Goal: Task Accomplishment & Management: Complete application form

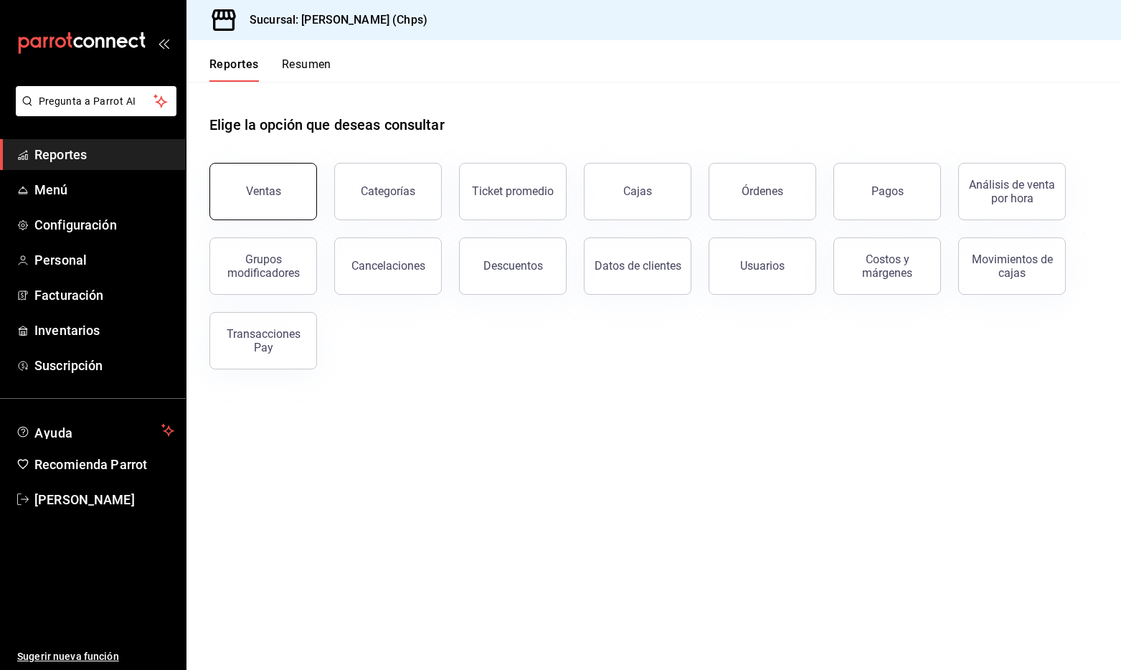
click at [257, 185] on div "Ventas" at bounding box center [263, 191] width 35 height 14
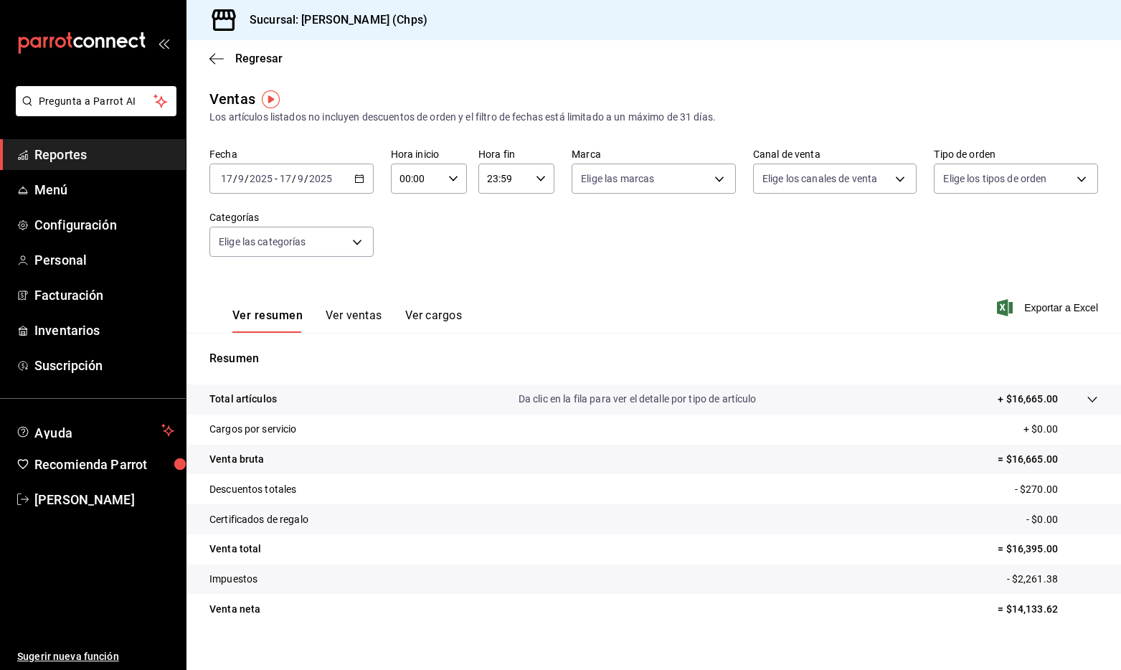
click at [289, 173] on input "17" at bounding box center [285, 178] width 13 height 11
click at [272, 346] on span "Rango de fechas" at bounding box center [277, 351] width 111 height 15
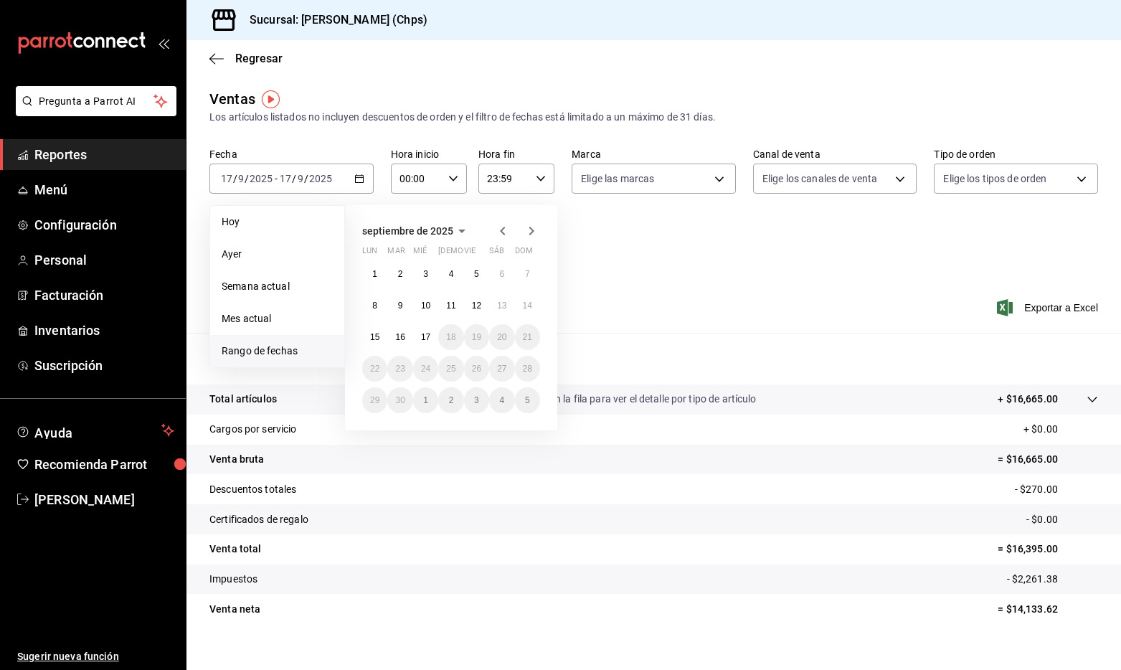
click at [500, 239] on icon "button" at bounding box center [502, 230] width 17 height 17
click at [470, 279] on button "1" at bounding box center [476, 274] width 25 height 26
click at [523, 399] on abbr "31" at bounding box center [527, 400] width 9 height 10
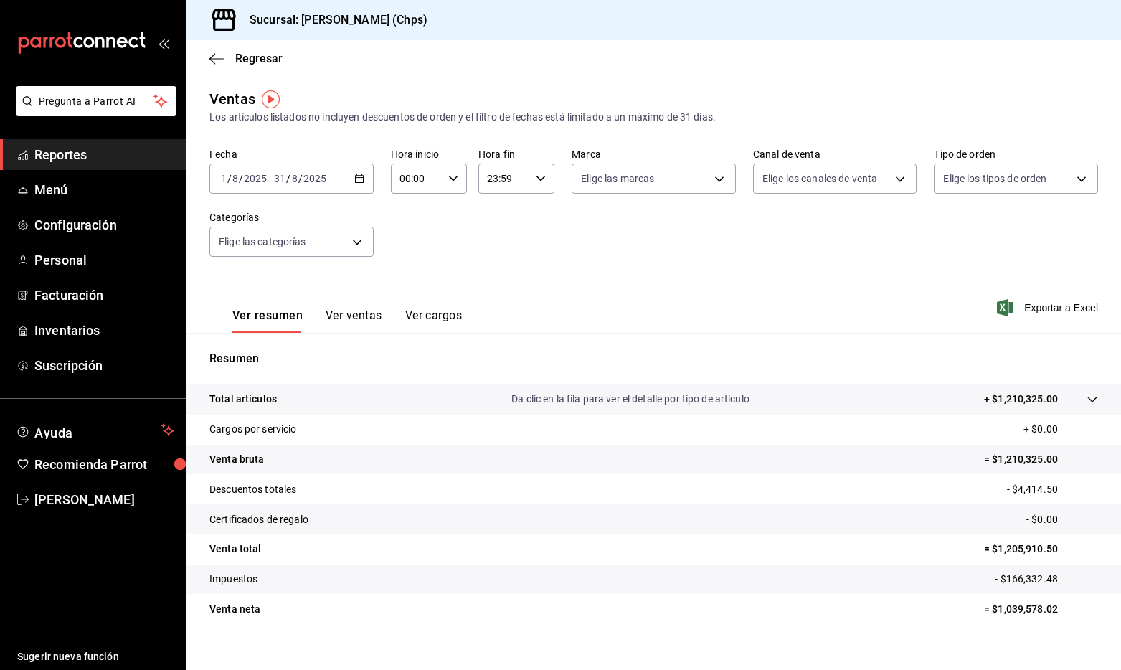
click at [1026, 402] on p "+ $1,210,325.00" at bounding box center [1021, 399] width 74 height 15
click at [1033, 463] on p "= $1,210,325.00" at bounding box center [1041, 459] width 114 height 15
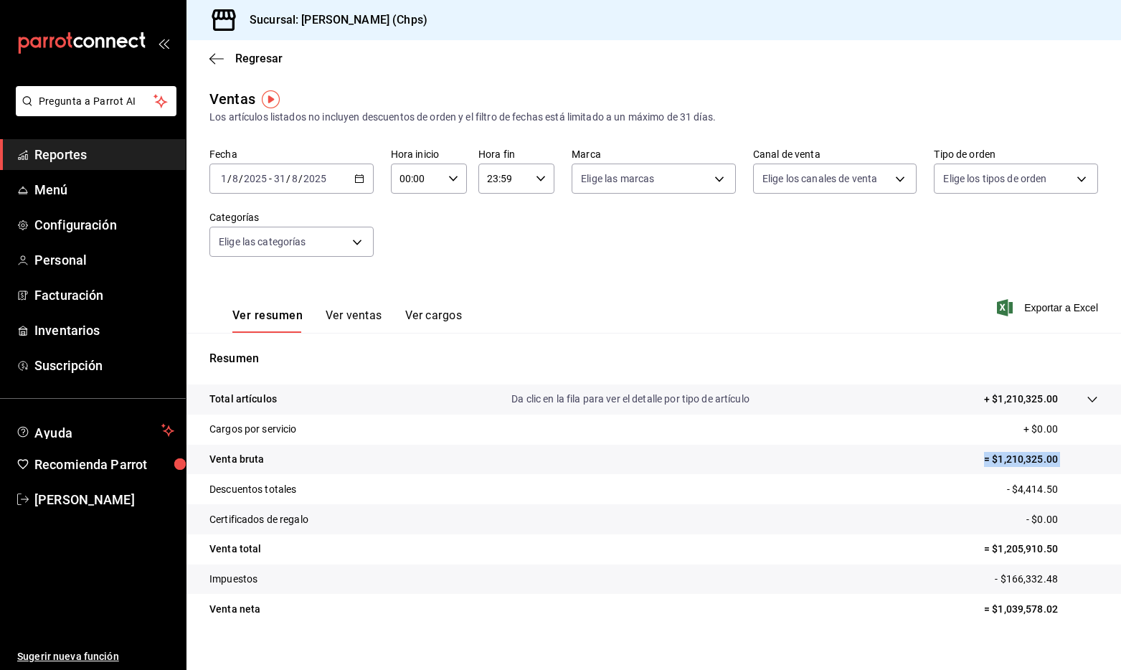
click at [1043, 462] on p "= $1,210,325.00" at bounding box center [1041, 459] width 114 height 15
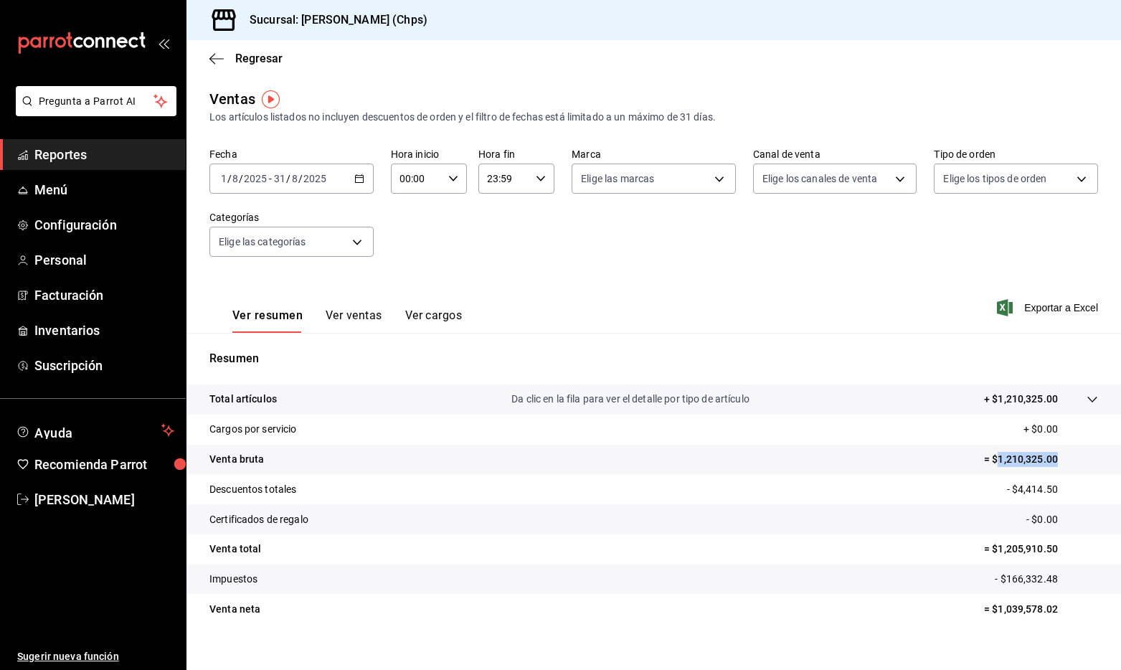
click at [1012, 612] on p "= $1,039,578.02" at bounding box center [1041, 609] width 114 height 15
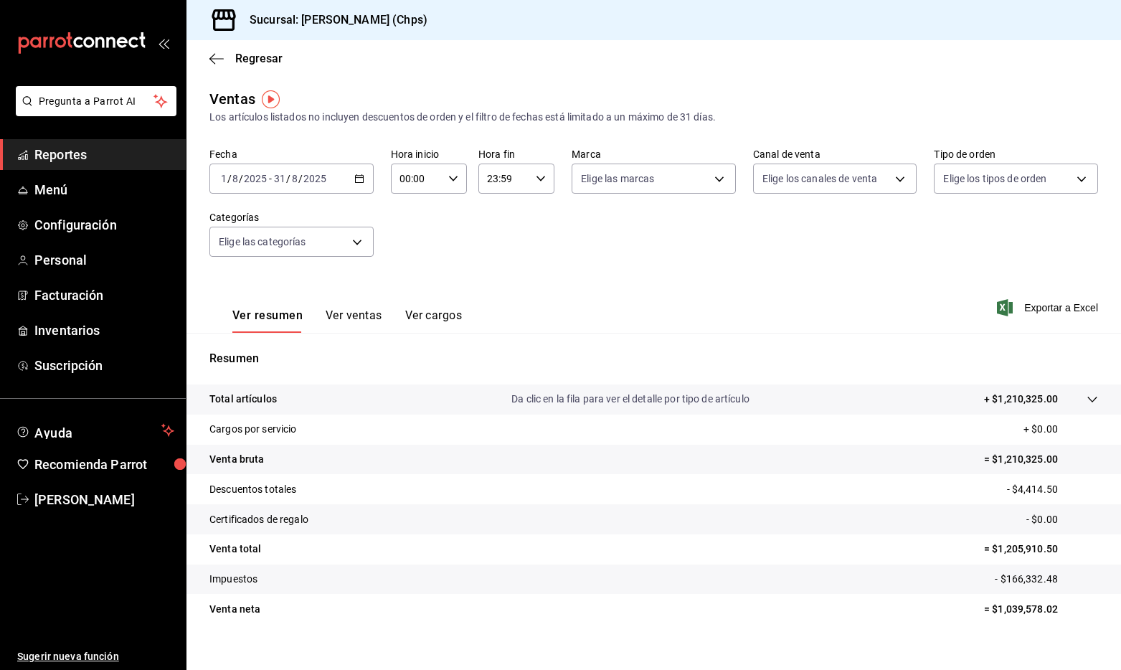
click at [314, 176] on input "2025" at bounding box center [315, 178] width 24 height 11
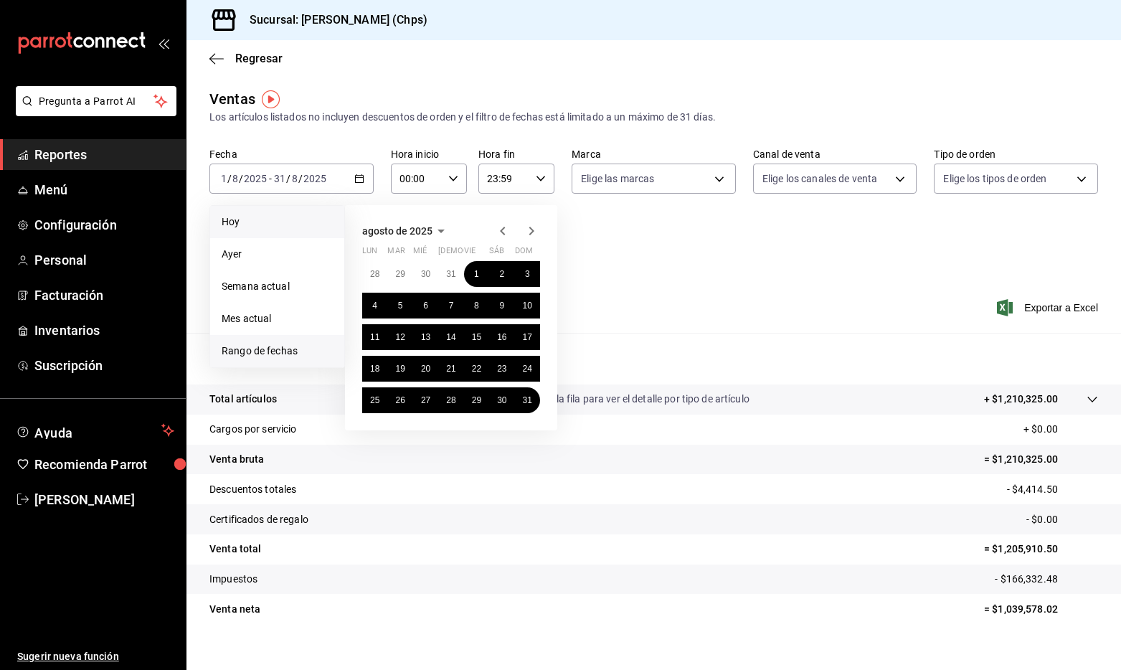
click at [260, 223] on span "Hoy" at bounding box center [277, 221] width 111 height 15
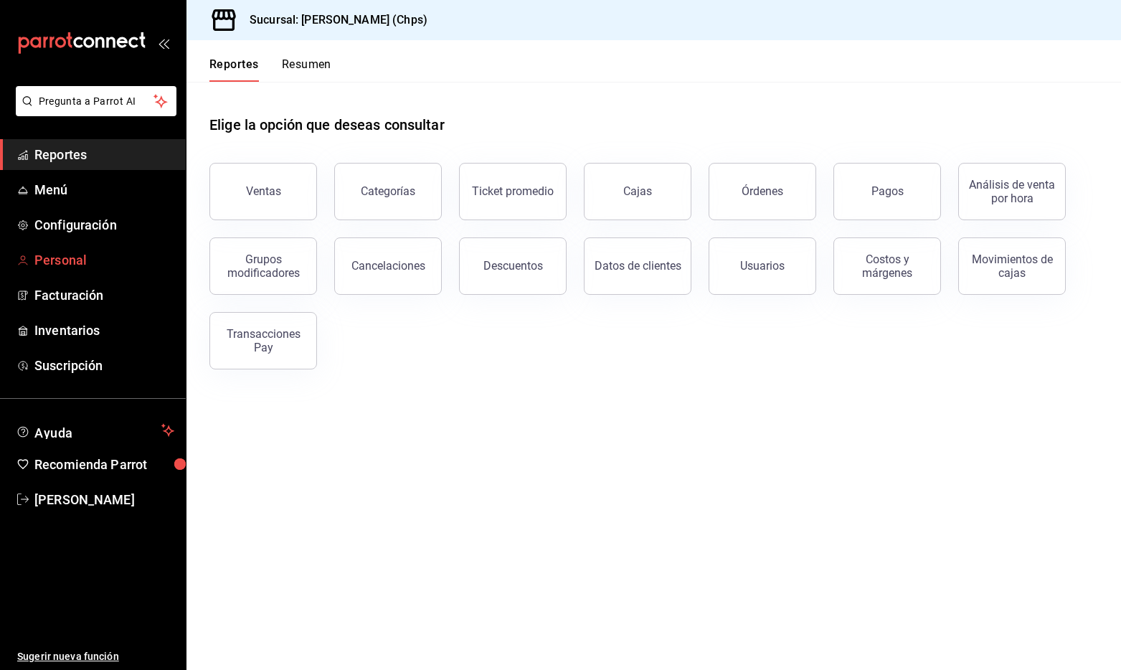
click at [64, 265] on span "Personal" at bounding box center [104, 259] width 140 height 19
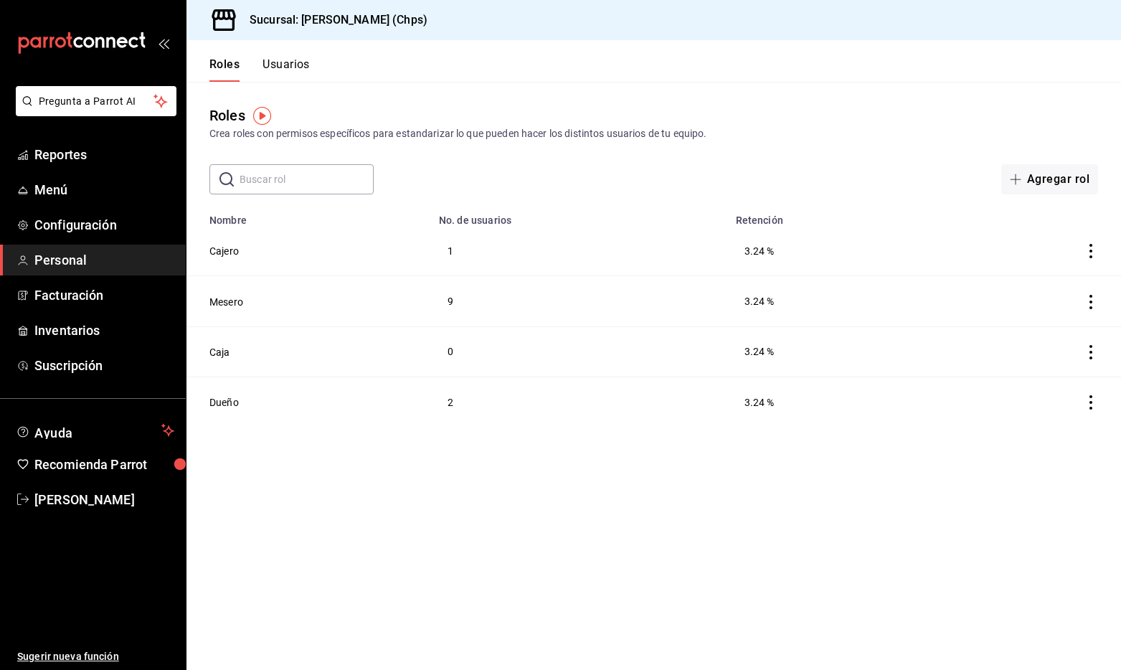
click at [723, 214] on th "No. de usuarios" at bounding box center [578, 216] width 297 height 20
click at [313, 57] on header "Roles Usuarios" at bounding box center [653, 61] width 935 height 42
click at [299, 61] on button "Usuarios" at bounding box center [286, 69] width 47 height 24
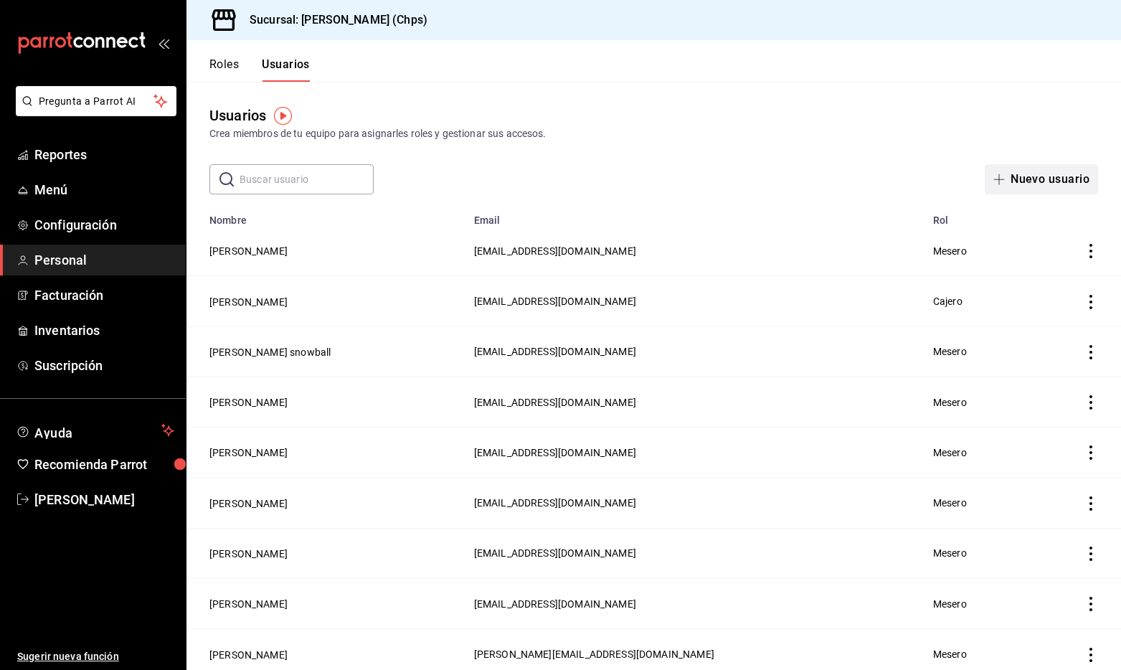
click at [1056, 181] on button "Nuevo usuario" at bounding box center [1041, 179] width 113 height 30
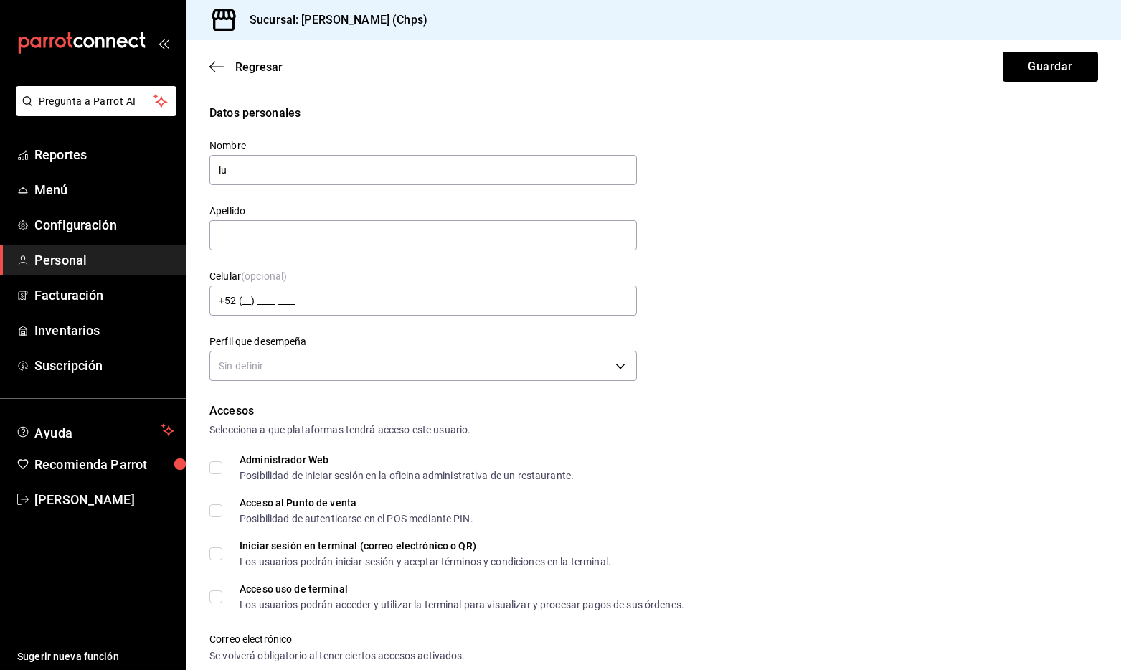
type input "l"
click at [533, 242] on input "text" at bounding box center [422, 235] width 427 height 30
click at [492, 185] on div "Nombre [PERSON_NAME]" at bounding box center [422, 163] width 427 height 48
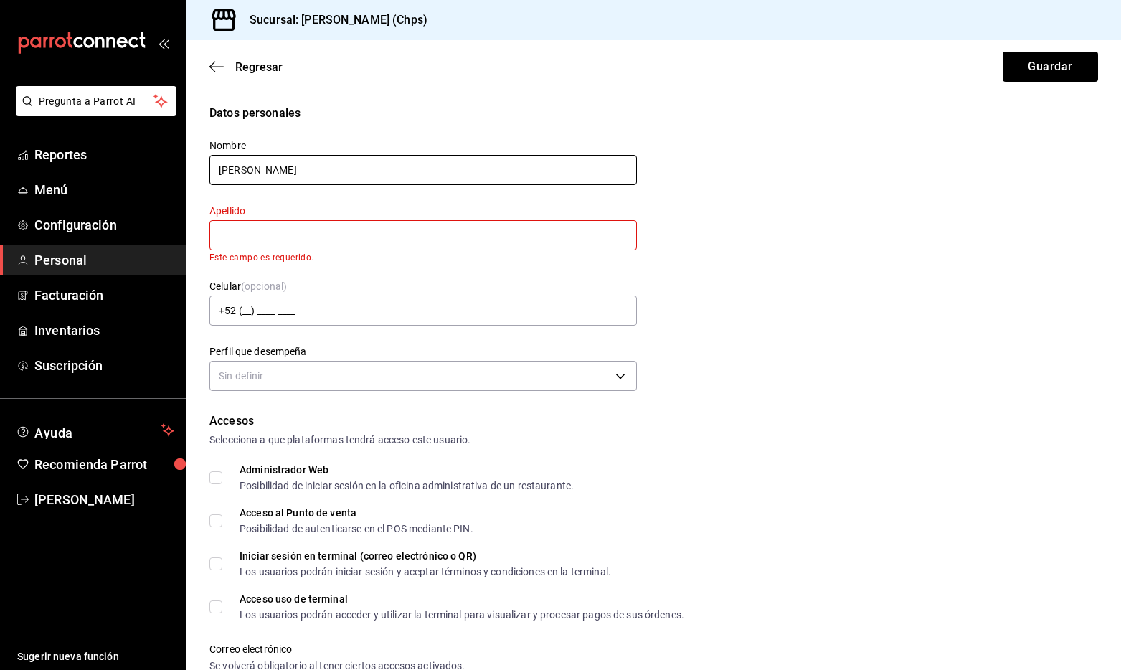
click at [483, 172] on input "[PERSON_NAME]" at bounding box center [422, 170] width 427 height 30
type input "[PERSON_NAME]"
click at [341, 234] on input "text" at bounding box center [422, 235] width 427 height 30
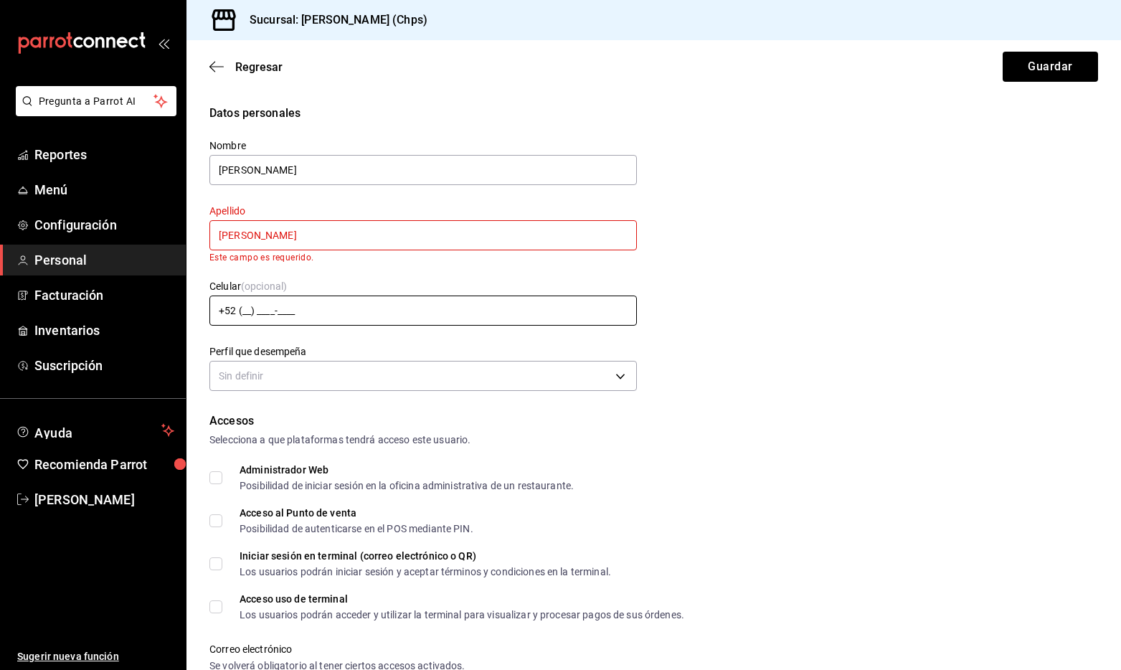
type input "[PERSON_NAME]"
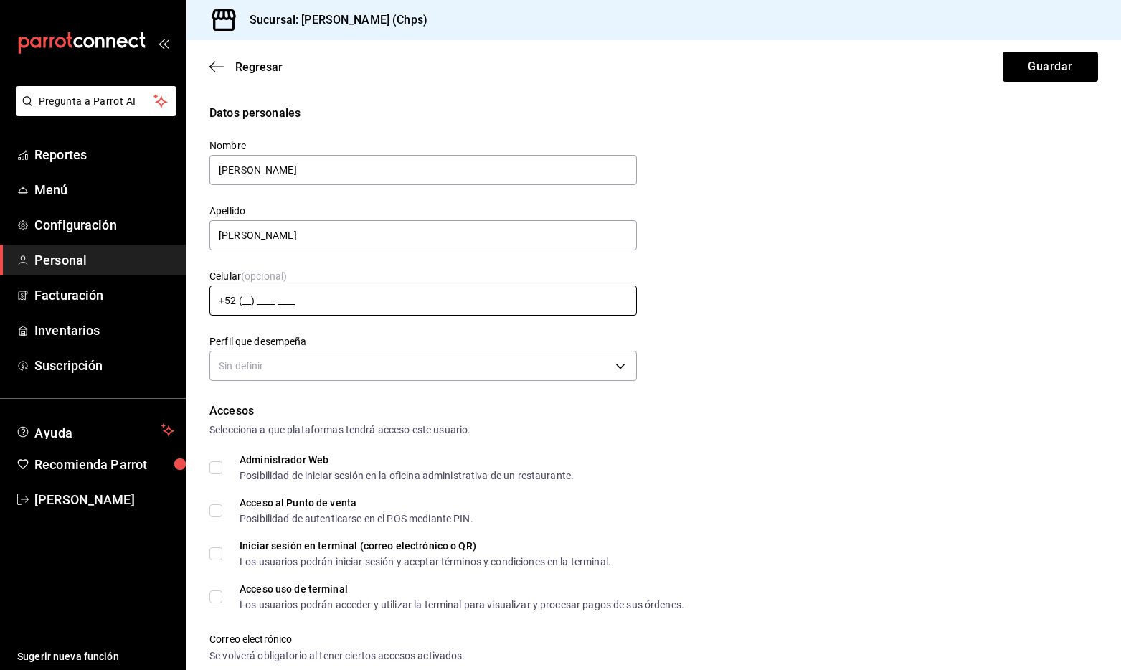
click at [251, 317] on div "Celular (opcional) +52 (__) ____-____" at bounding box center [422, 294] width 427 height 48
type input "[PHONE_NUMBER][DATE]"
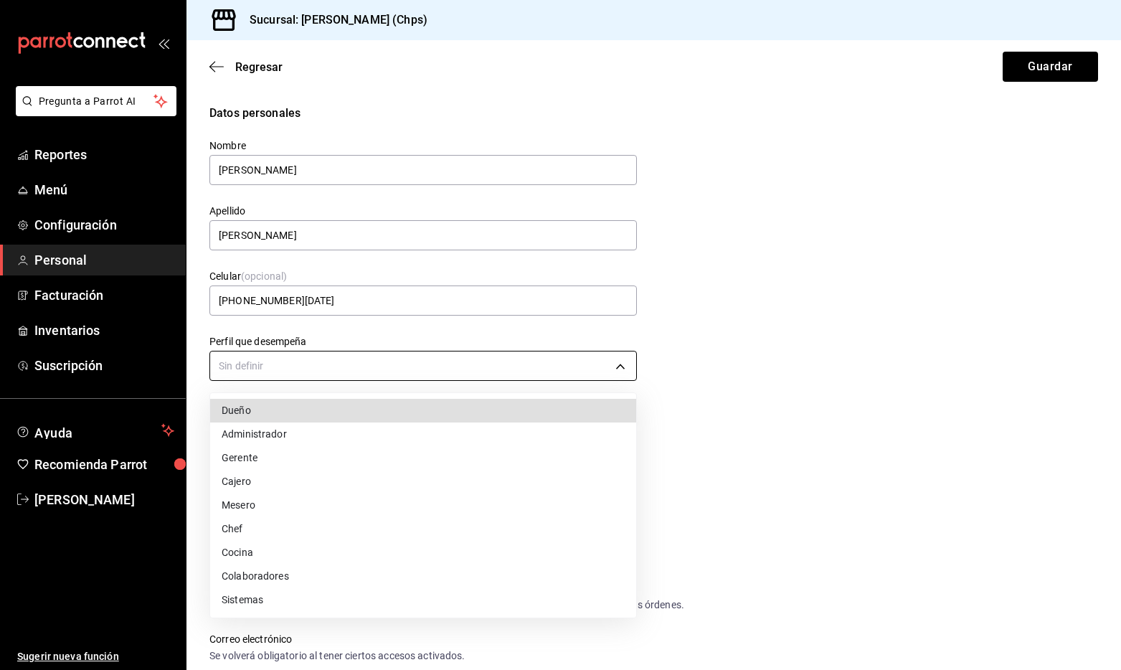
click at [279, 374] on body "Pregunta a Parrot AI Reportes Menú Configuración Personal Facturación Inventari…" at bounding box center [560, 335] width 1121 height 670
click at [279, 374] on div at bounding box center [560, 335] width 1121 height 670
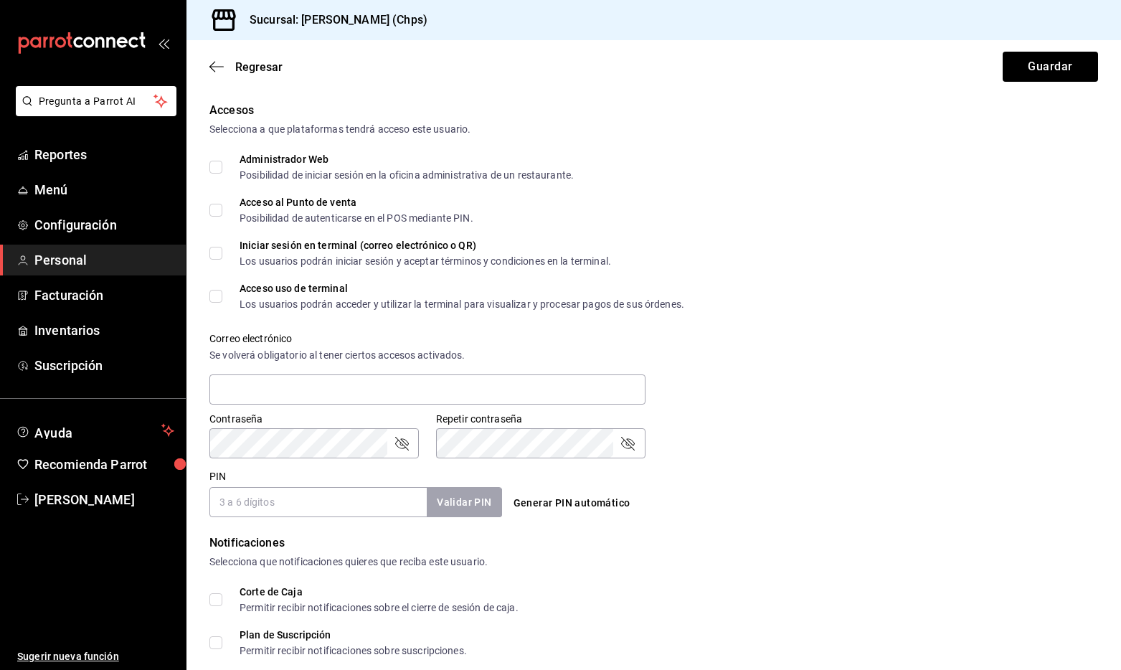
scroll to position [312, 0]
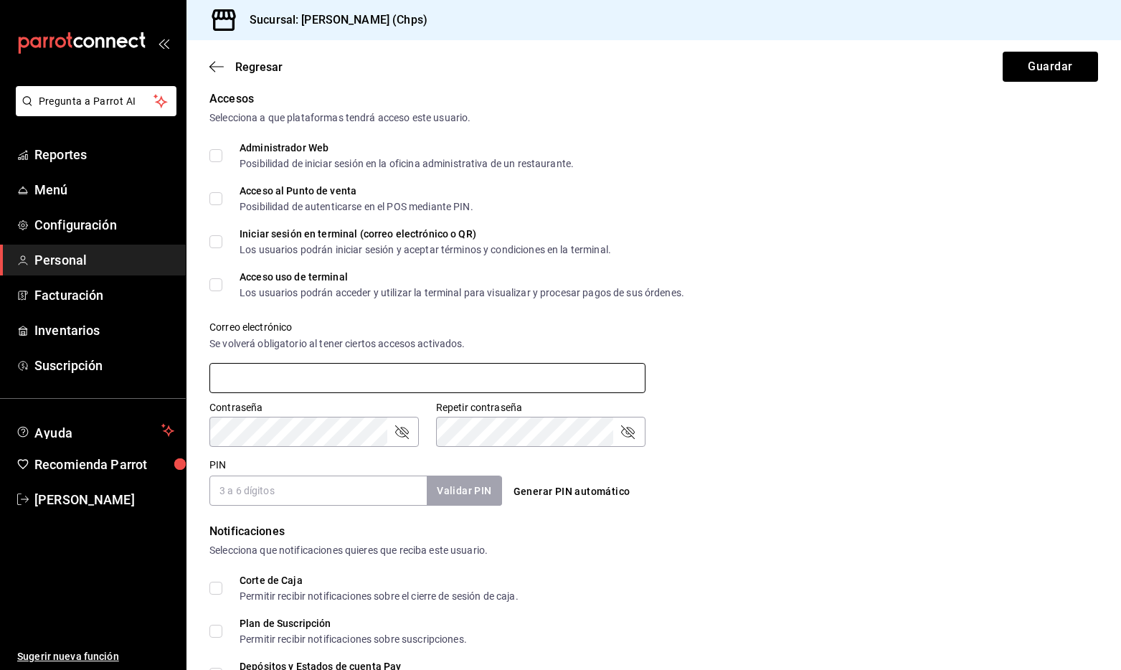
click at [522, 379] on input "text" at bounding box center [427, 378] width 436 height 30
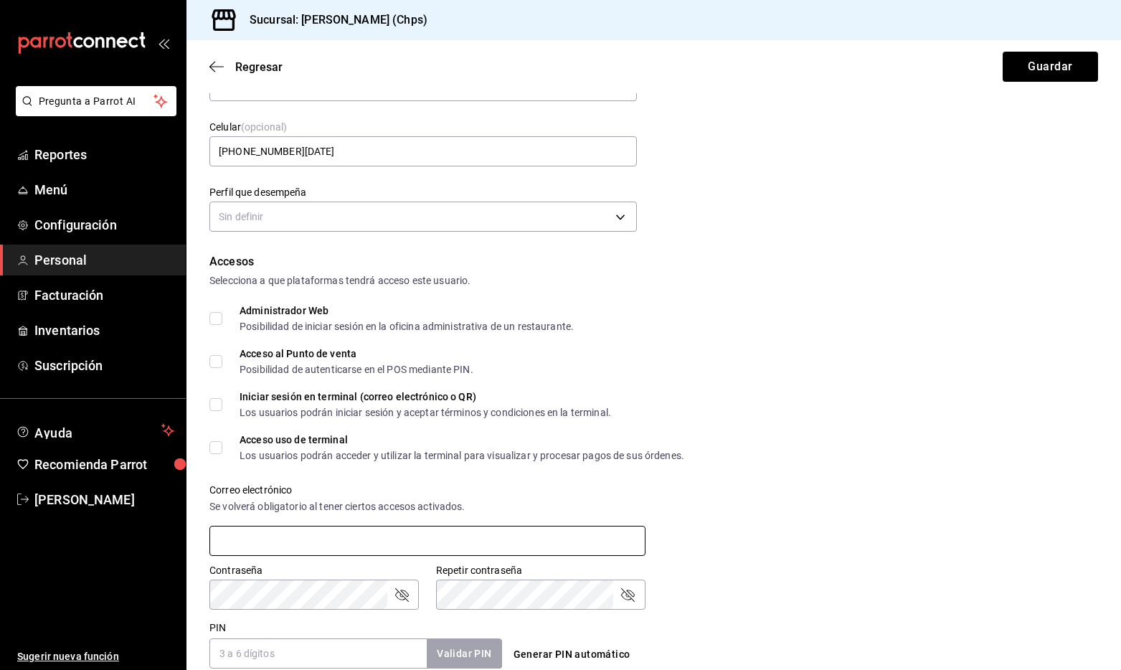
scroll to position [136, 0]
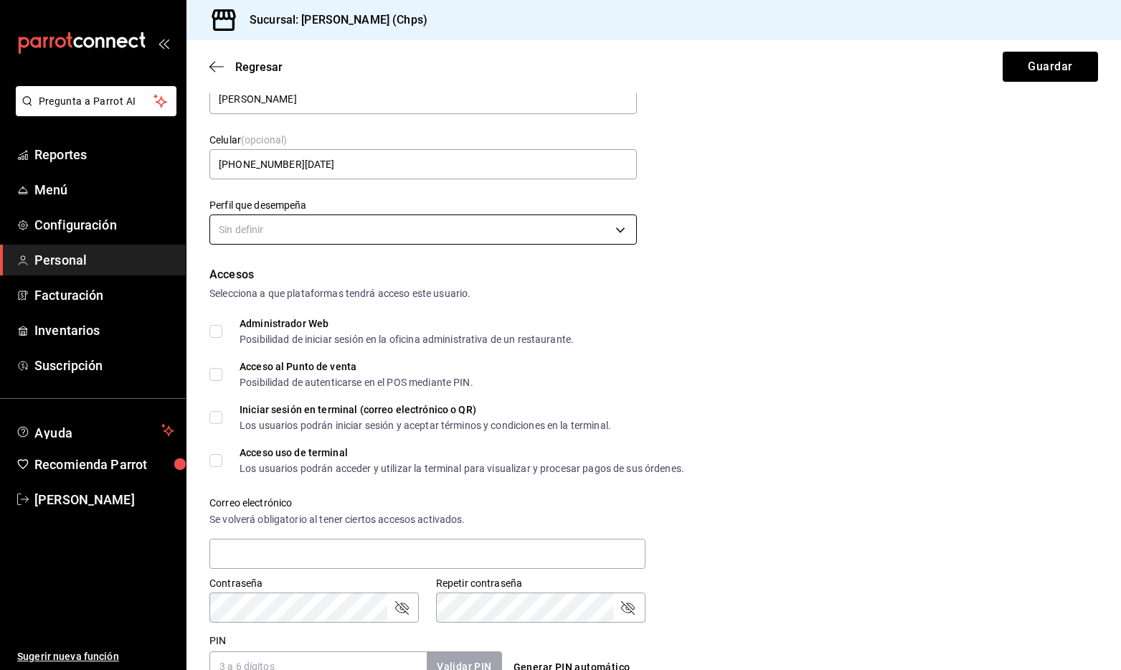
click at [493, 232] on body "Pregunta a Parrot AI Reportes Menú Configuración Personal Facturación Inventari…" at bounding box center [560, 335] width 1121 height 670
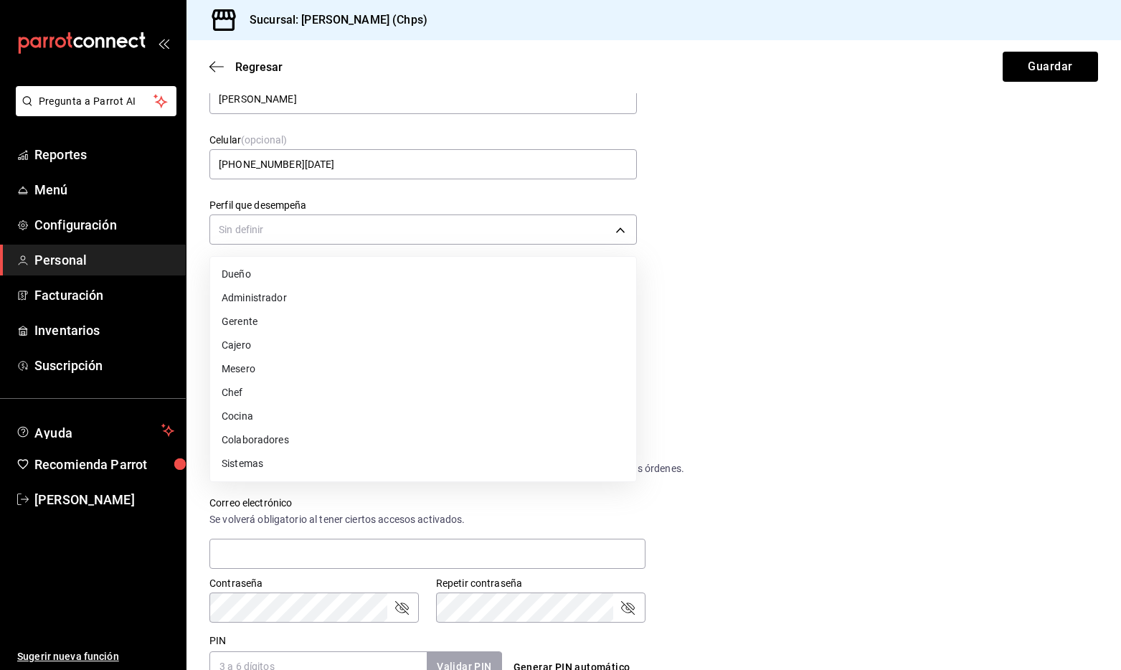
click at [754, 383] on div at bounding box center [560, 335] width 1121 height 670
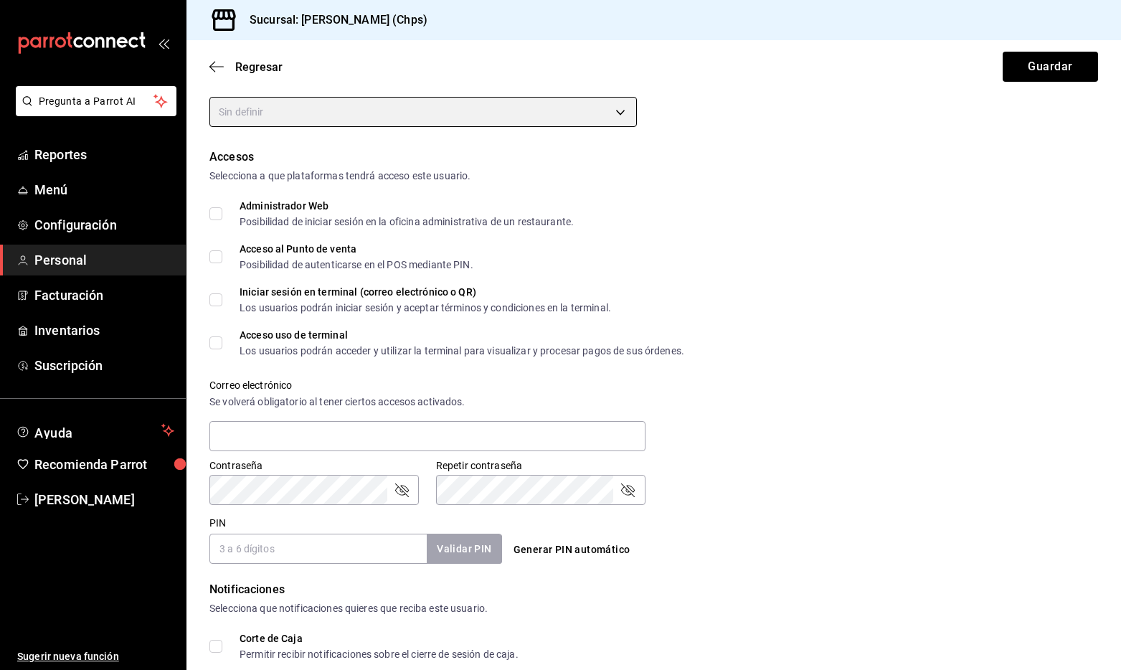
scroll to position [290, 0]
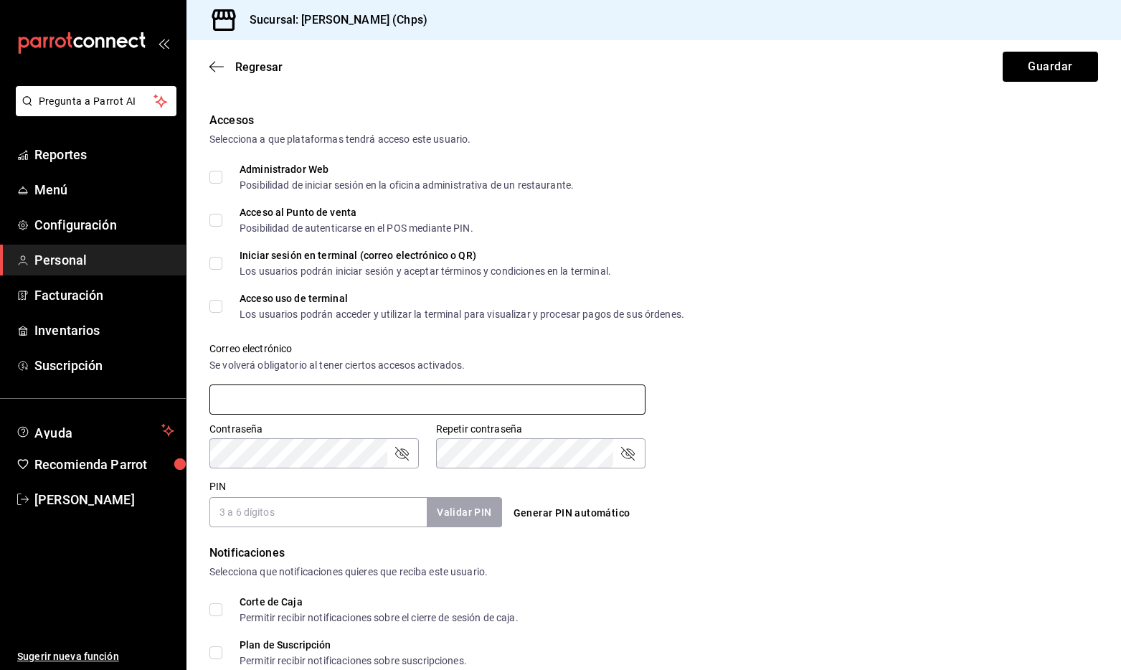
click at [542, 389] on input "text" at bounding box center [427, 399] width 436 height 30
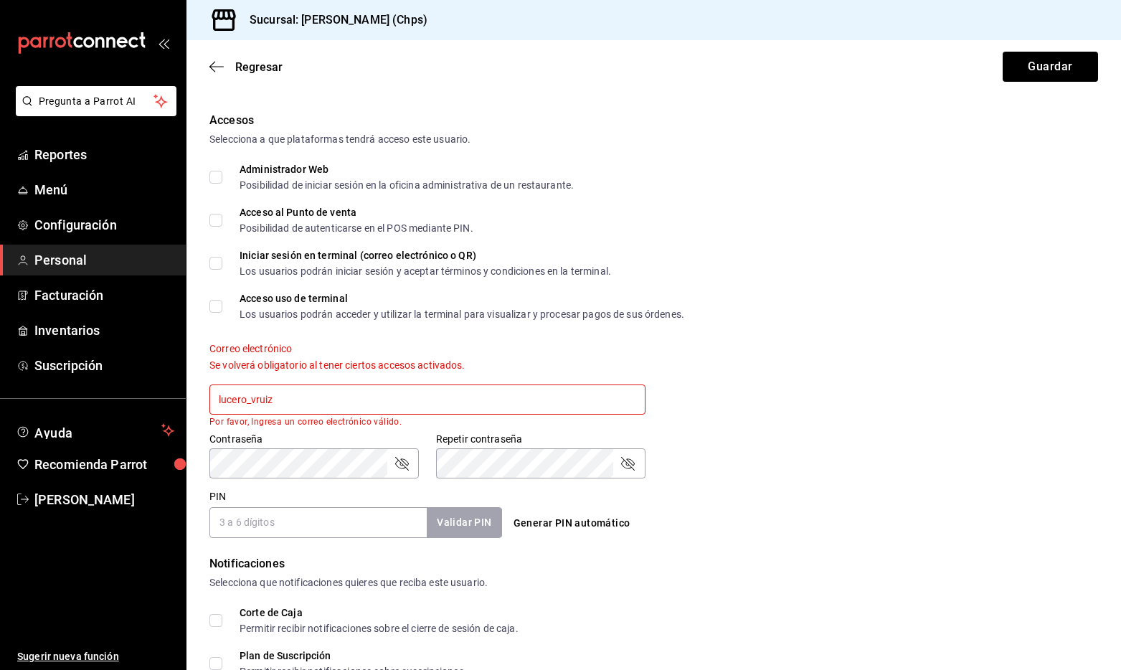
click at [592, 395] on input "lucero_vruiz" at bounding box center [427, 399] width 436 height 30
type input "[EMAIL_ADDRESS][DOMAIN_NAME]"
click at [762, 473] on div "Accesos Selecciona a que plataformas tendrá acceso este usuario. Administrador …" at bounding box center [653, 325] width 889 height 426
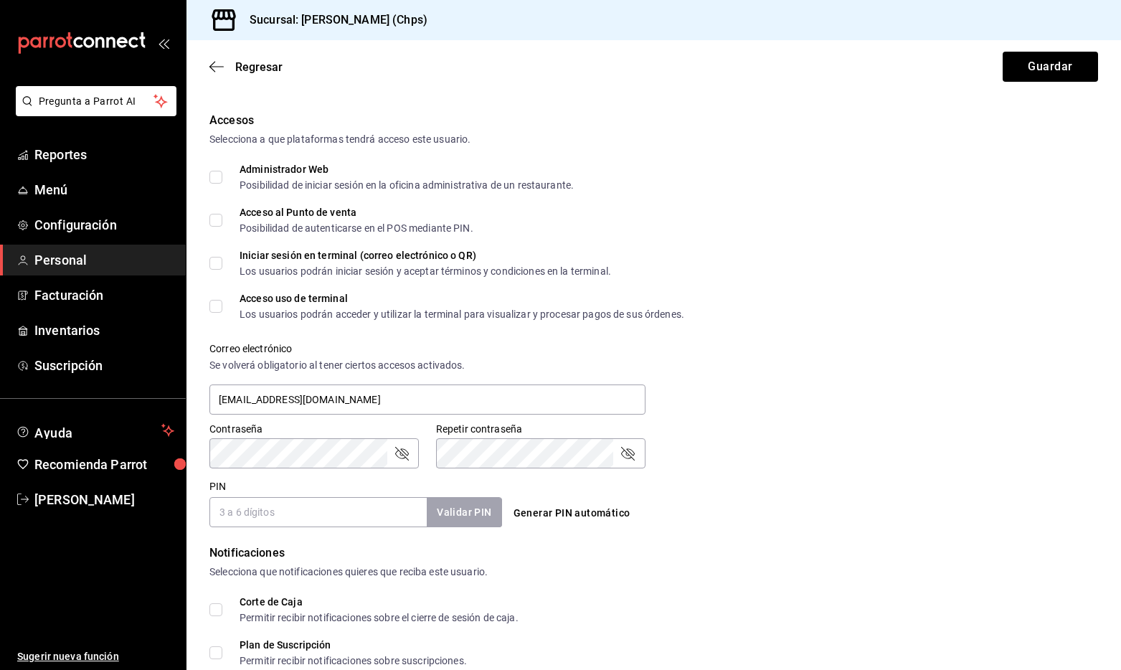
click at [403, 460] on icon "passwordField" at bounding box center [401, 453] width 17 height 17
click at [714, 514] on div "Generar PIN automático" at bounding box center [654, 513] width 293 height 27
click at [341, 518] on input "PIN" at bounding box center [317, 512] width 217 height 30
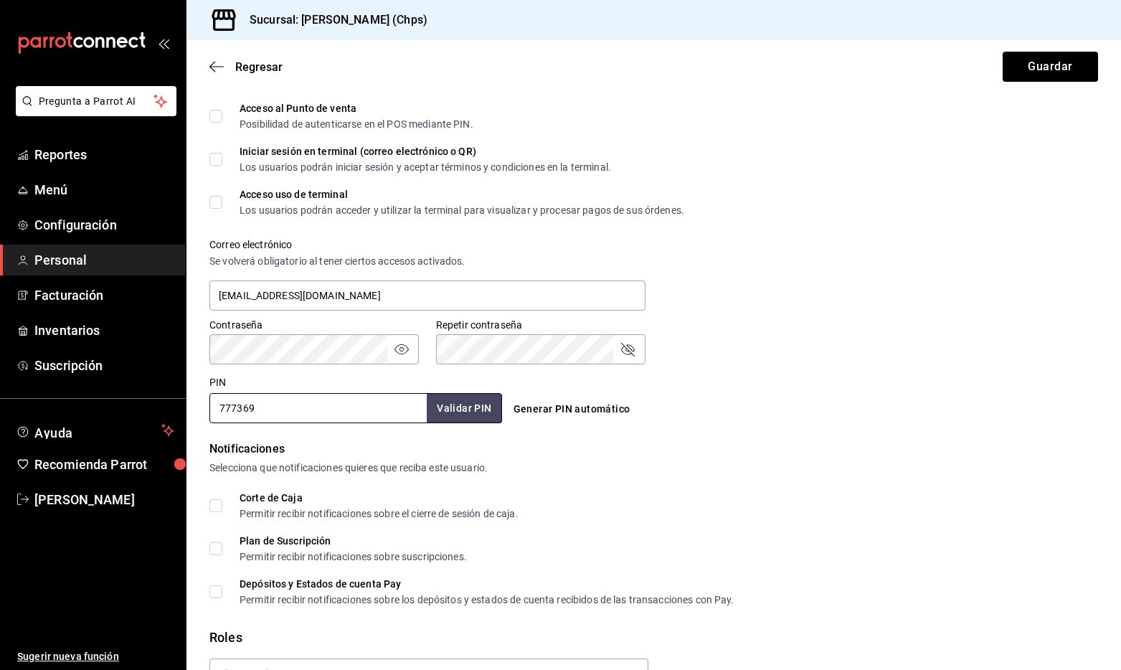
scroll to position [476, 0]
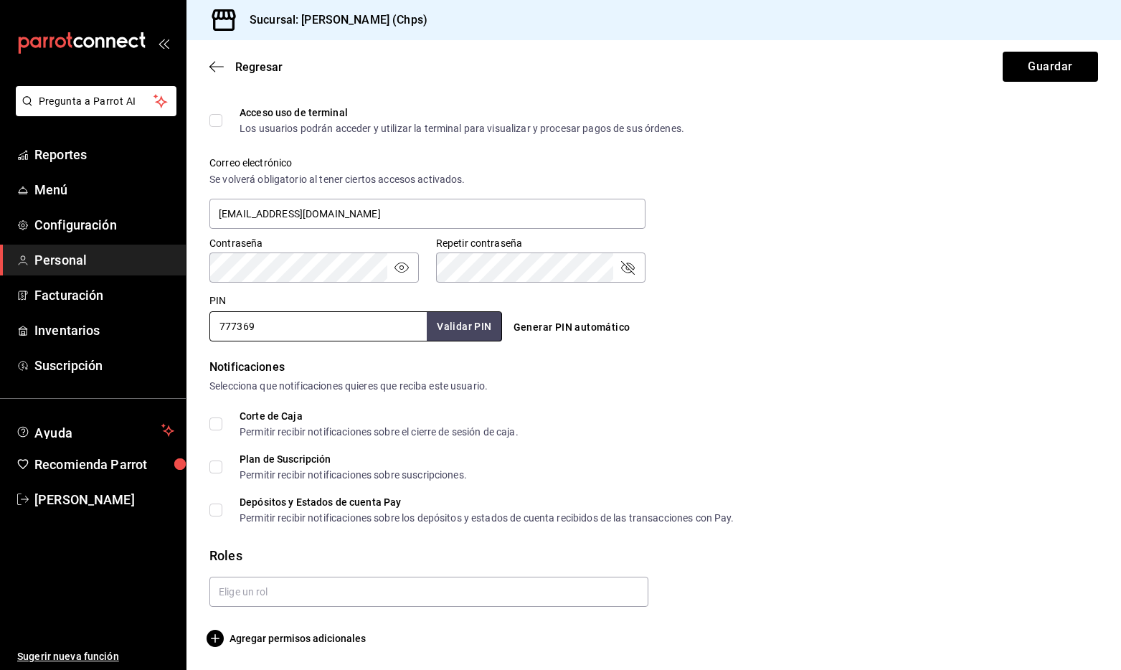
click at [409, 268] on icon "passwordField" at bounding box center [401, 267] width 17 height 17
type input "777369"
click at [455, 319] on button "Validar PIN" at bounding box center [463, 326] width 76 height 31
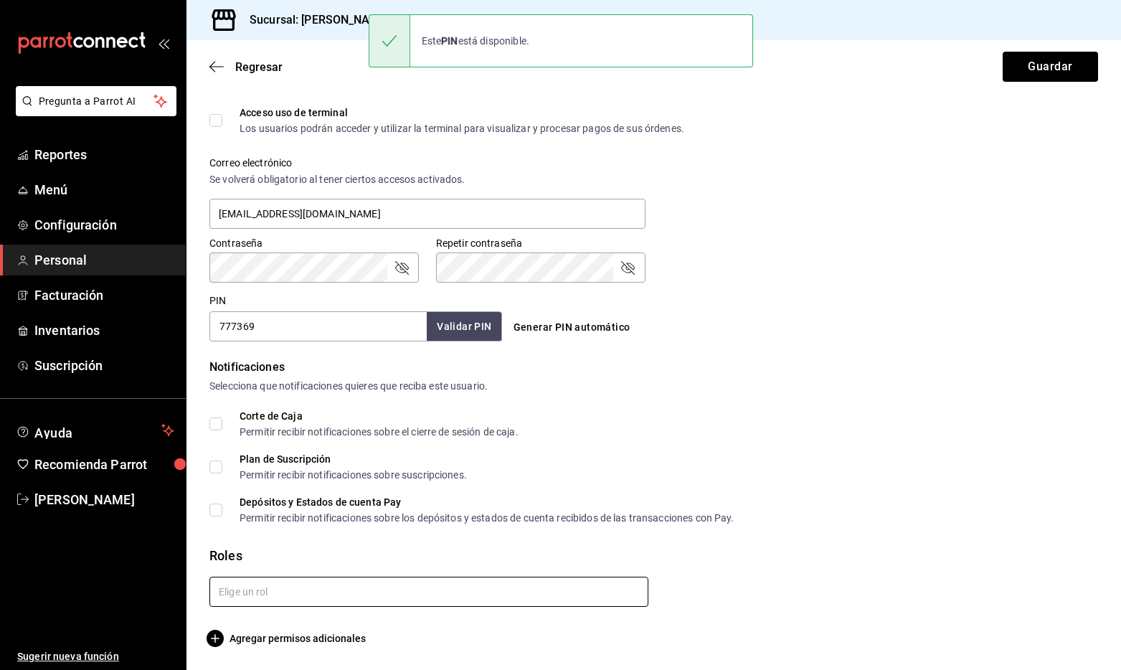
click at [363, 597] on input "text" at bounding box center [428, 592] width 439 height 30
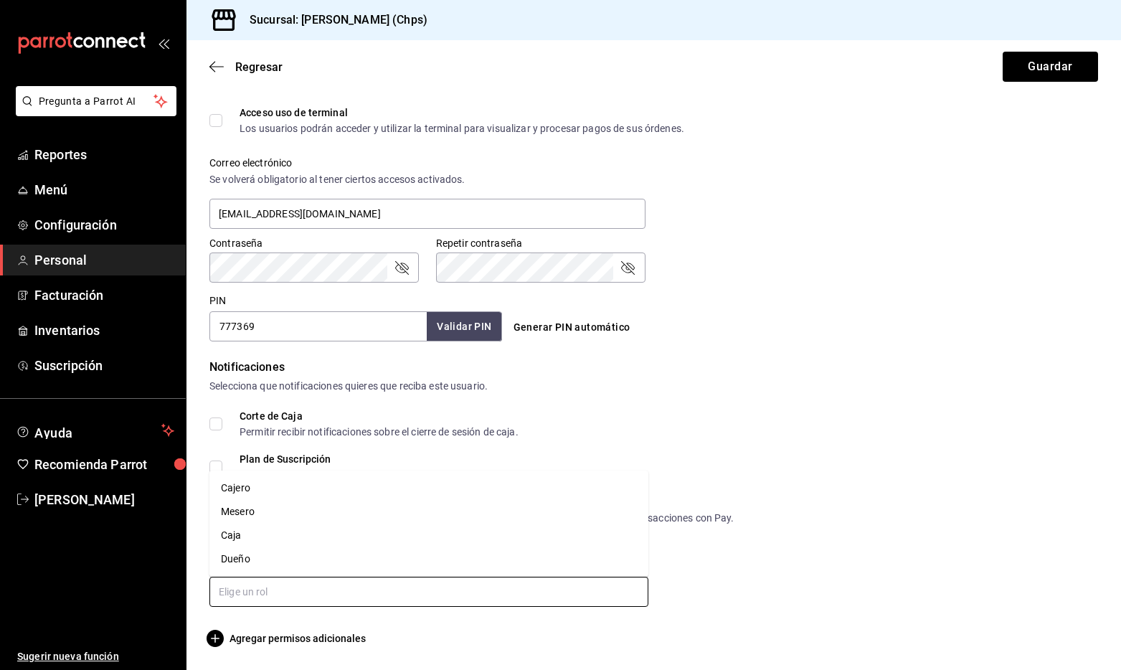
click at [349, 542] on li "Caja" at bounding box center [428, 536] width 439 height 24
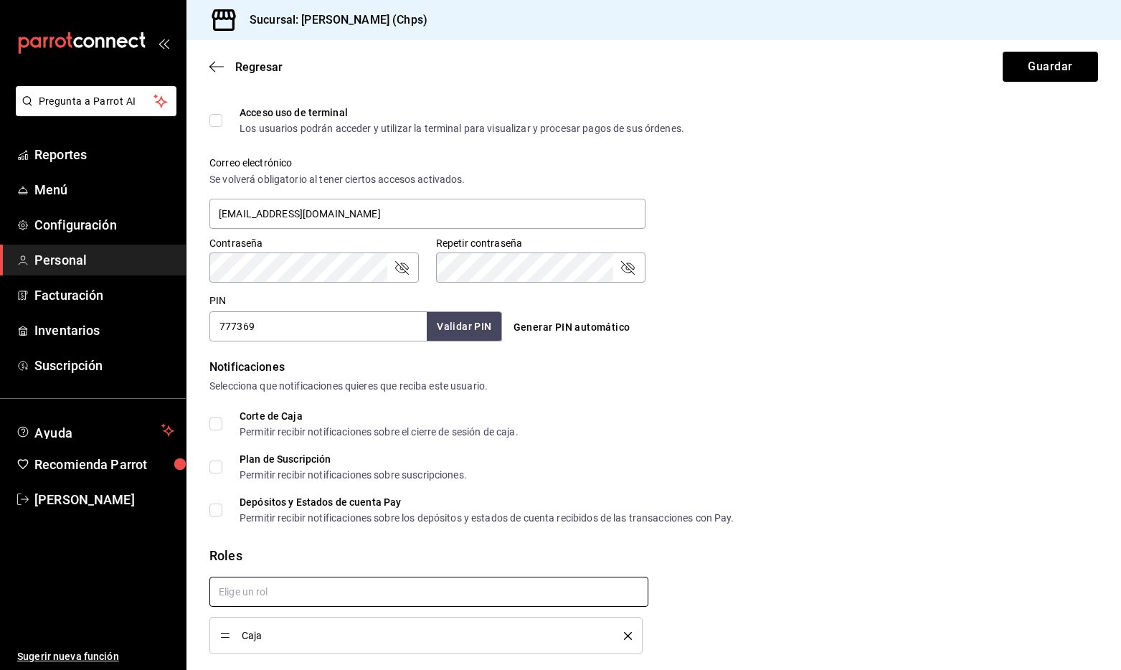
checkbox input "true"
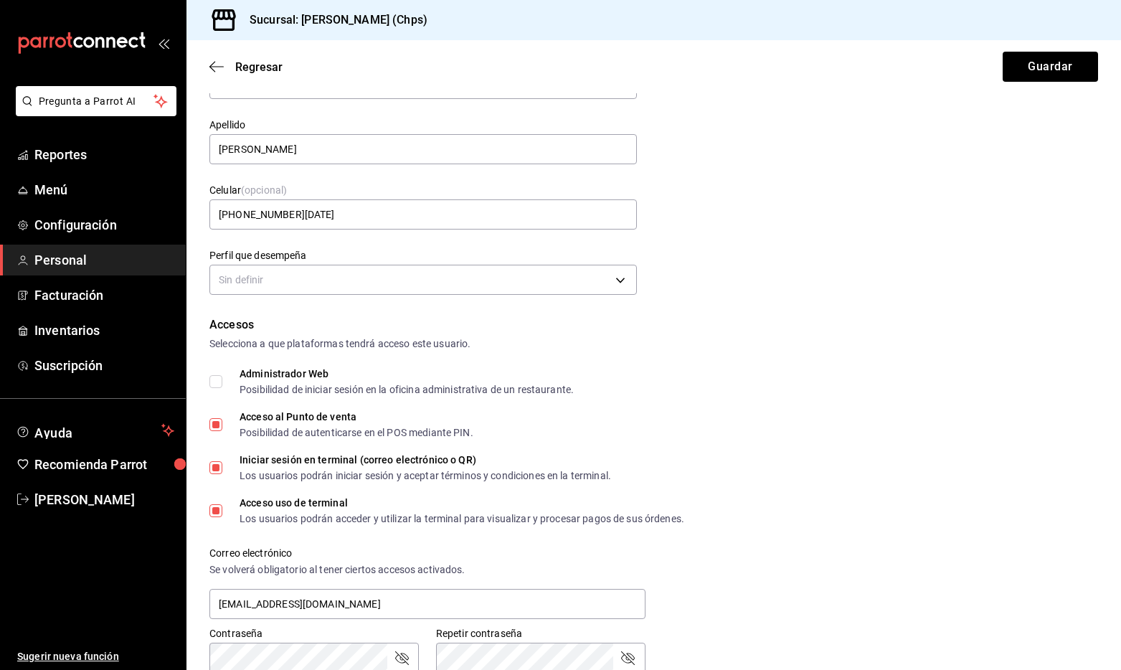
scroll to position [77, 0]
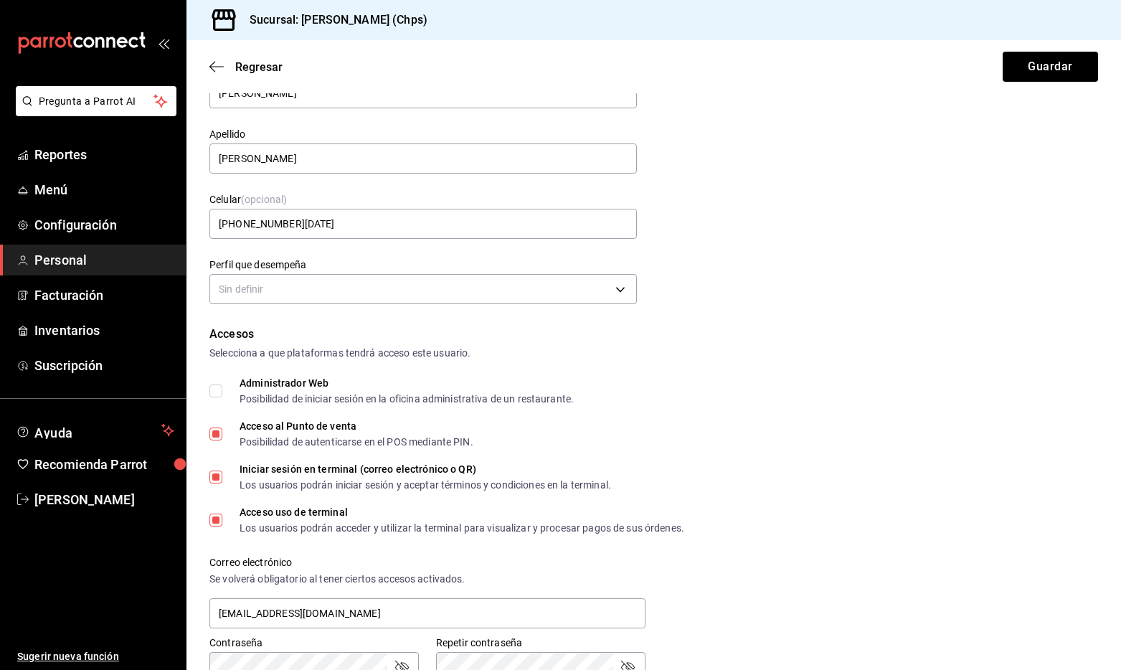
click at [217, 437] on input "Acceso al Punto de venta Posibilidad de autenticarse en el POS mediante PIN." at bounding box center [215, 433] width 13 height 13
checkbox input "false"
click at [221, 476] on input "Iniciar sesión en terminal (correo electrónico o QR) Los usuarios podrán inicia…" at bounding box center [215, 476] width 13 height 13
checkbox input "false"
click at [217, 516] on input "Acceso uso de terminal Los usuarios podrán acceder y utilizar la terminal para …" at bounding box center [215, 520] width 13 height 13
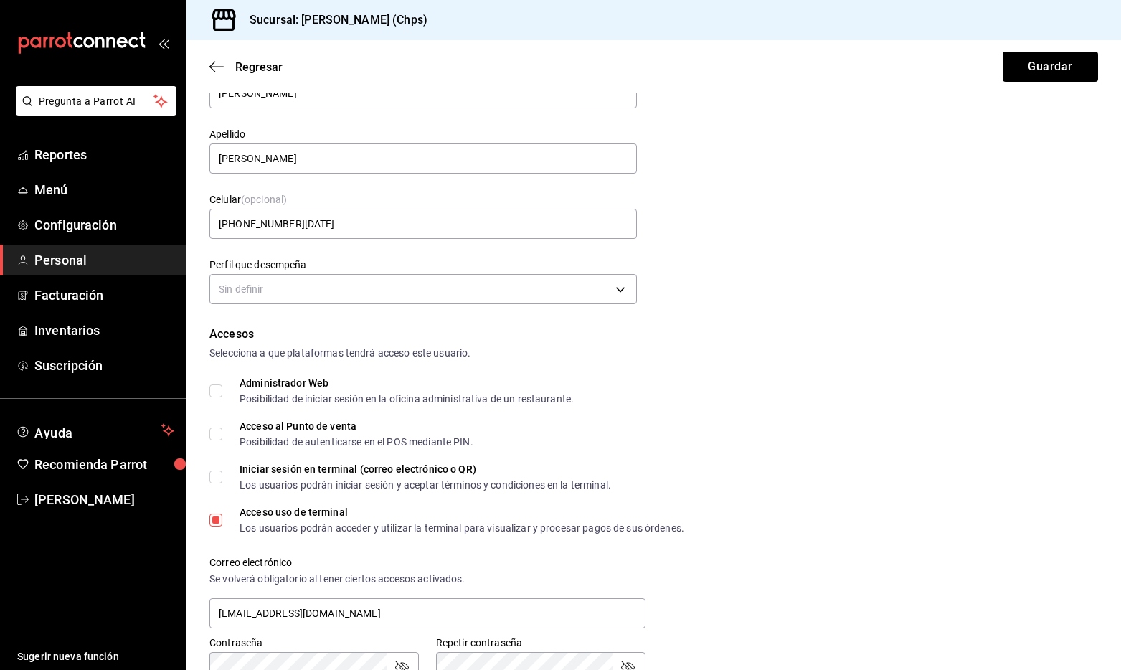
checkbox input "false"
click at [220, 434] on input "Acceso al Punto de venta Posibilidad de autenticarse en el POS mediante PIN." at bounding box center [215, 433] width 13 height 13
checkbox input "true"
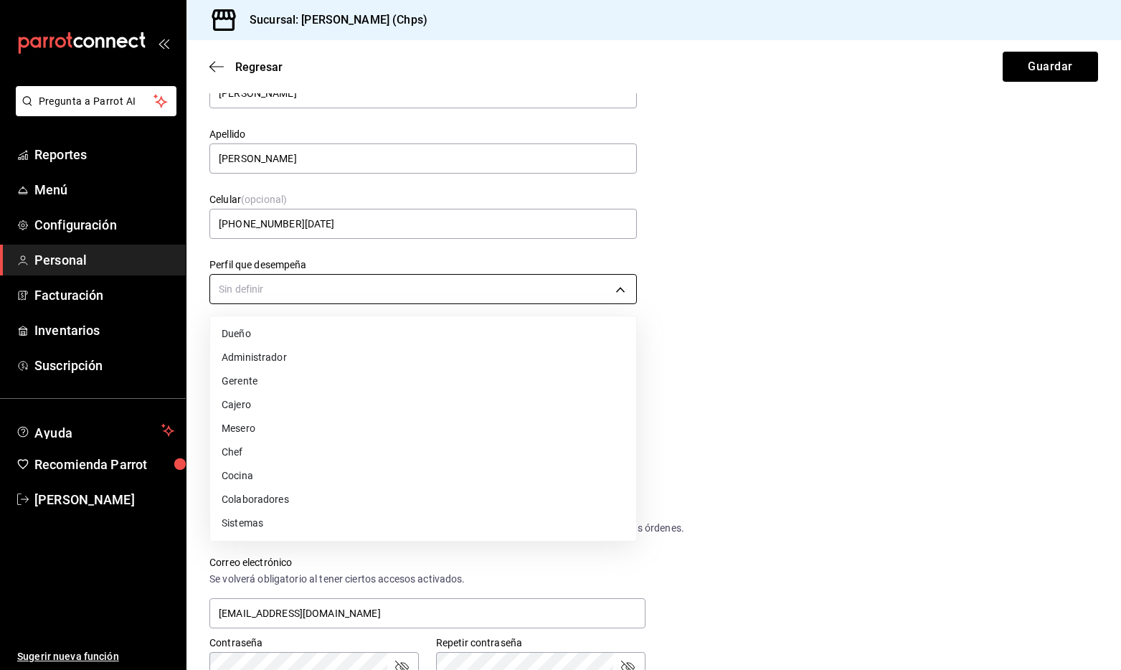
click at [351, 293] on body "Pregunta a Parrot AI Reportes Menú Configuración Personal Facturación Inventari…" at bounding box center [560, 335] width 1121 height 670
click at [356, 399] on li "Cajero" at bounding box center [423, 405] width 426 height 24
type input "CASHIER"
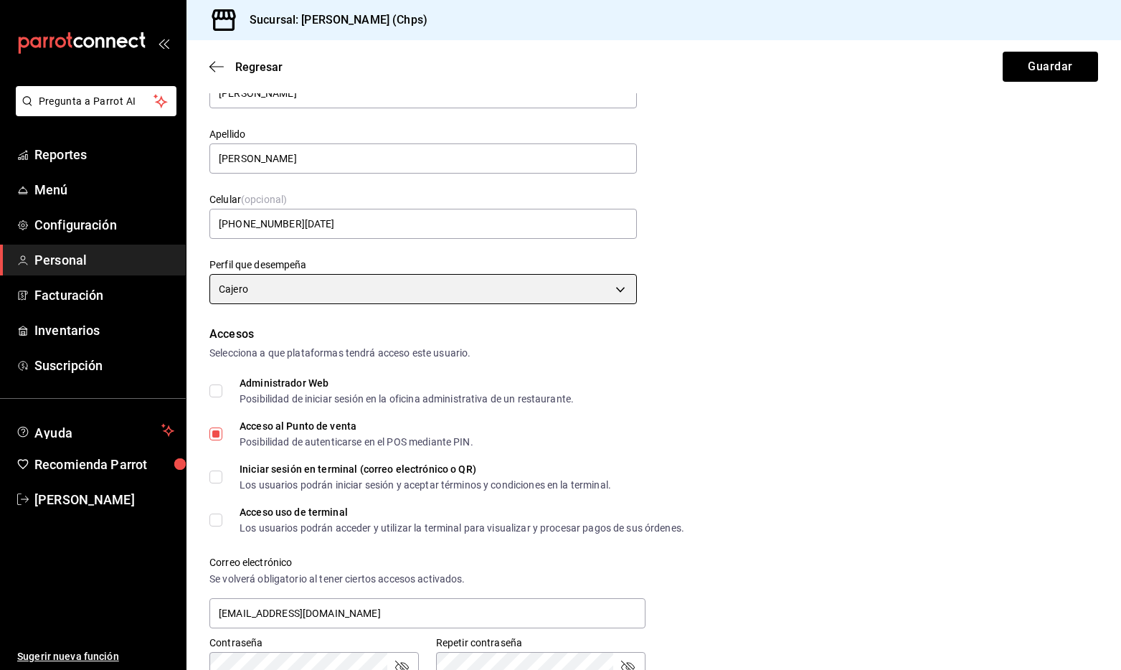
scroll to position [0, 0]
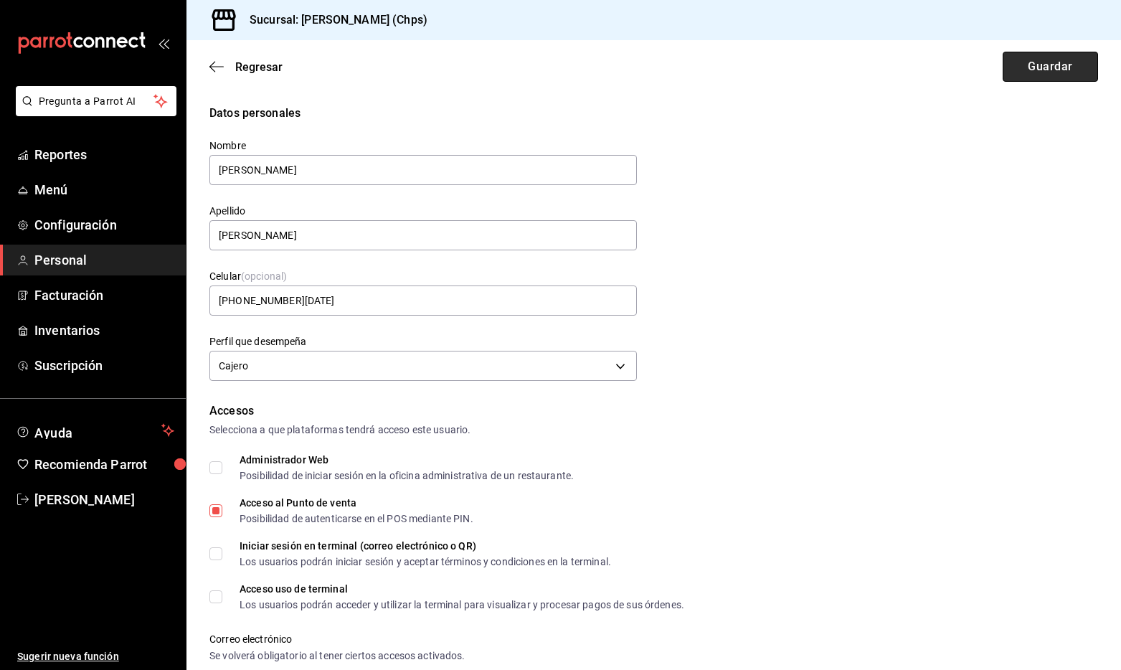
click at [1039, 80] on button "Guardar" at bounding box center [1050, 67] width 95 height 30
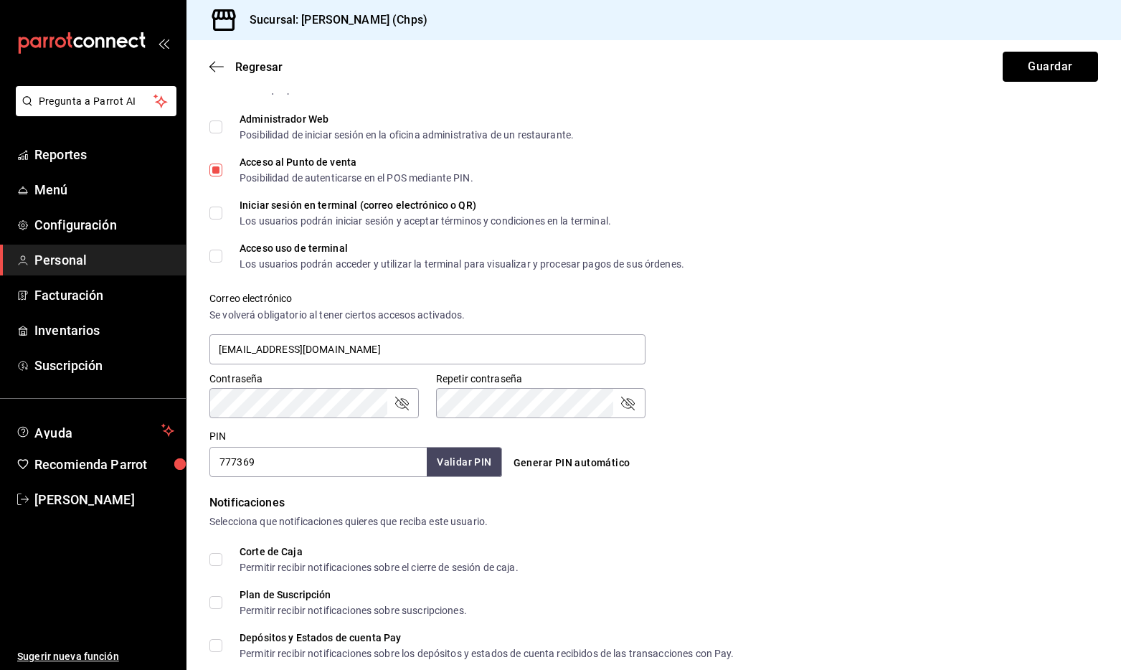
scroll to position [524, 0]
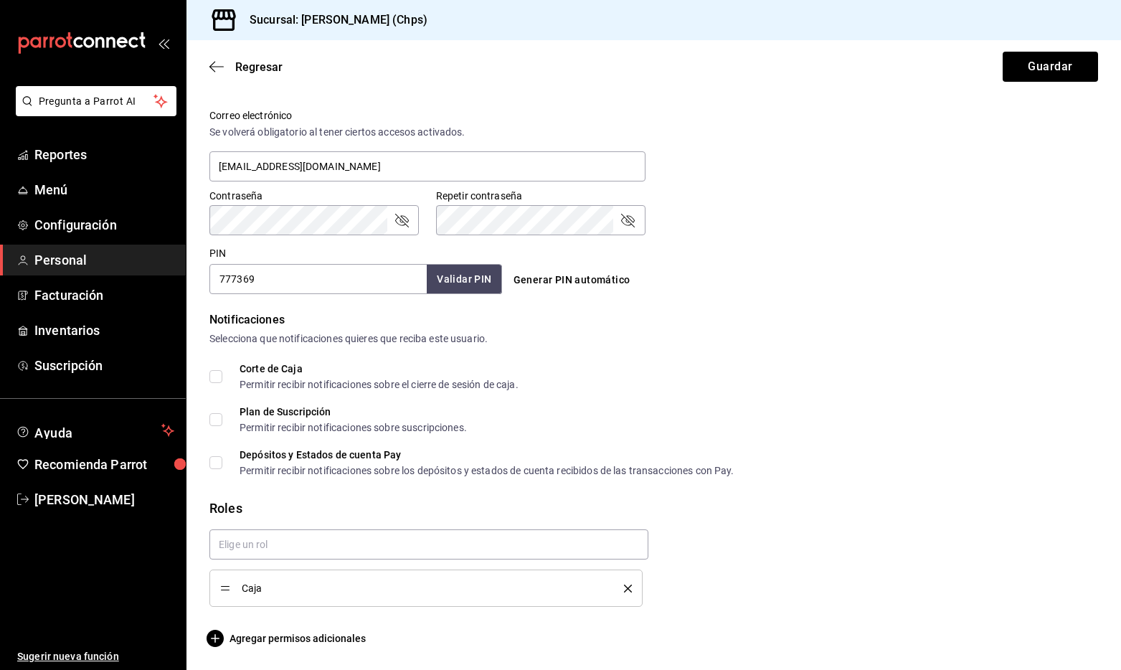
click at [229, 375] on span "Corte de Caja Permitir recibir notificaciones sobre el cierre de sesión de caja." at bounding box center [370, 377] width 296 height 26
click at [222, 375] on input "Corte de Caja Permitir recibir notificaciones sobre el cierre de sesión de caja." at bounding box center [215, 376] width 13 height 13
checkbox input "true"
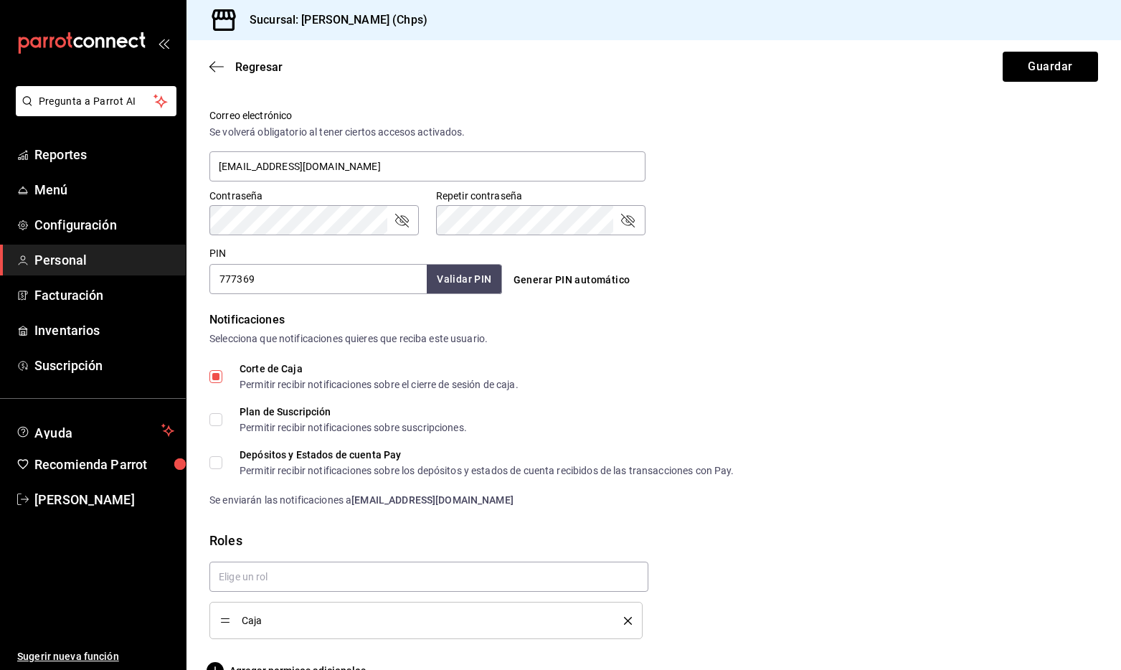
scroll to position [556, 0]
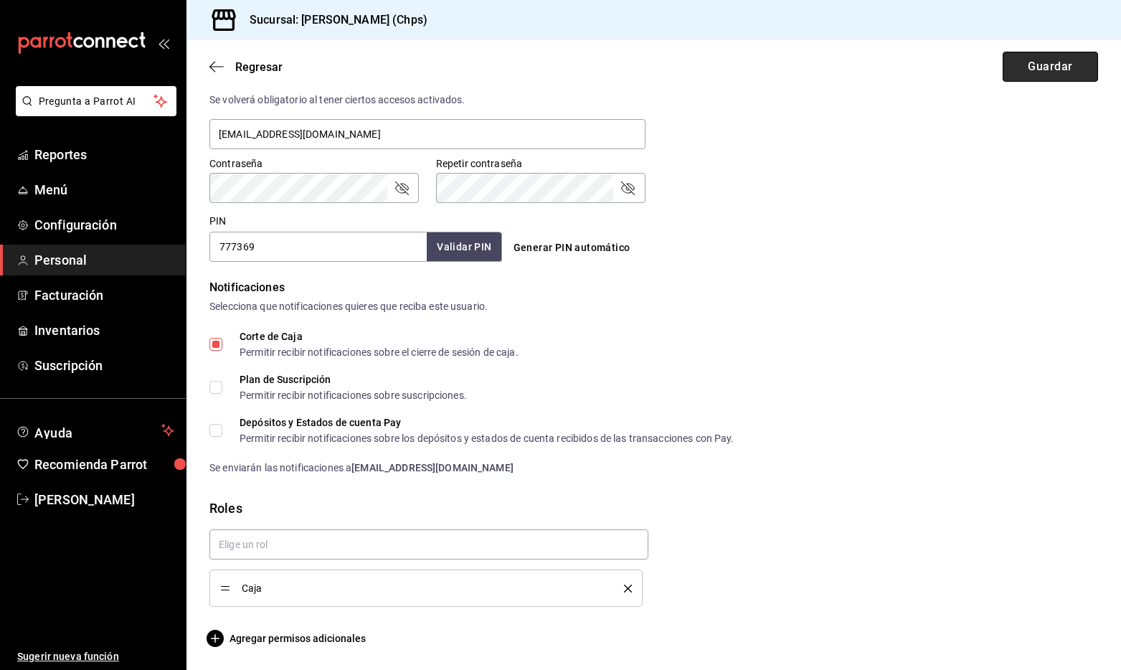
click at [1037, 73] on button "Guardar" at bounding box center [1050, 67] width 95 height 30
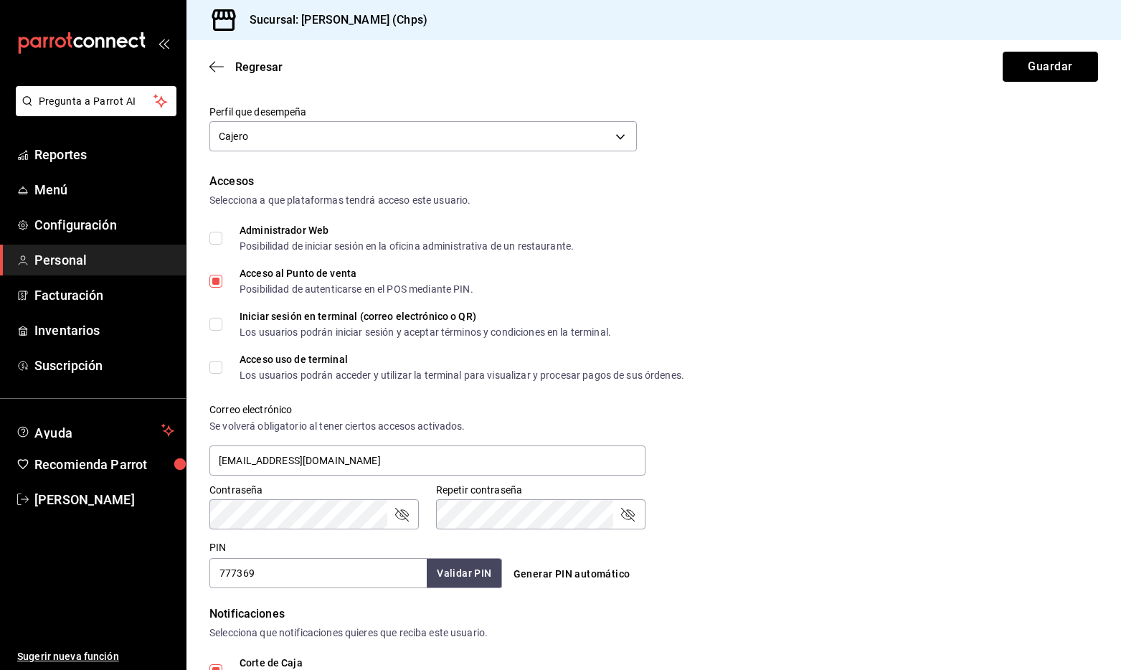
scroll to position [202, 0]
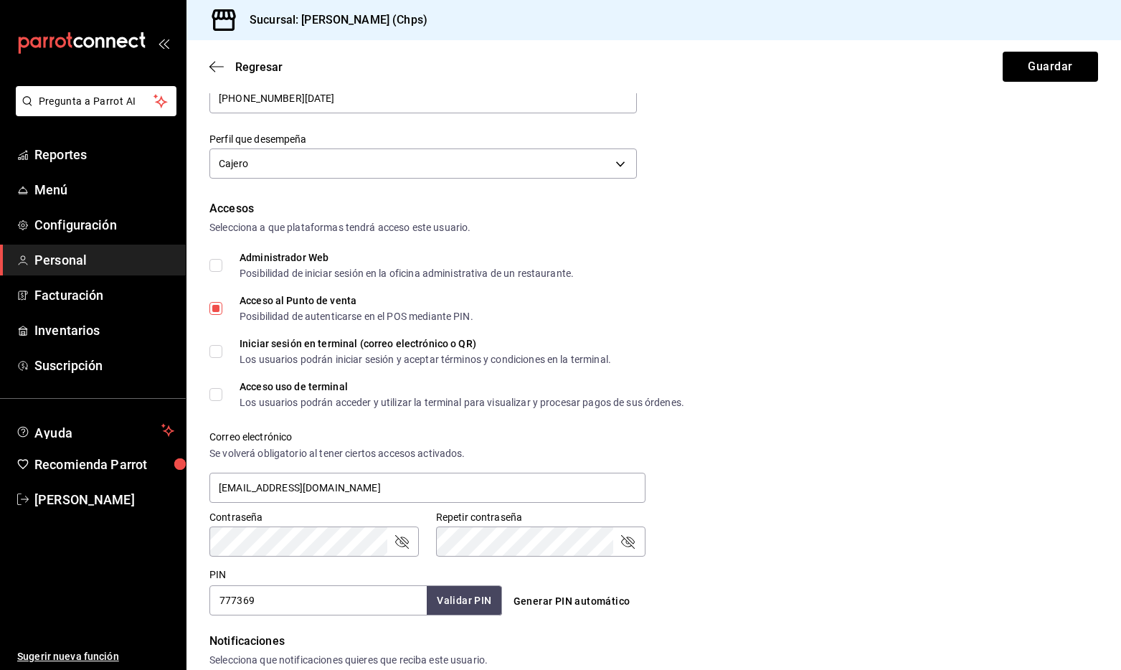
click at [214, 309] on input "Acceso al Punto de venta Posibilidad de autenticarse en el POS mediante PIN." at bounding box center [215, 308] width 13 height 13
click at [1057, 64] on button "Guardar" at bounding box center [1050, 67] width 95 height 30
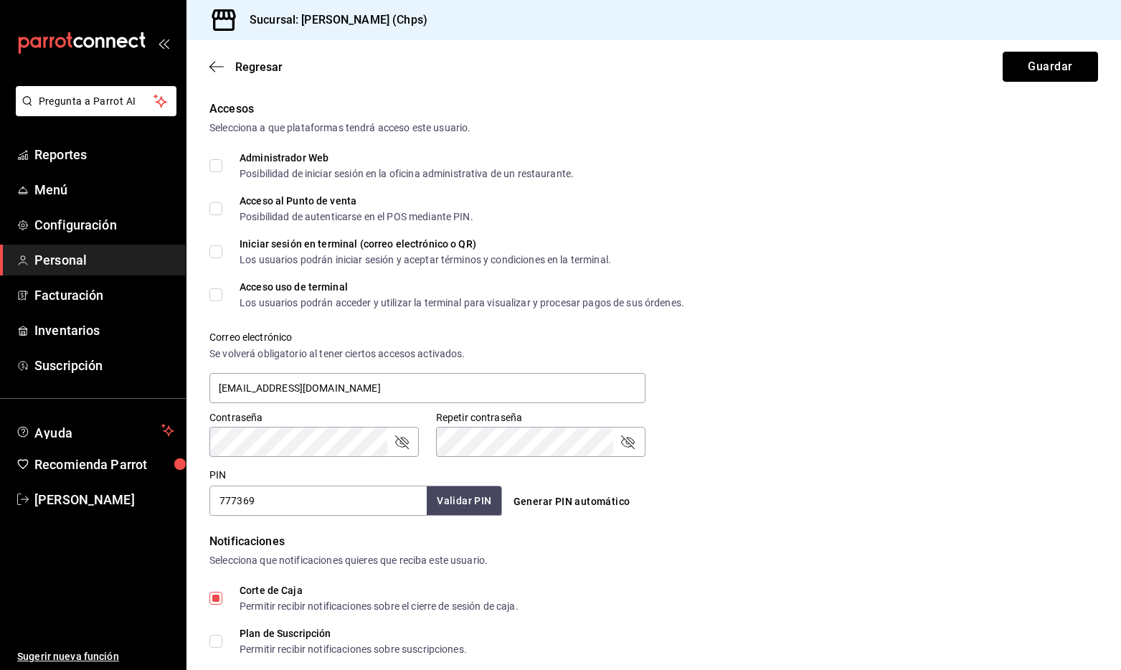
scroll to position [313, 0]
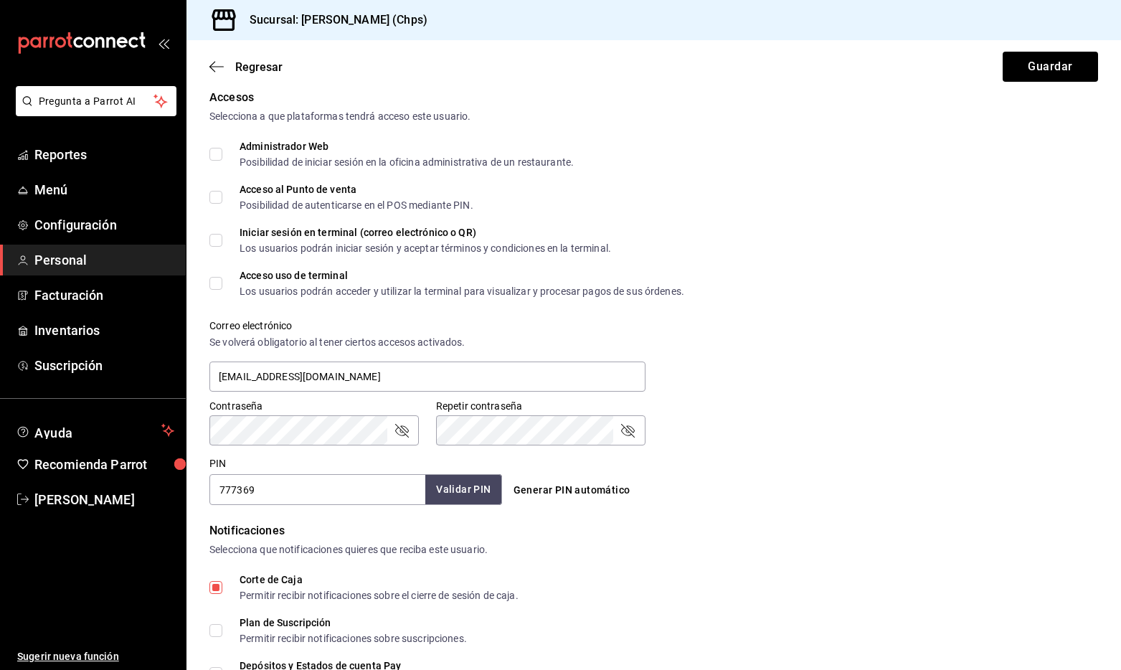
click at [455, 490] on button "Validar PIN" at bounding box center [463, 489] width 76 height 31
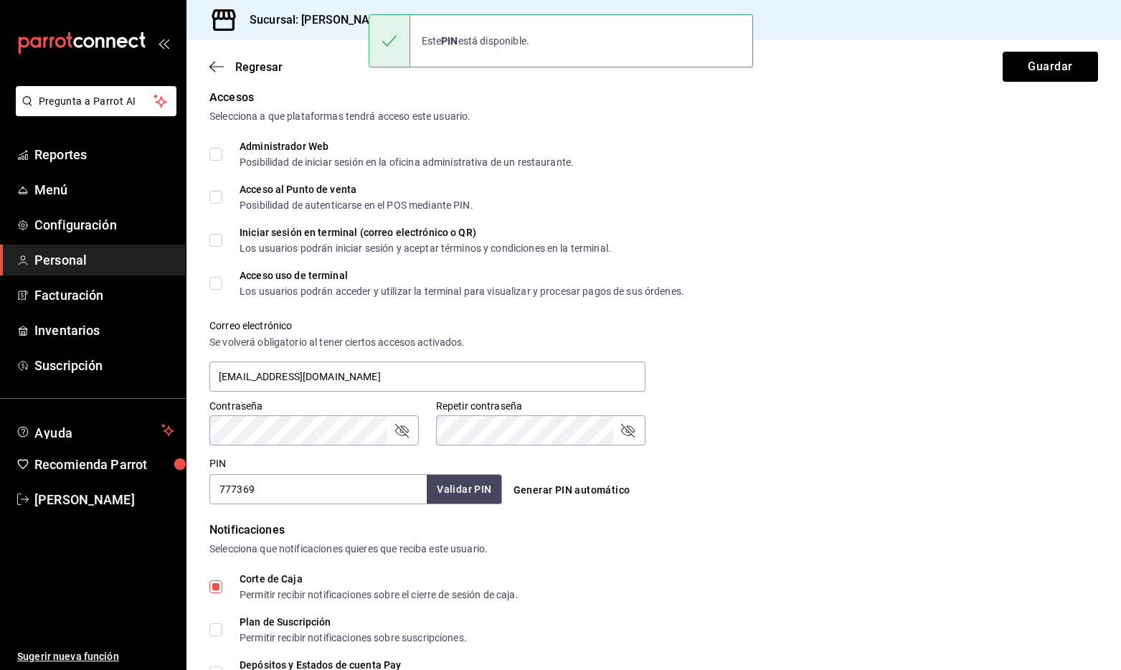
click at [220, 196] on input "Acceso al Punto de venta Posibilidad de autenticarse en el POS mediante PIN." at bounding box center [215, 197] width 13 height 13
checkbox input "true"
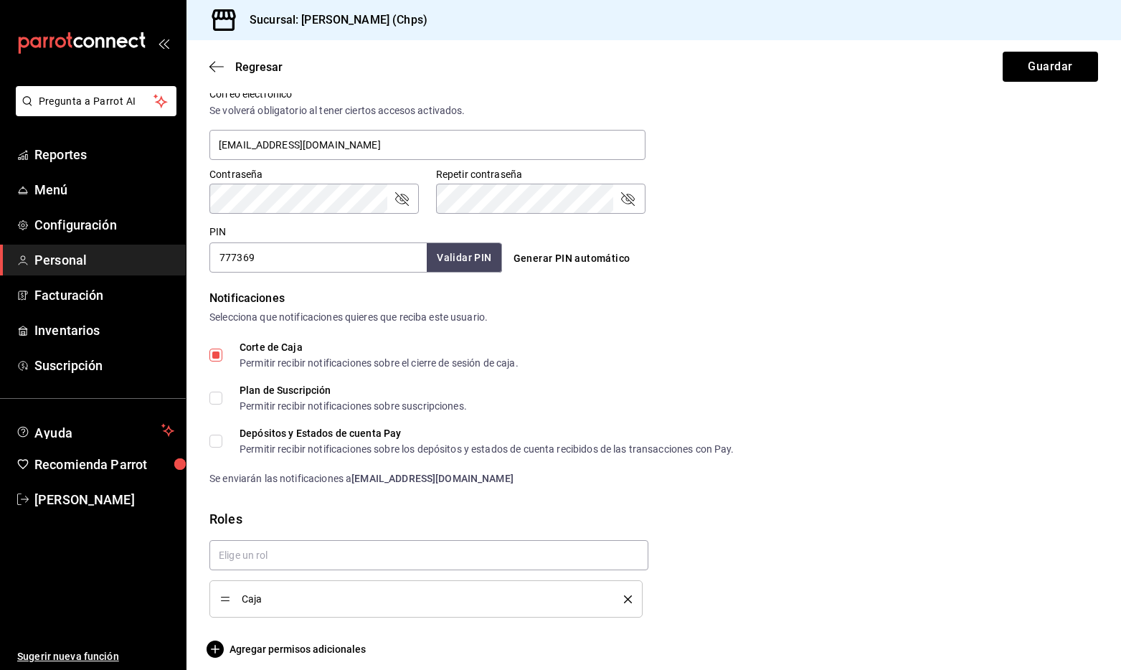
scroll to position [556, 0]
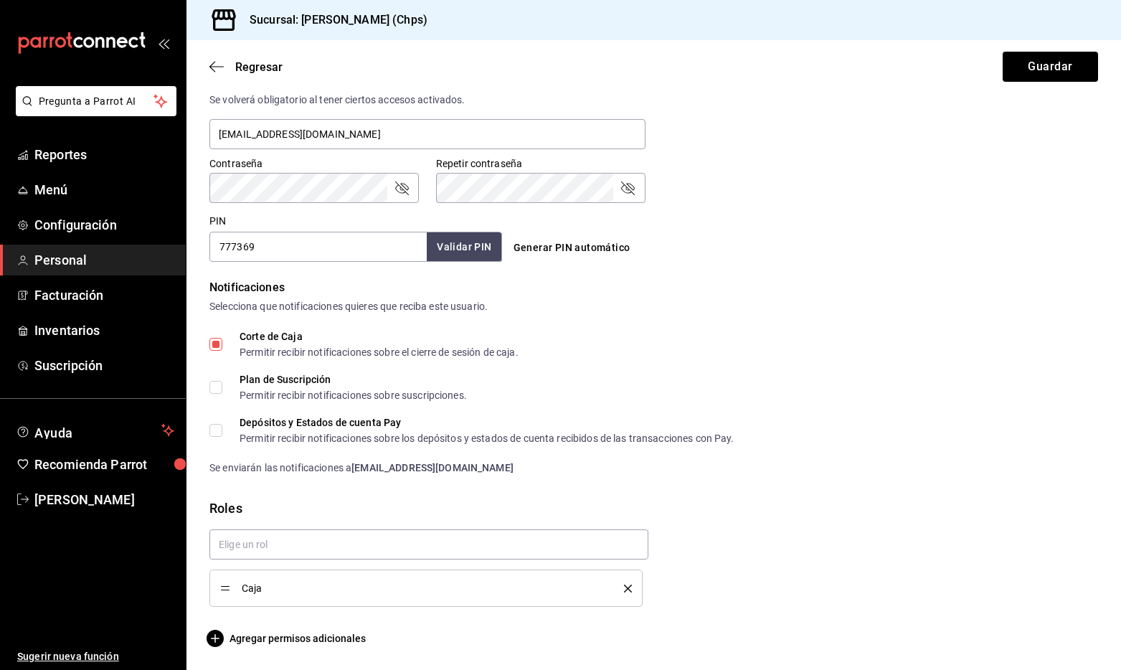
click at [632, 590] on li "Caja" at bounding box center [425, 587] width 433 height 37
click at [626, 587] on icon "delete" at bounding box center [628, 589] width 8 height 8
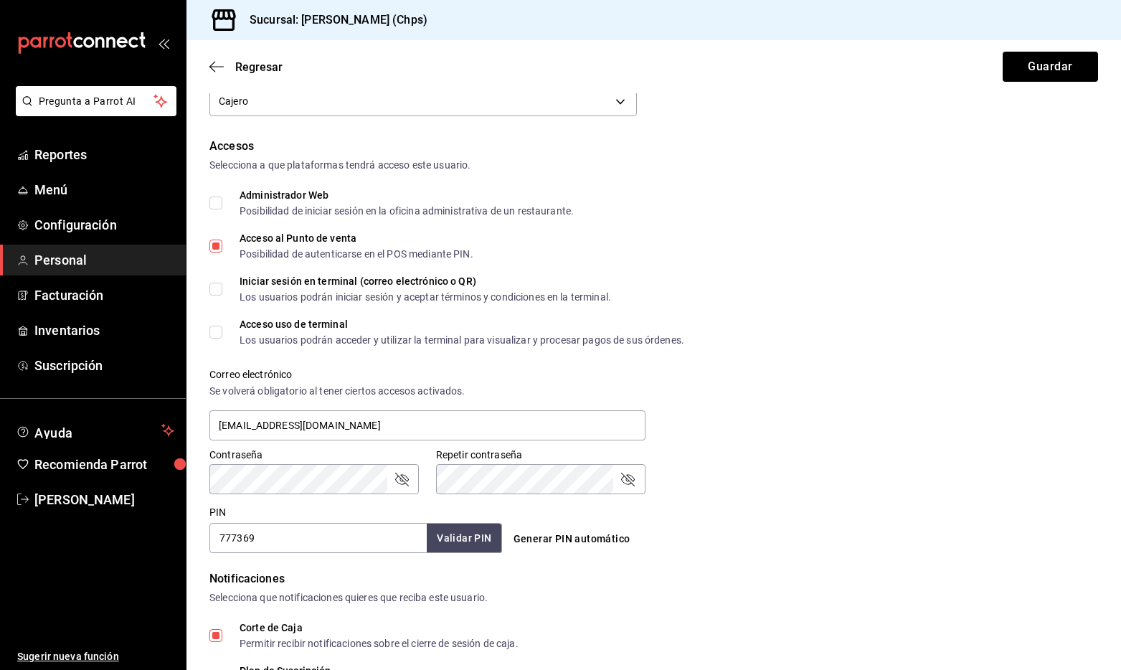
scroll to position [224, 0]
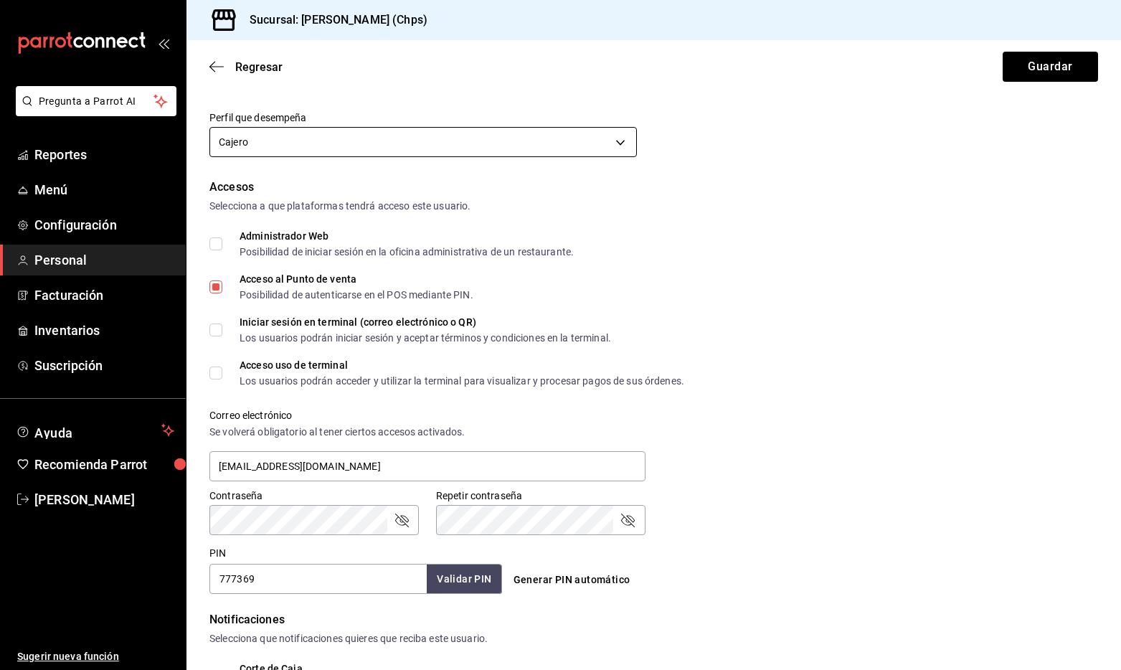
click at [521, 151] on body "Pregunta a Parrot AI Reportes Menú Configuración Personal Facturación Inventari…" at bounding box center [560, 335] width 1121 height 670
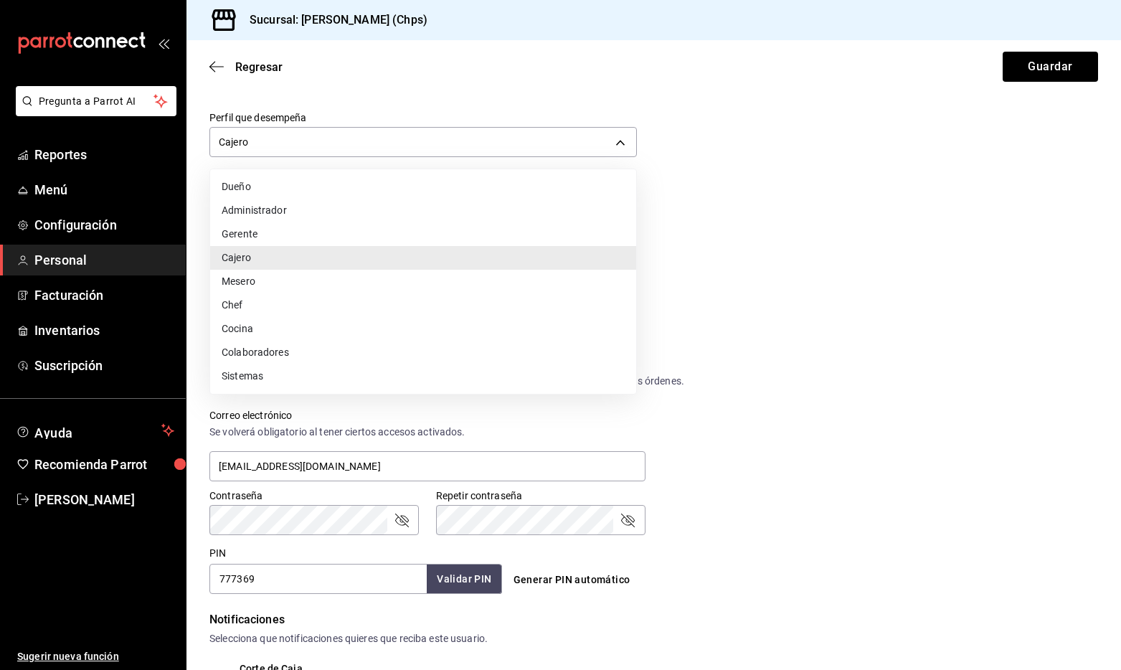
click at [441, 266] on li "Cajero" at bounding box center [423, 258] width 426 height 24
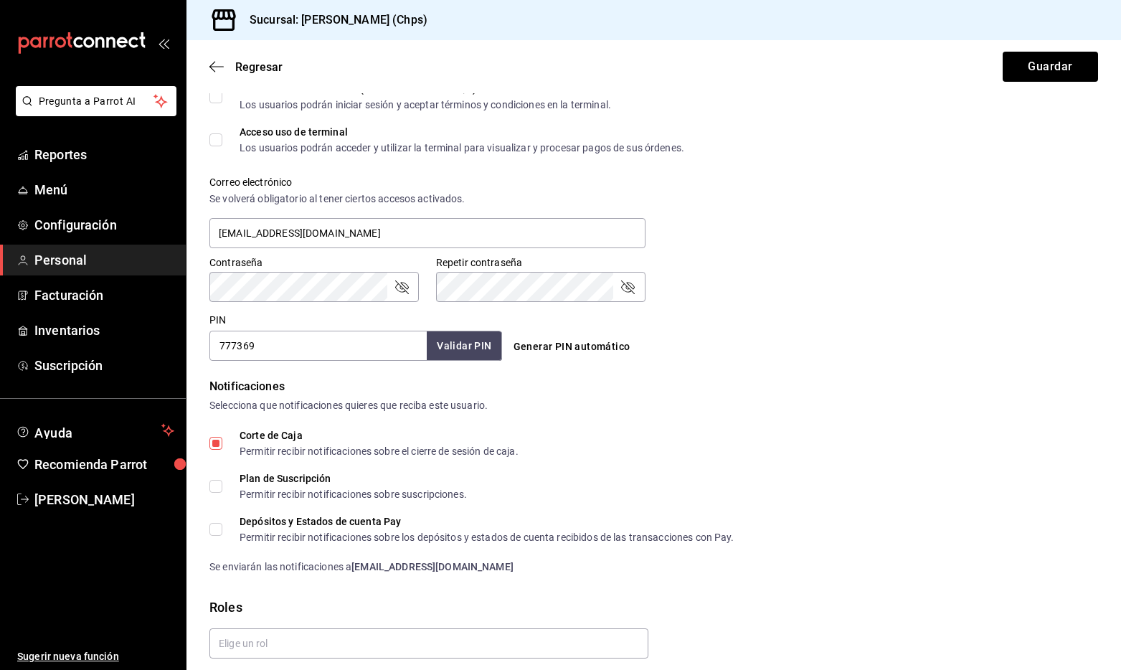
scroll to position [509, 0]
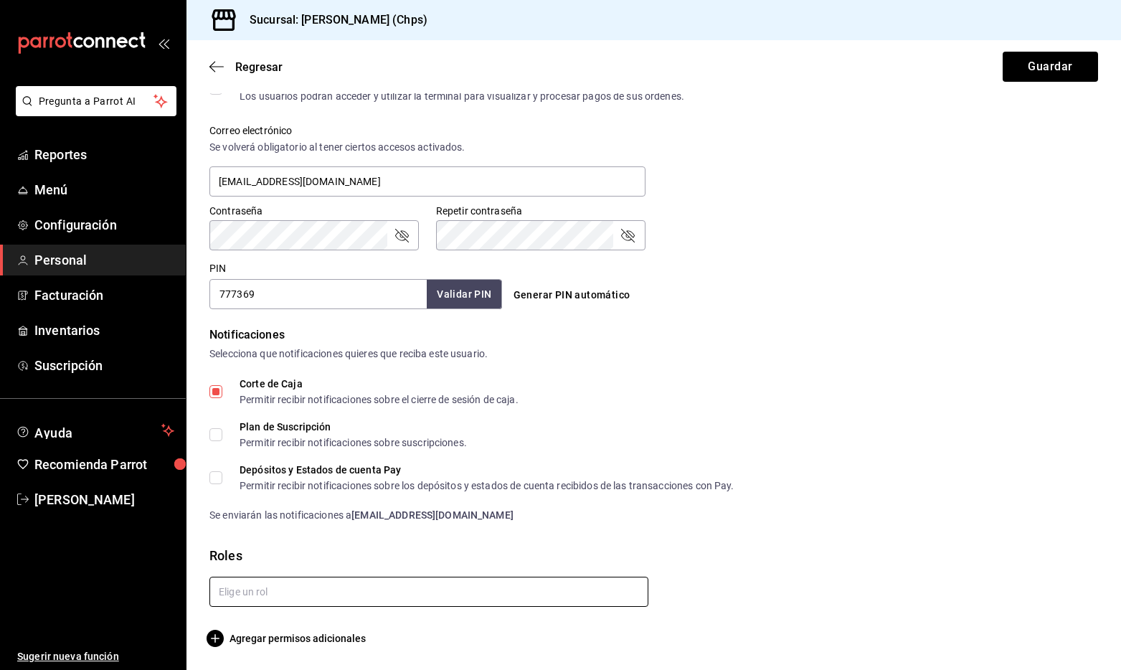
click at [286, 588] on input "text" at bounding box center [428, 592] width 439 height 30
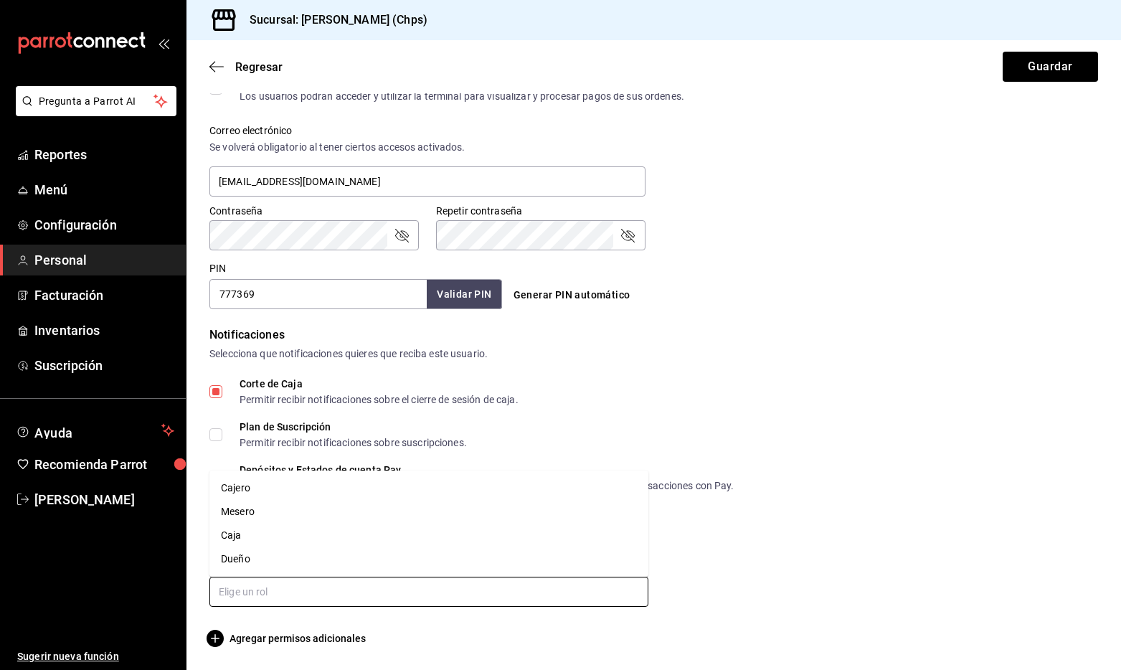
click at [299, 491] on li "Cajero" at bounding box center [428, 488] width 439 height 24
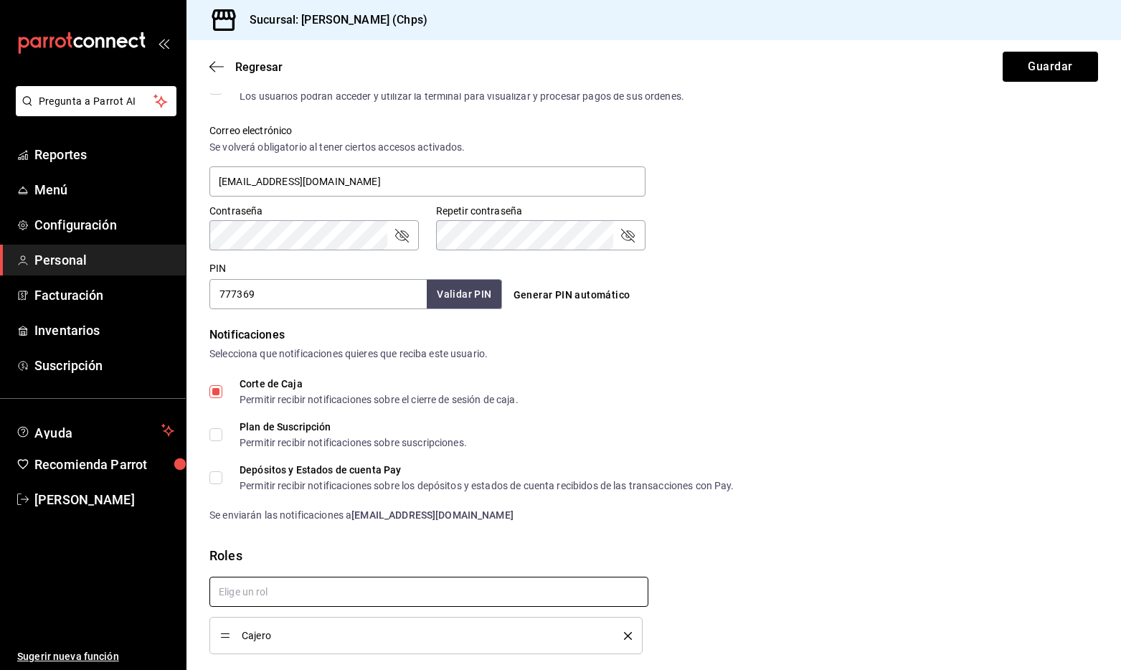
checkbox input "true"
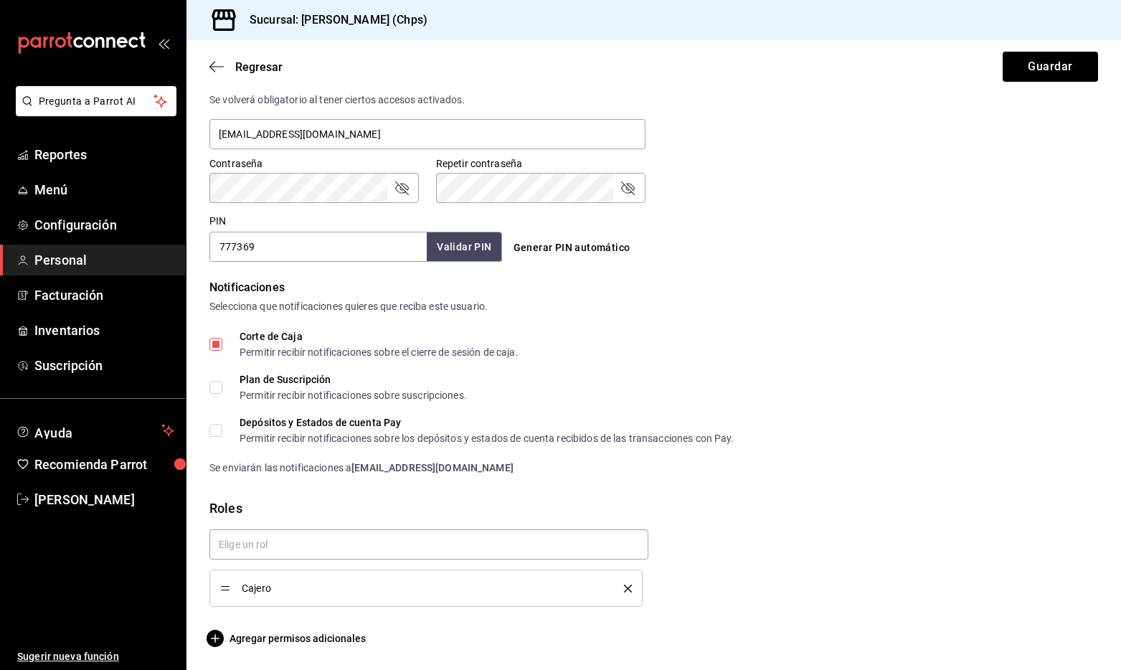
click at [418, 518] on div "Cajero" at bounding box center [423, 562] width 450 height 89
click at [377, 534] on input "text" at bounding box center [428, 544] width 439 height 30
click at [464, 483] on form "Datos personales Nombre [PERSON_NAME] Apellido [PERSON_NAME] Celular (opcional)…" at bounding box center [653, 98] width 889 height 1098
click at [628, 587] on icon "delete" at bounding box center [628, 589] width 8 height 8
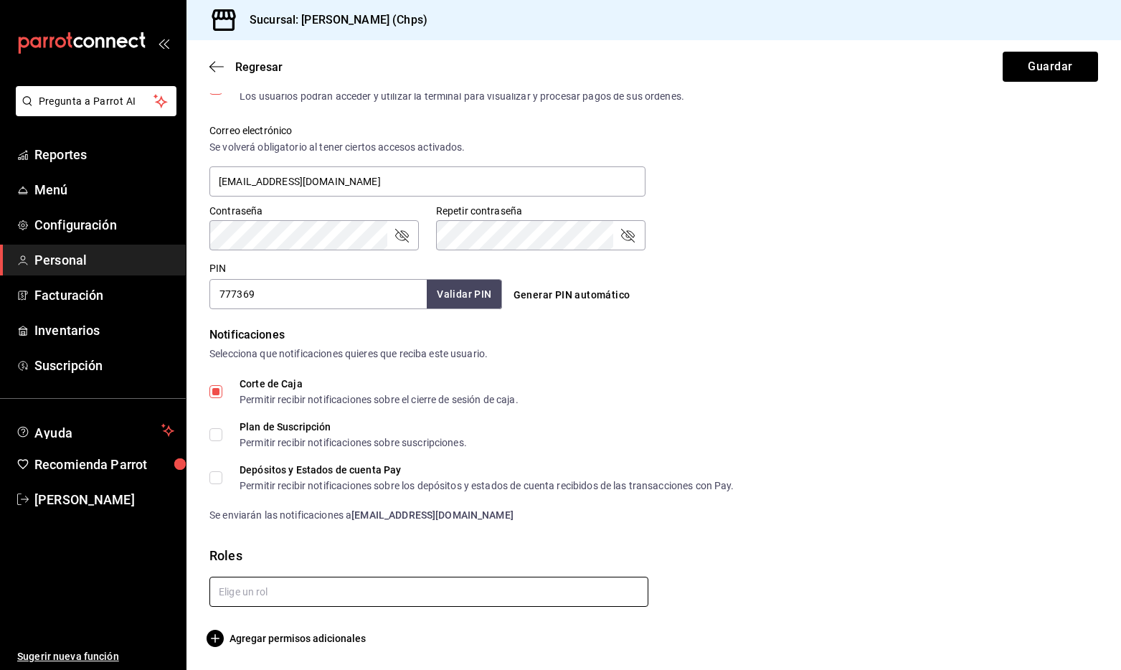
click at [470, 595] on input "text" at bounding box center [428, 592] width 439 height 30
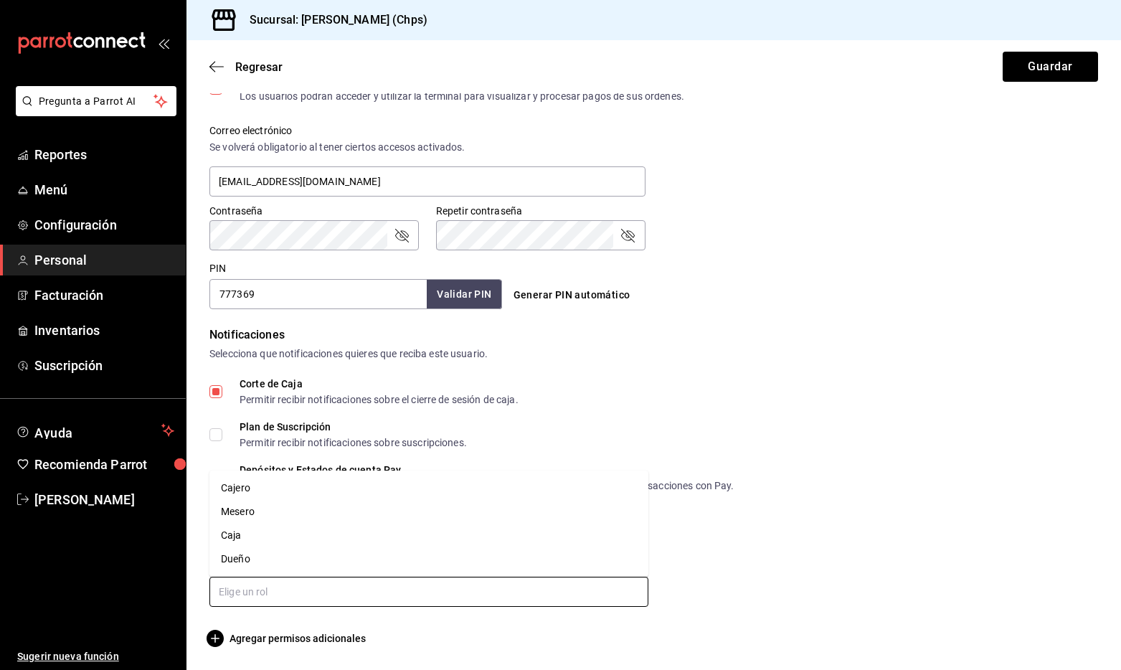
click at [377, 536] on li "Caja" at bounding box center [428, 536] width 439 height 24
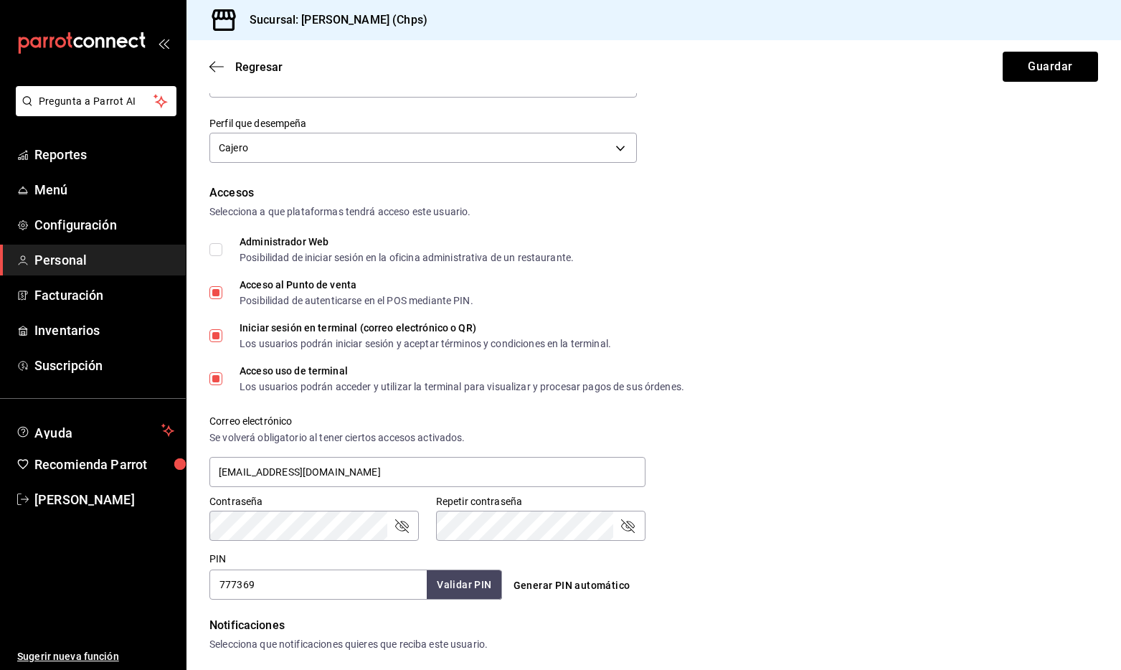
scroll to position [217, 0]
click at [399, 159] on body "Pregunta a Parrot AI Reportes Menú Configuración Personal Facturación Inventari…" at bounding box center [560, 335] width 1121 height 670
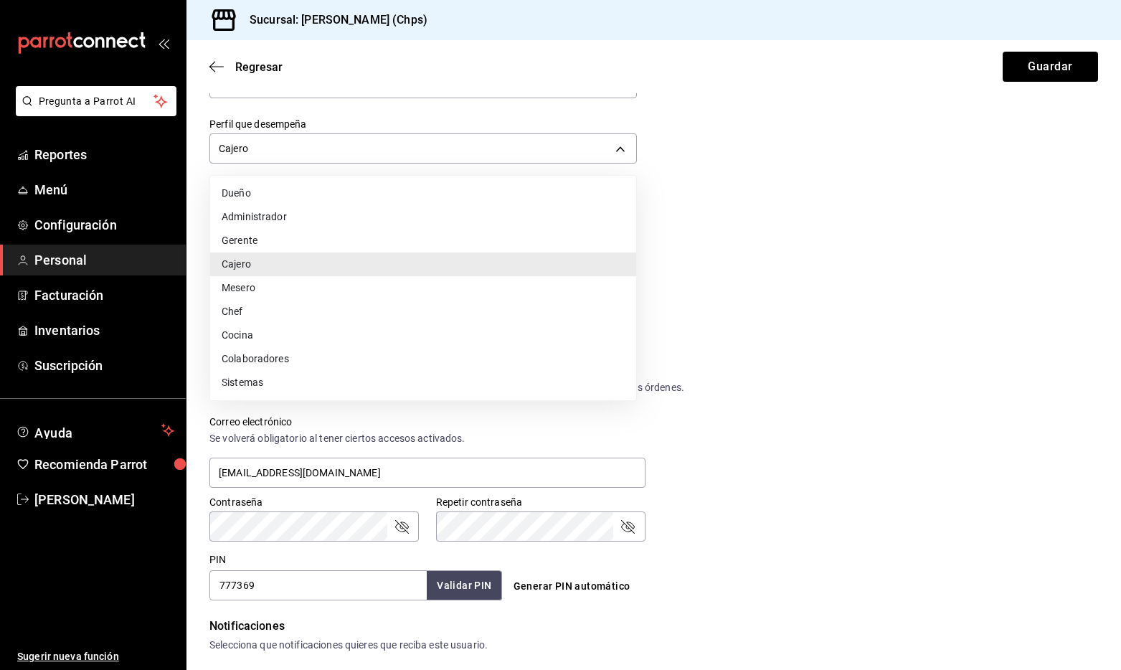
click at [435, 268] on li "Cajero" at bounding box center [423, 264] width 426 height 24
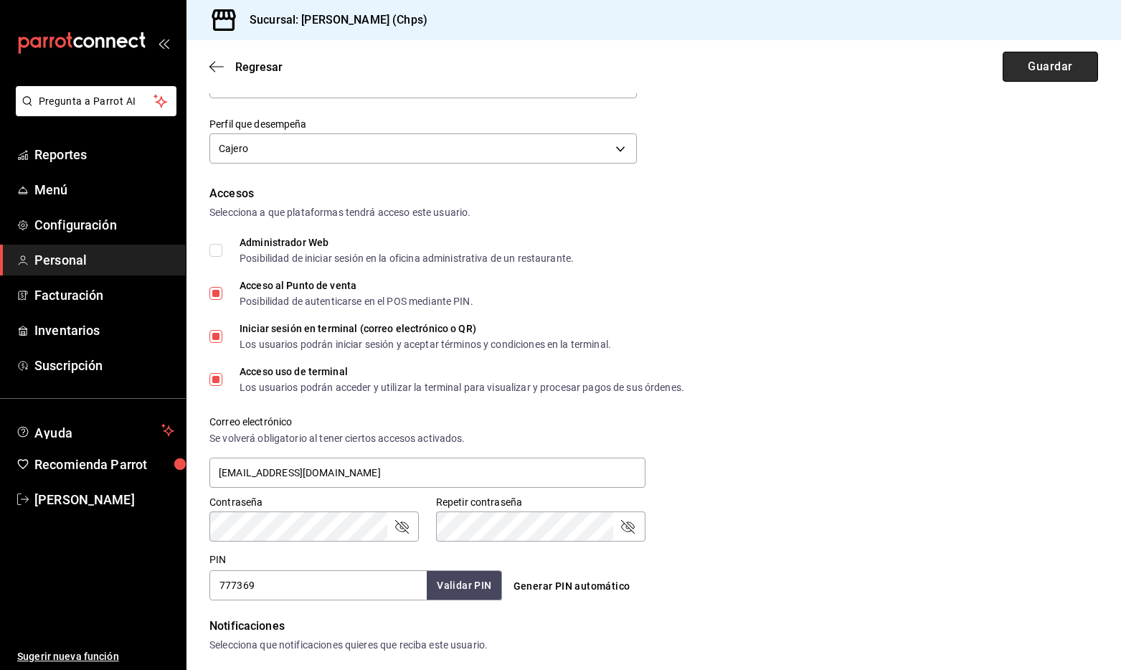
click at [1022, 65] on button "Guardar" at bounding box center [1050, 67] width 95 height 30
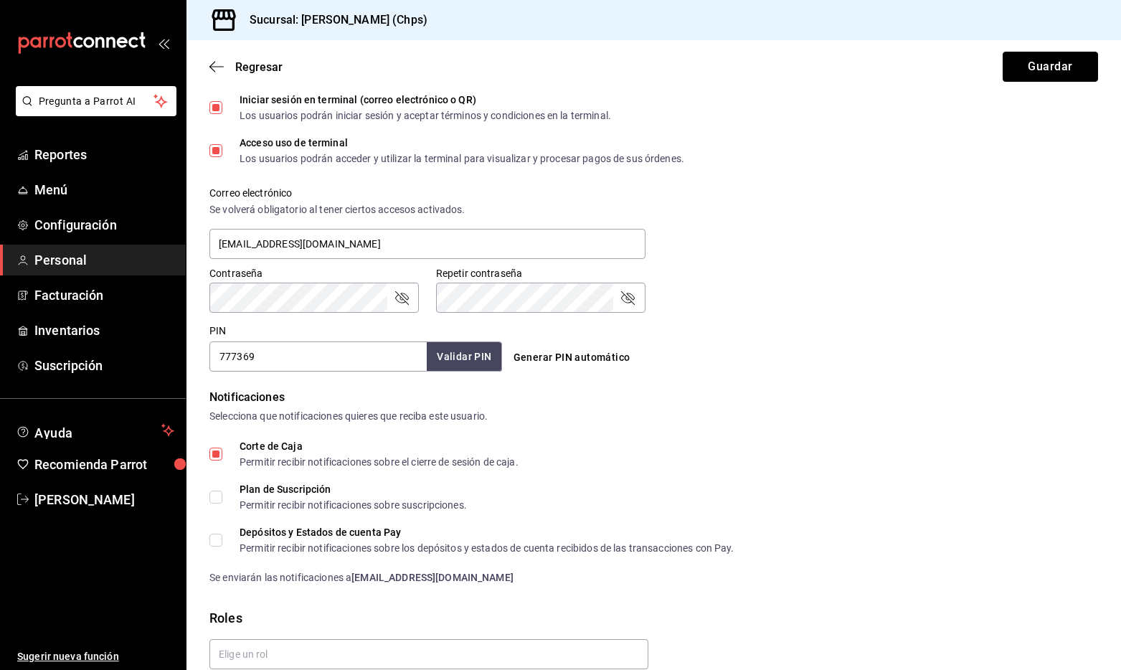
scroll to position [556, 0]
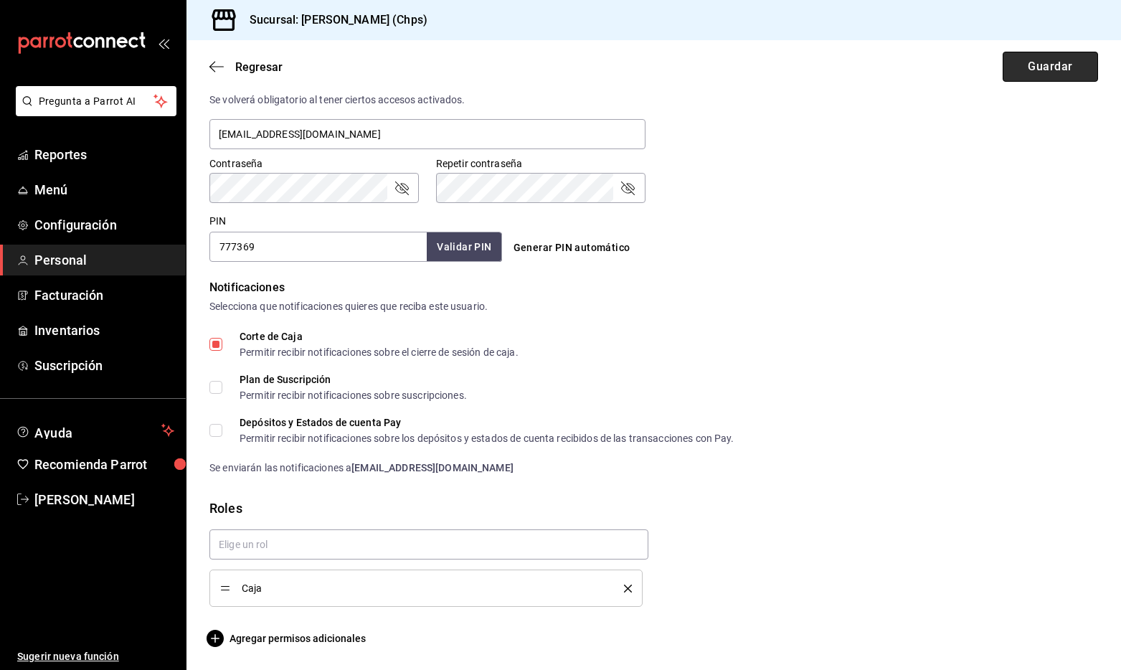
click at [1013, 66] on button "Guardar" at bounding box center [1050, 67] width 95 height 30
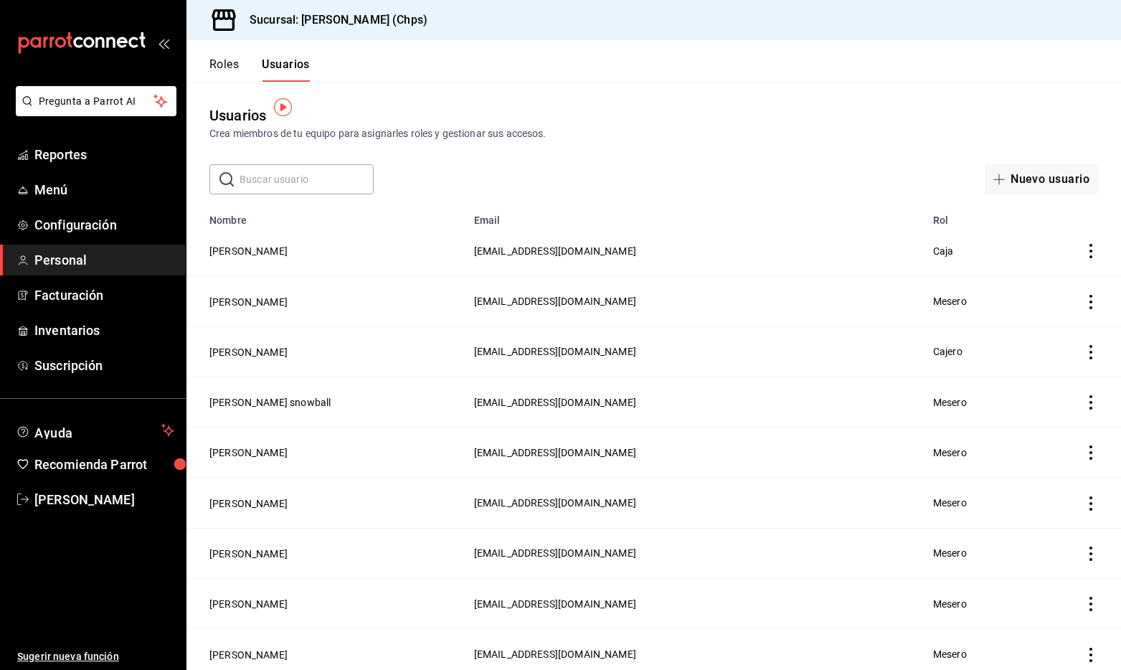
scroll to position [9, 0]
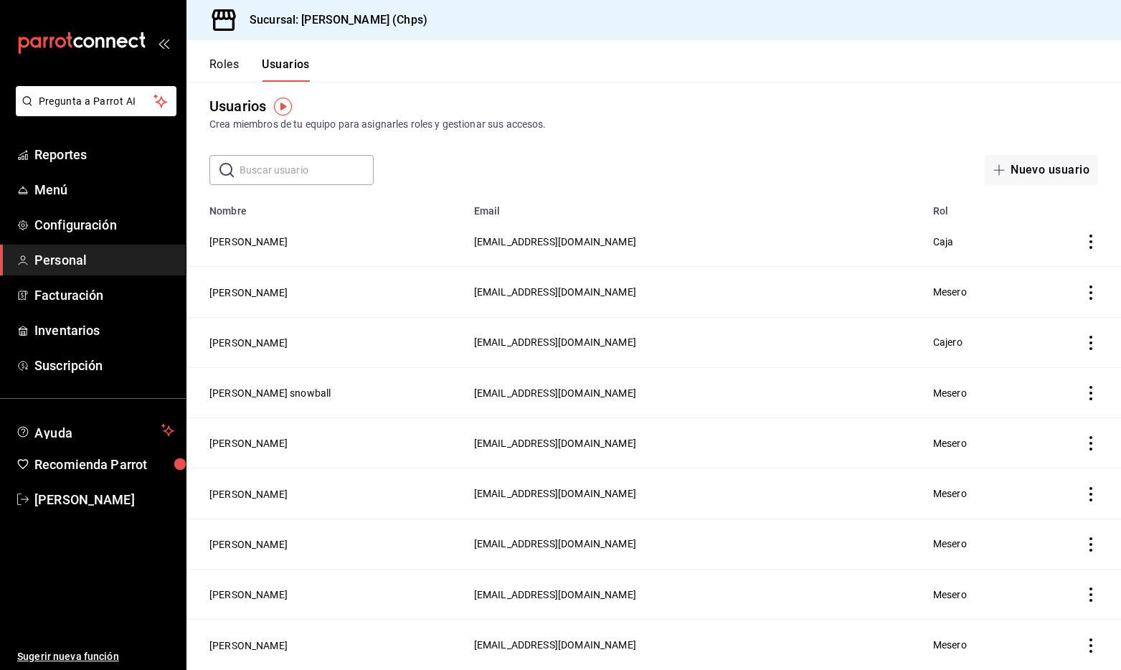
click at [1088, 237] on icon "actions" at bounding box center [1091, 242] width 14 height 14
click at [264, 241] on div at bounding box center [560, 335] width 1121 height 670
click at [253, 242] on button "[PERSON_NAME]" at bounding box center [248, 242] width 78 height 14
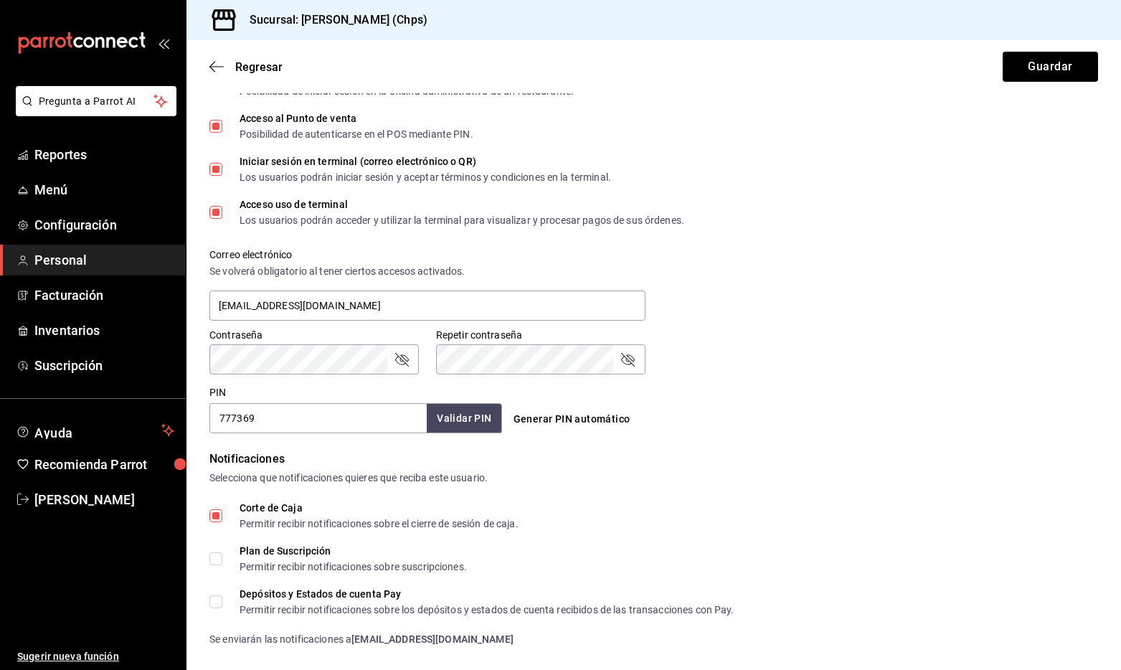
scroll to position [556, 0]
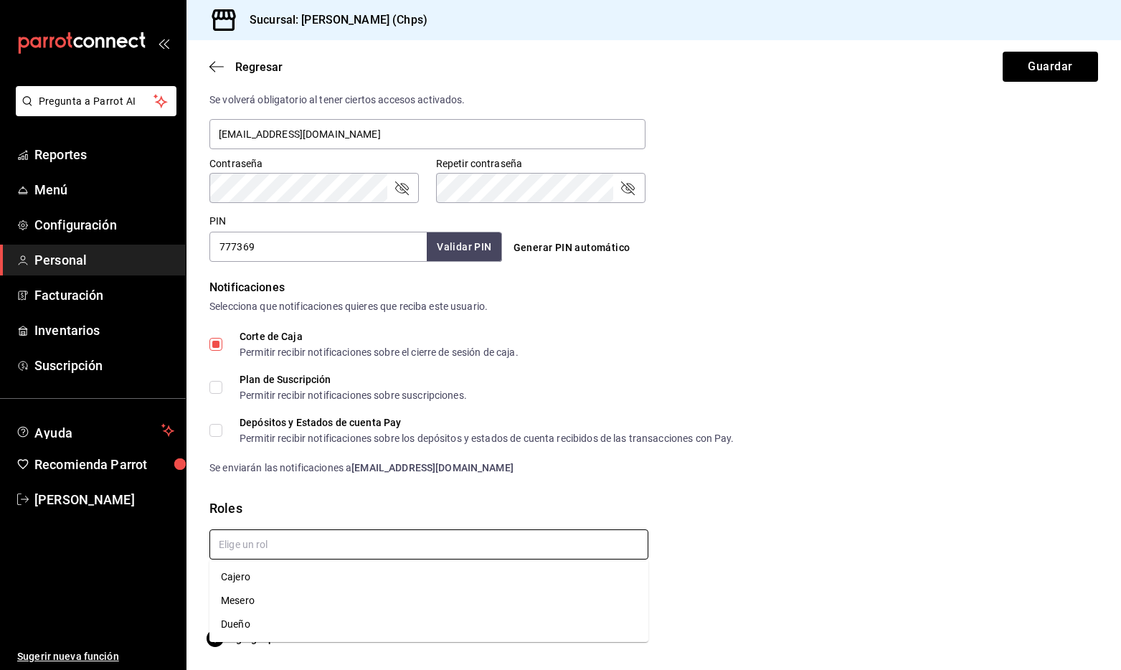
click at [536, 546] on input "text" at bounding box center [428, 544] width 439 height 30
click at [440, 578] on li "Cajero" at bounding box center [428, 577] width 439 height 24
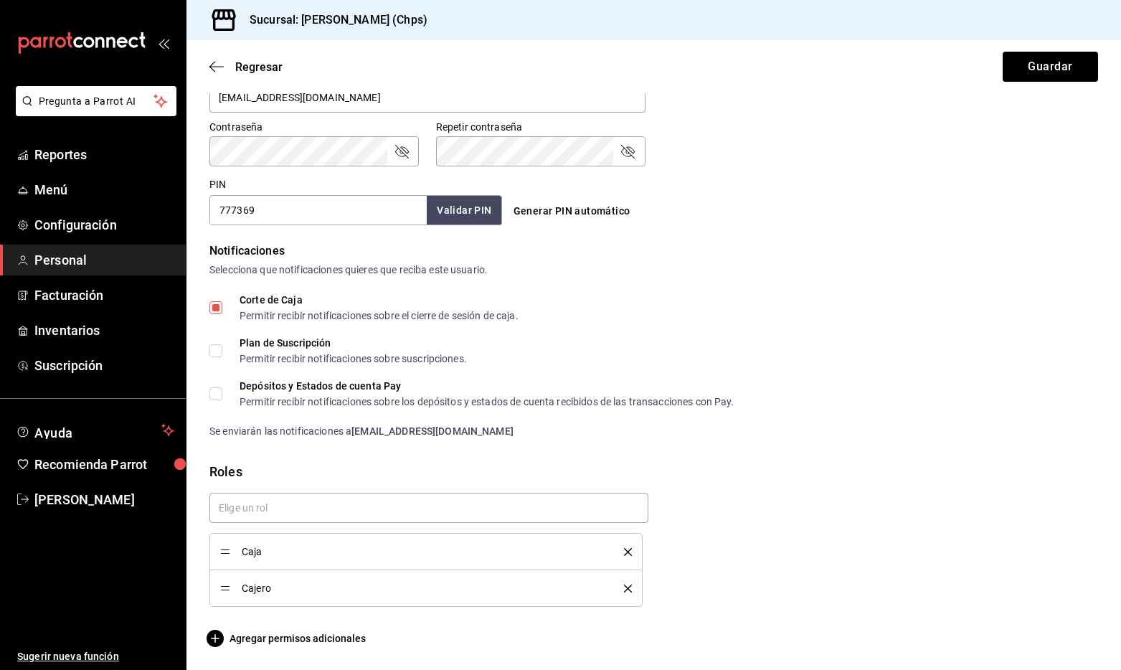
click at [629, 549] on icon "delete" at bounding box center [628, 552] width 8 height 8
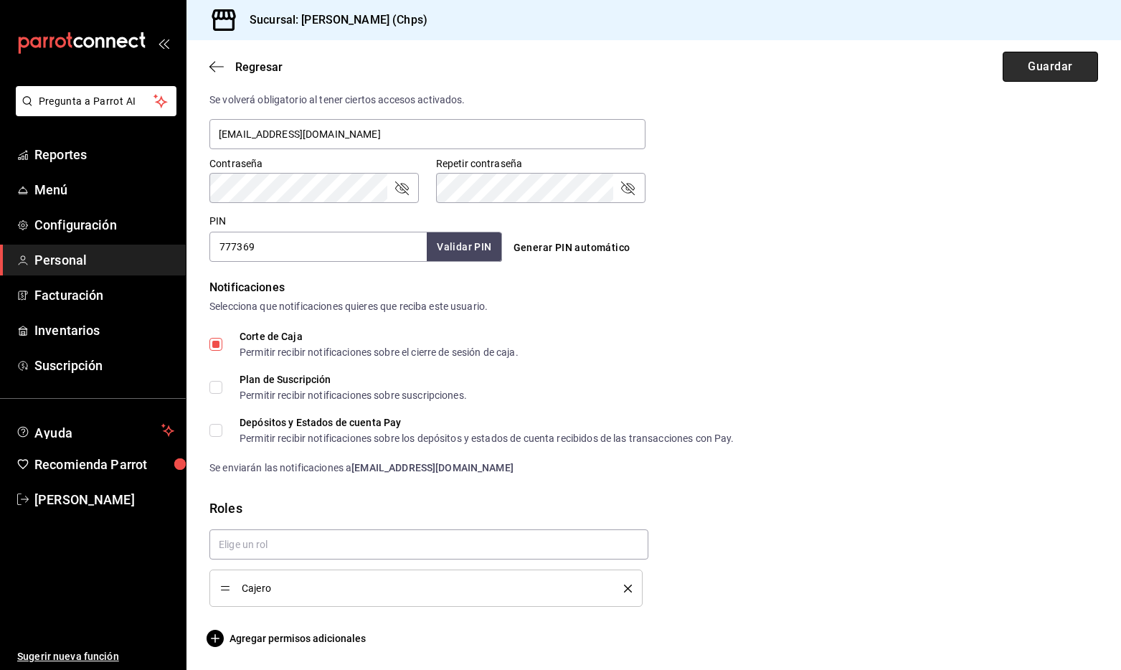
click at [1046, 56] on button "Guardar" at bounding box center [1050, 67] width 95 height 30
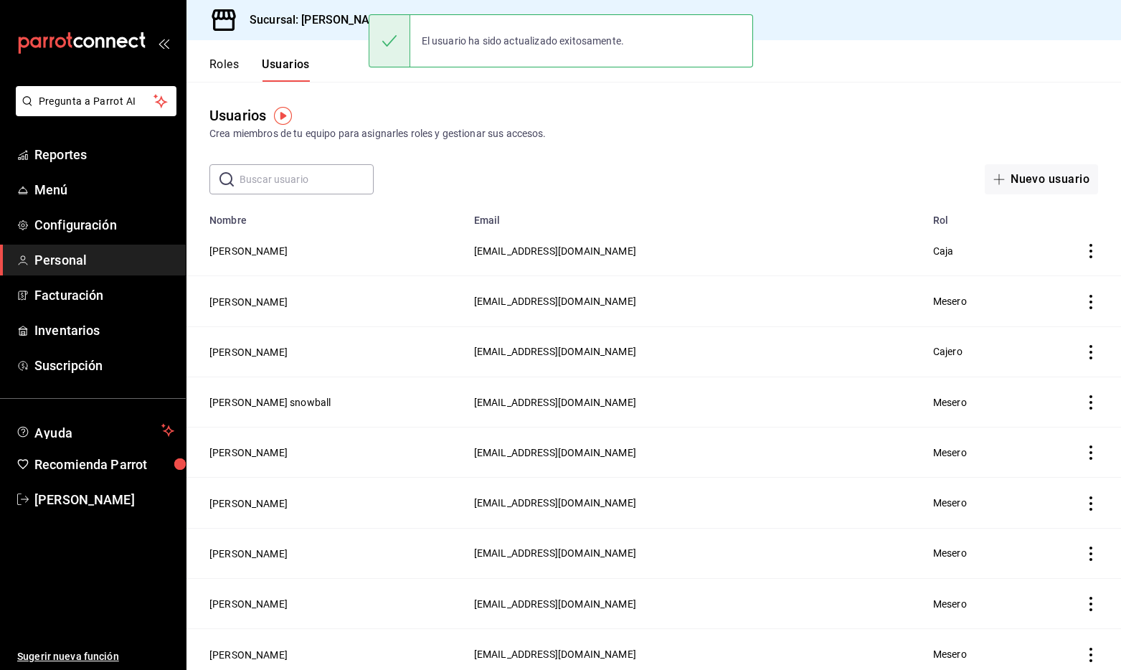
click at [714, 115] on div "Usuarios Crea miembros de tu equipo para asignarles roles y gestionar sus acces…" at bounding box center [653, 123] width 935 height 37
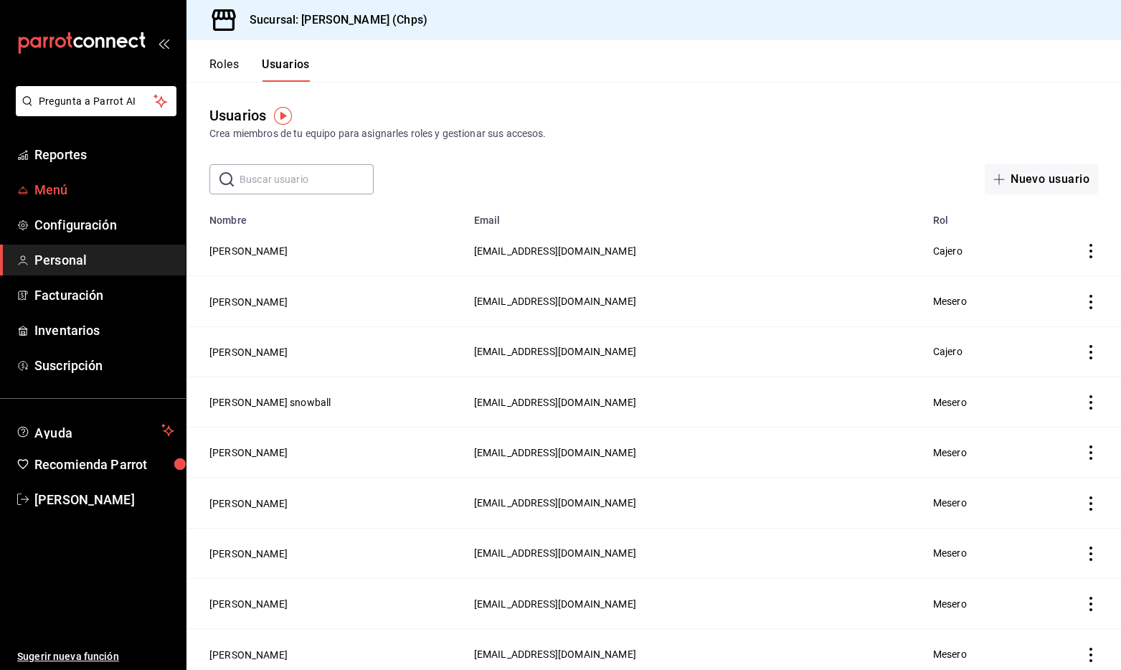
click at [83, 199] on span "Menú" at bounding box center [104, 189] width 140 height 19
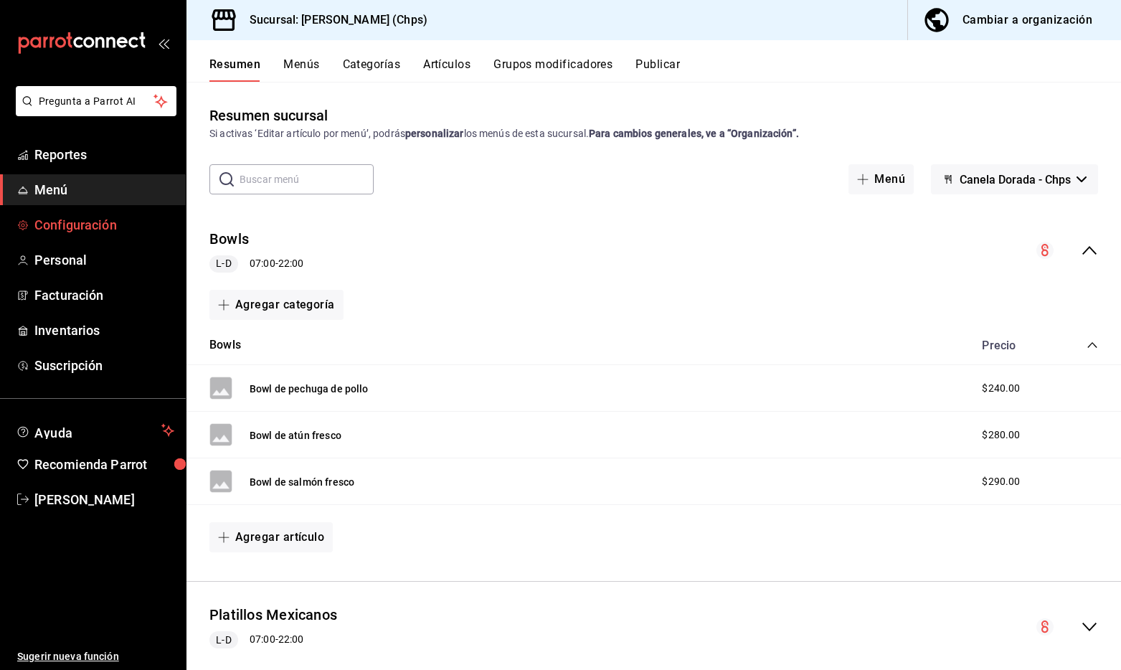
click at [93, 240] on link "Configuración" at bounding box center [93, 224] width 186 height 31
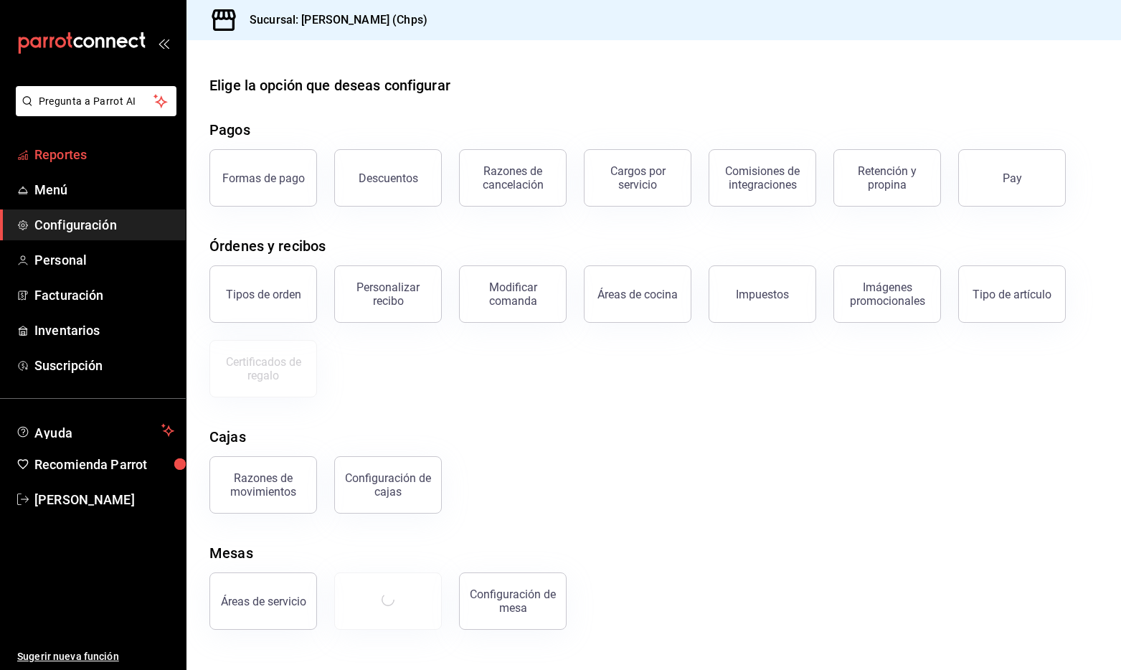
click at [120, 160] on span "Reportes" at bounding box center [104, 154] width 140 height 19
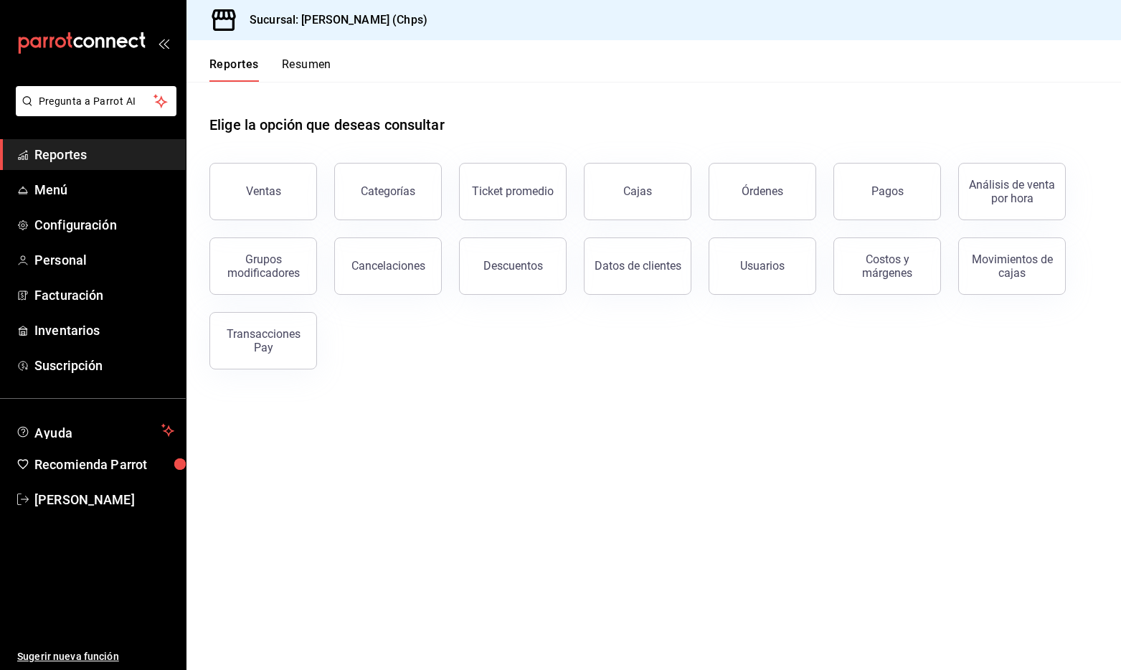
click at [313, 81] on button "Resumen" at bounding box center [306, 69] width 49 height 24
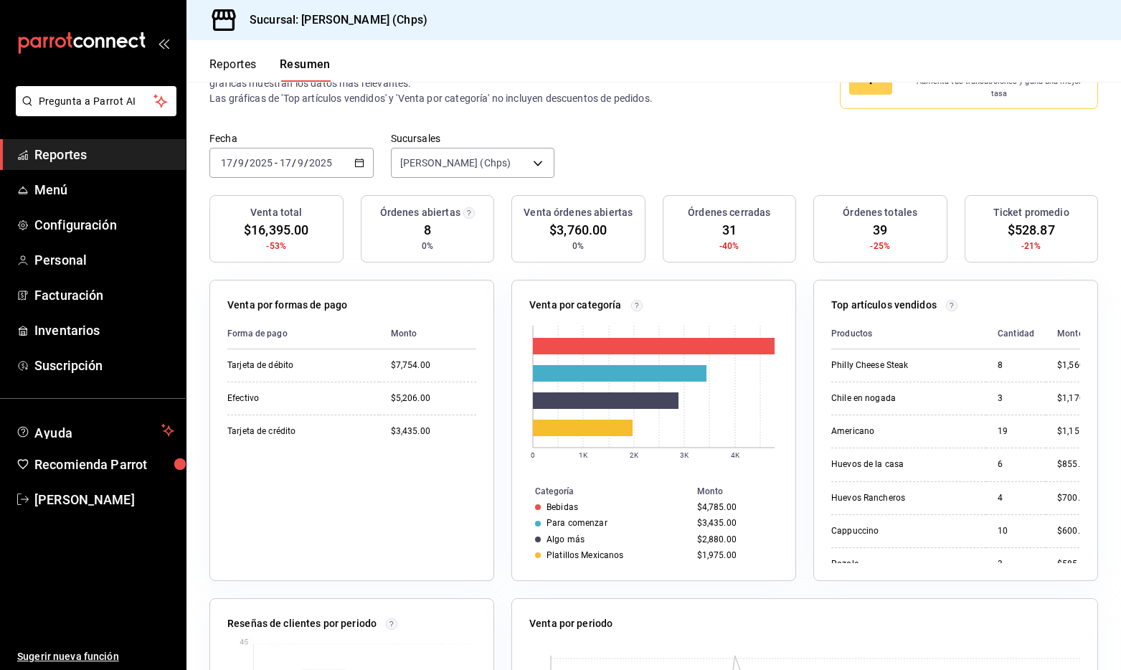
click at [1011, 328] on th "Cantidad" at bounding box center [1016, 333] width 60 height 31
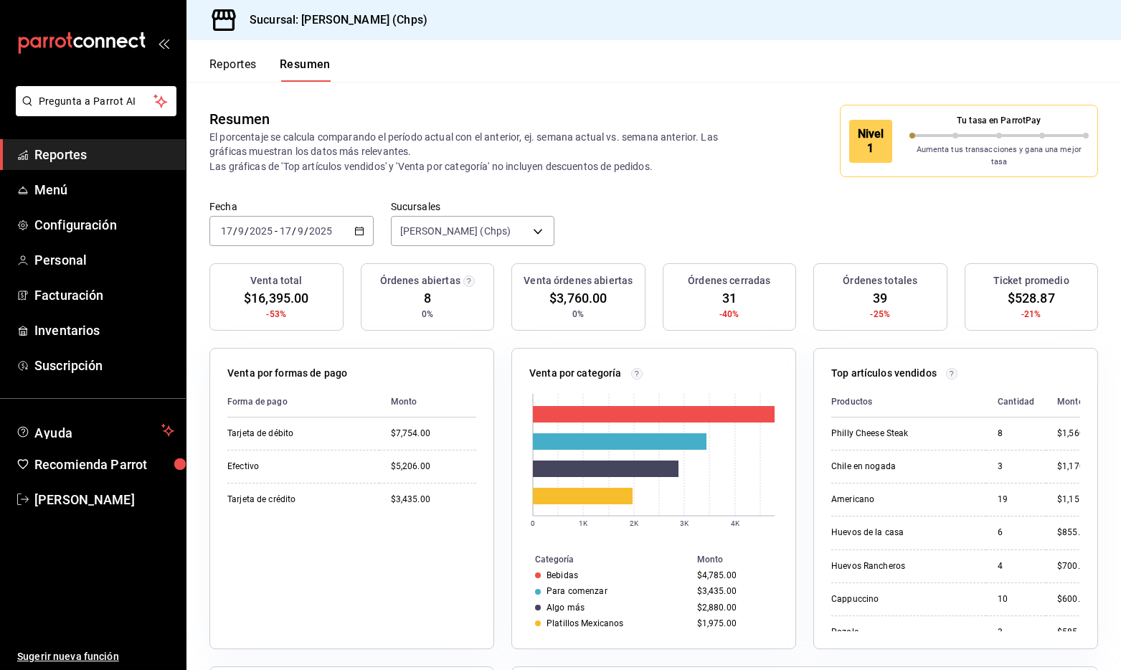
click at [337, 224] on div "[DATE] [DATE] - [DATE] [DATE]" at bounding box center [291, 231] width 164 height 30
click at [304, 364] on span "Mes actual" at bounding box center [277, 371] width 111 height 15
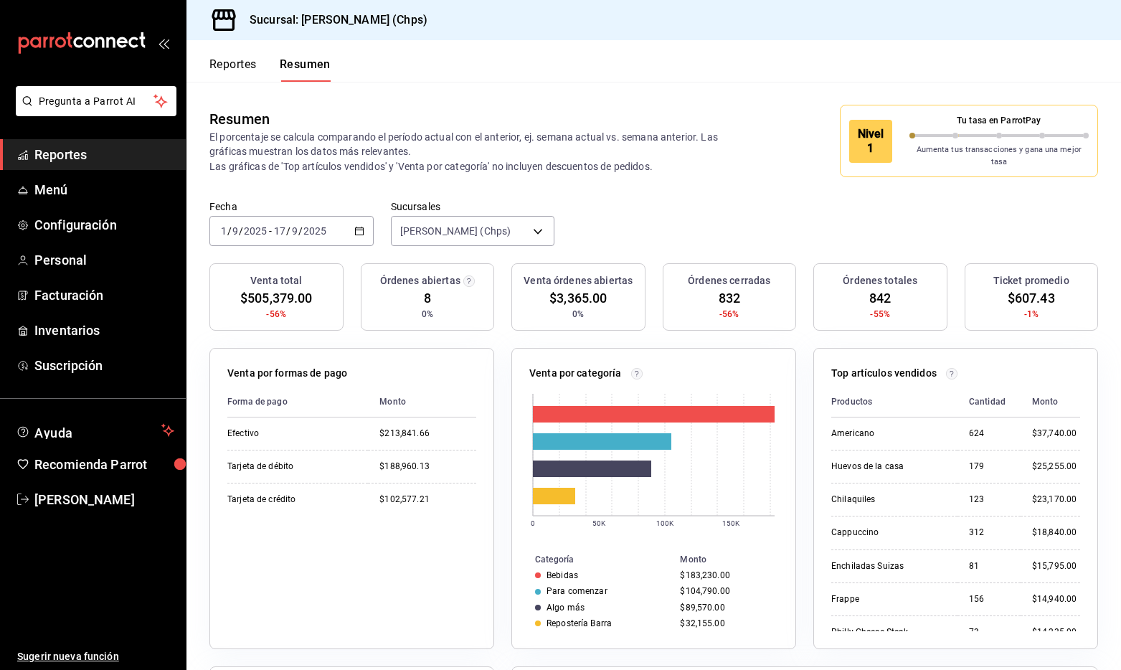
click at [954, 141] on div "Aumenta tus transacciones y gana una mejor tasa" at bounding box center [999, 152] width 180 height 29
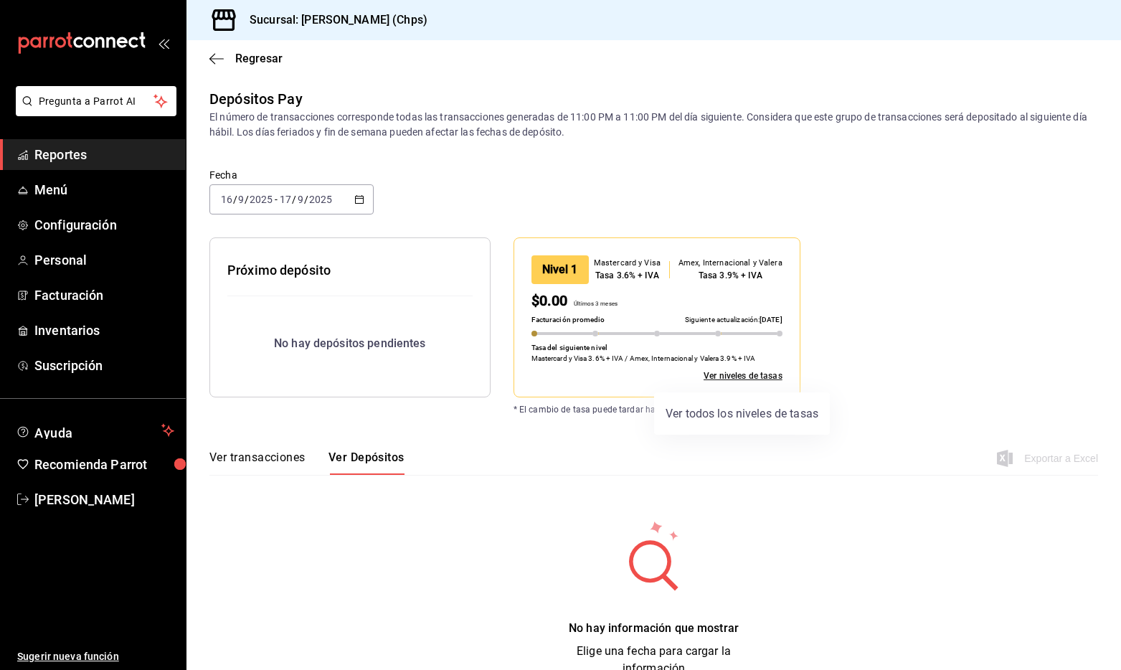
click at [724, 370] on link "Ver niveles de tasas" at bounding box center [743, 375] width 79 height 13
click at [387, 292] on div "Próximo depósito No hay depósitos pendientes" at bounding box center [349, 317] width 281 height 160
click at [341, 279] on div "Próximo depósito" at bounding box center [349, 269] width 245 height 29
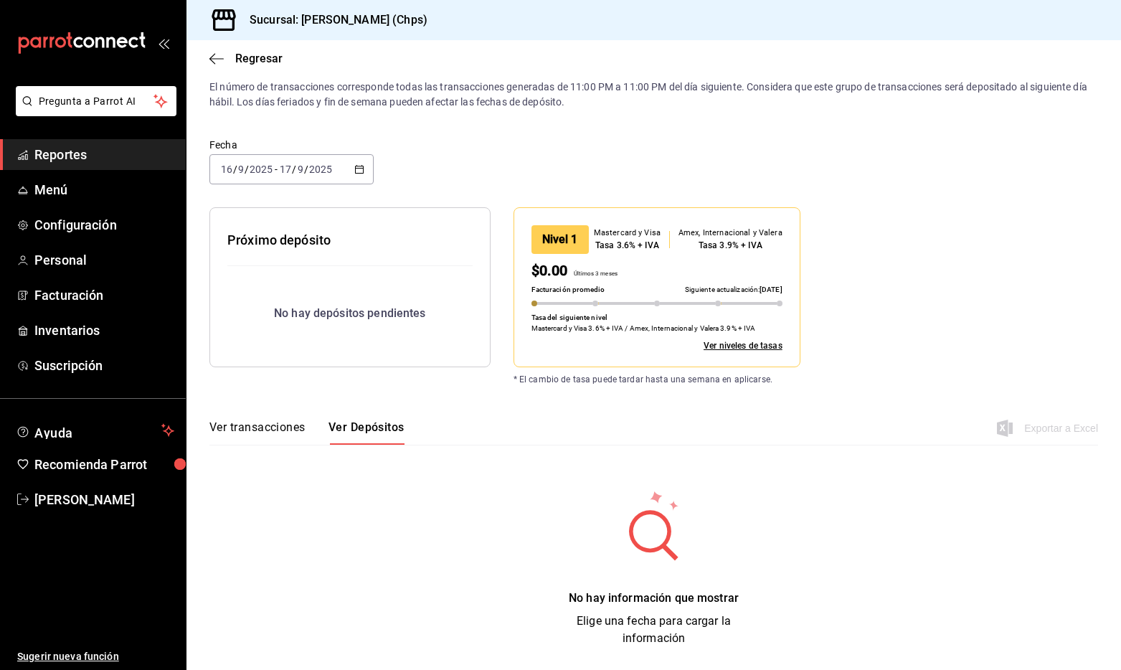
click at [265, 427] on button "Ver transacciones" at bounding box center [257, 432] width 96 height 24
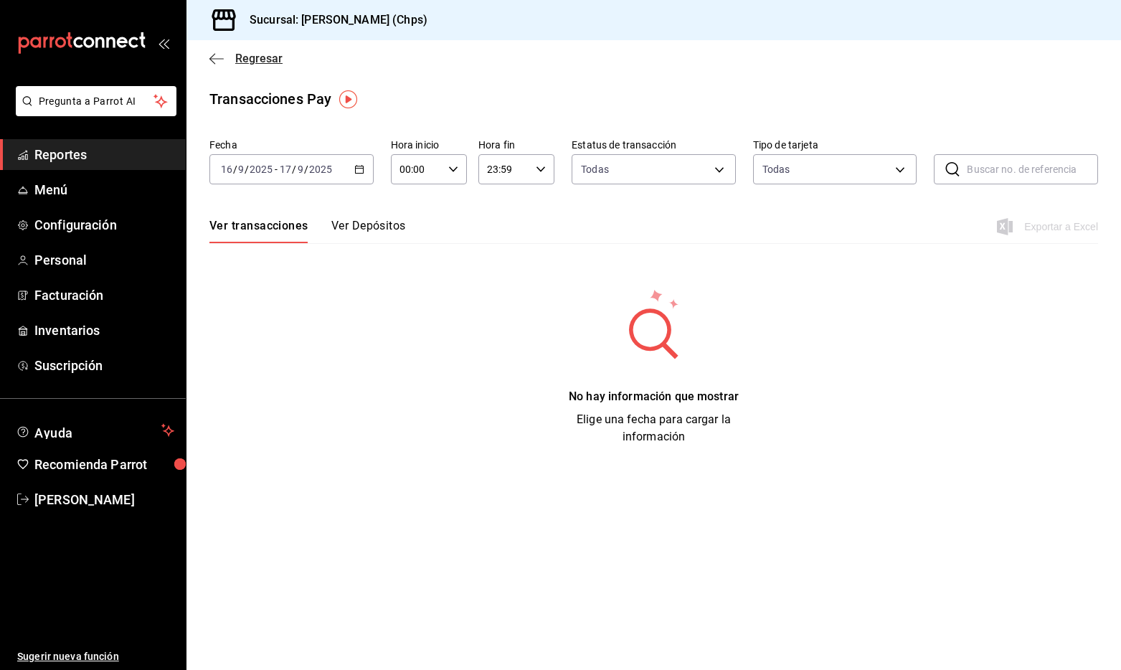
click at [255, 53] on span "Regresar" at bounding box center [258, 59] width 47 height 14
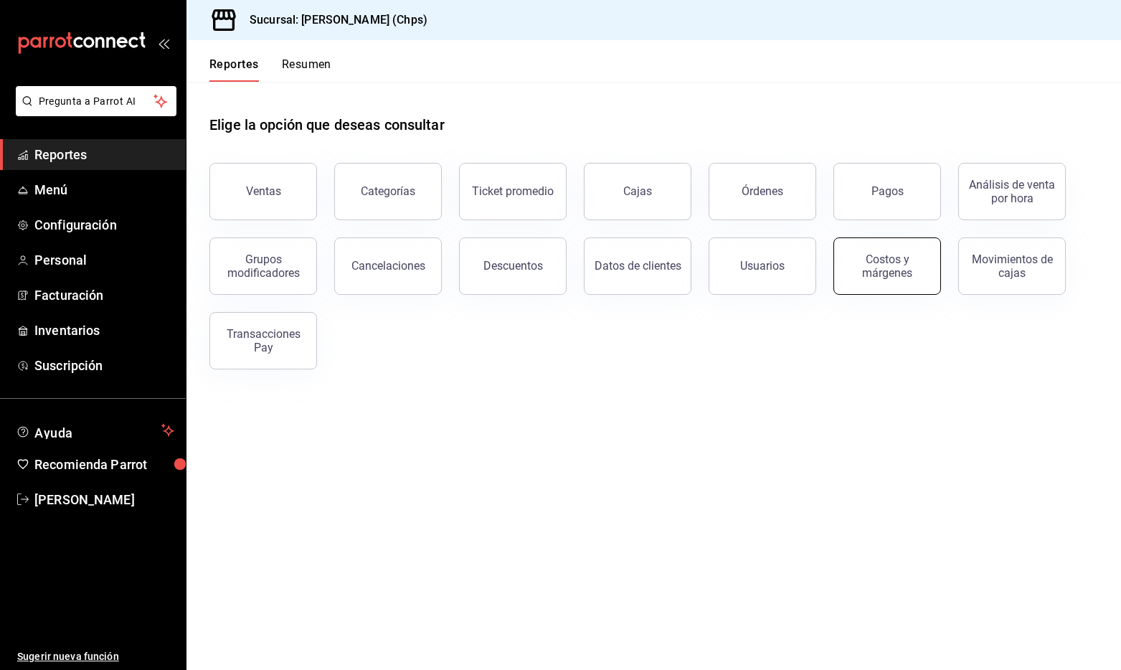
click at [888, 259] on div "Costos y márgenes" at bounding box center [887, 265] width 89 height 27
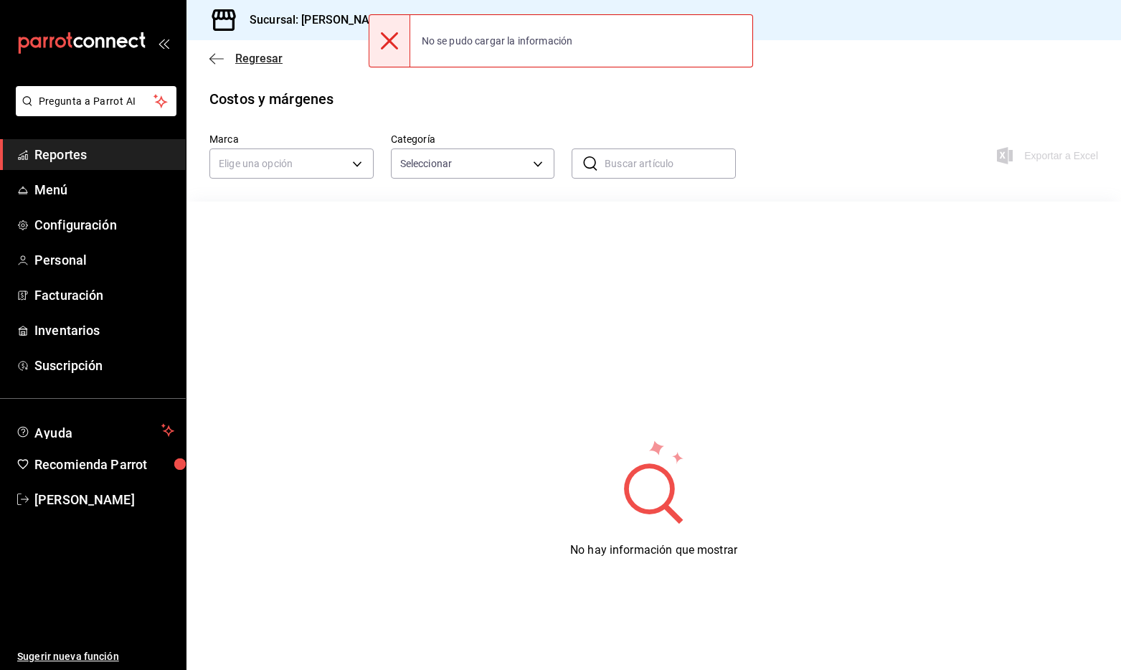
click at [218, 56] on icon "button" at bounding box center [216, 58] width 14 height 13
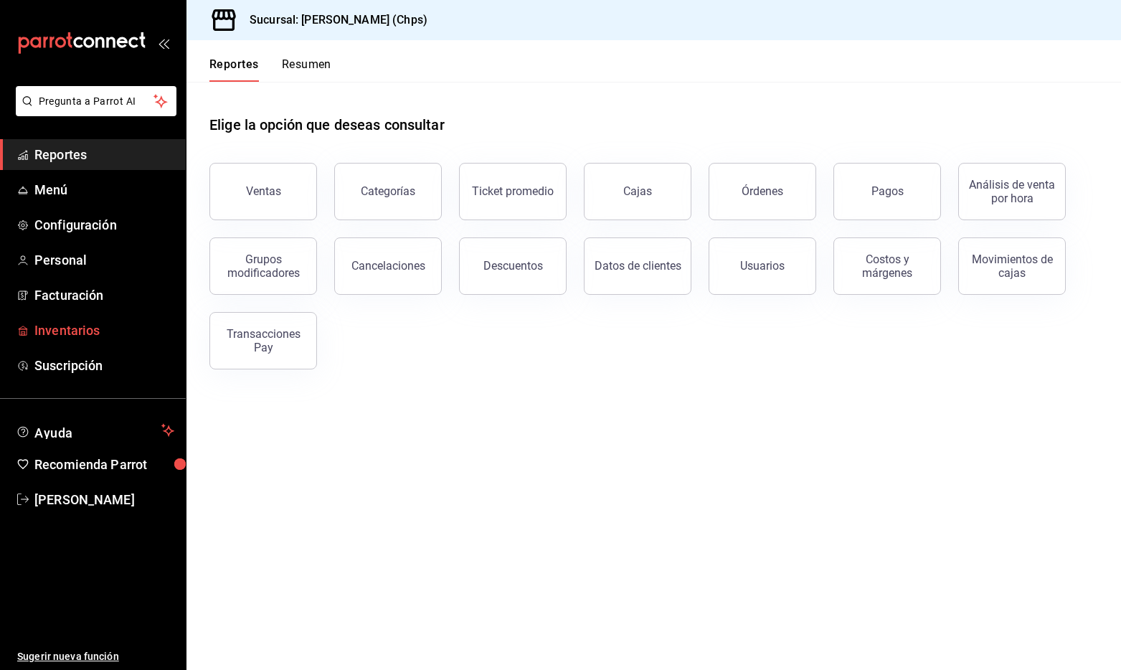
click at [99, 332] on span "Inventarios" at bounding box center [104, 330] width 140 height 19
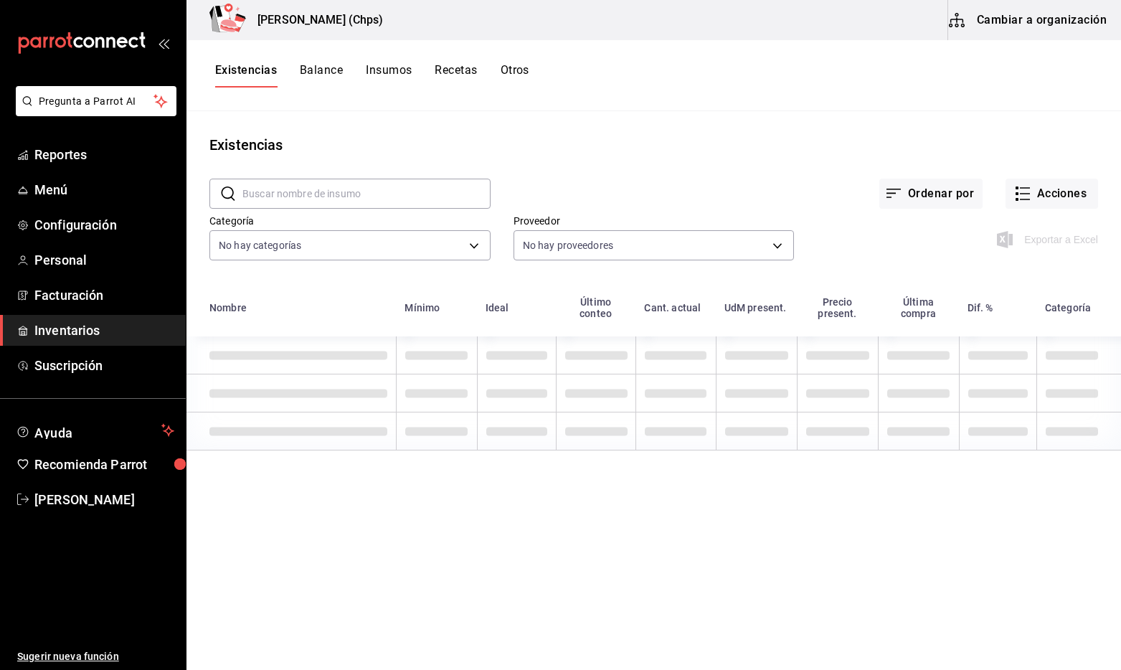
click at [328, 70] on button "Balance" at bounding box center [321, 75] width 43 height 24
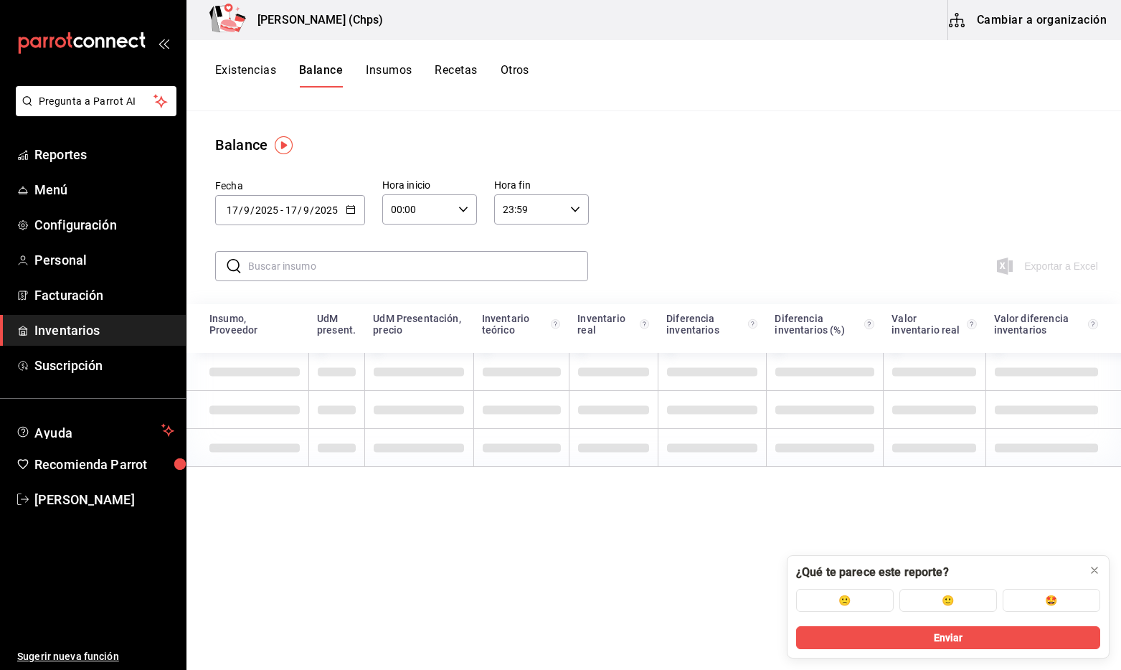
click at [451, 72] on button "Recetas" at bounding box center [456, 75] width 42 height 24
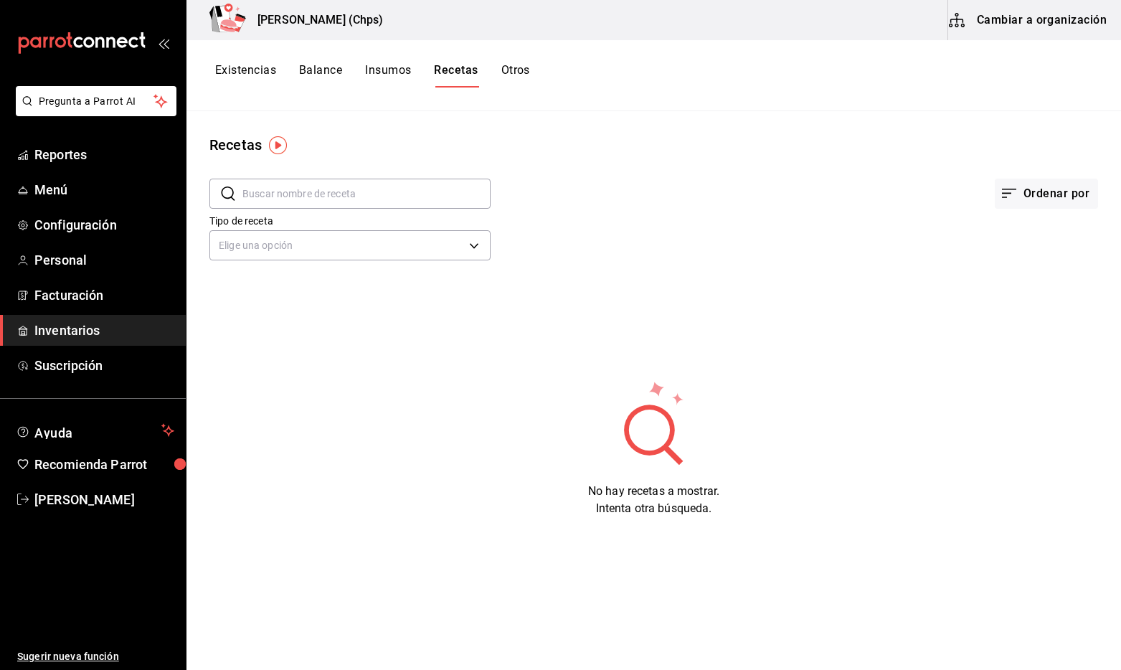
click at [518, 74] on button "Otros" at bounding box center [515, 75] width 29 height 24
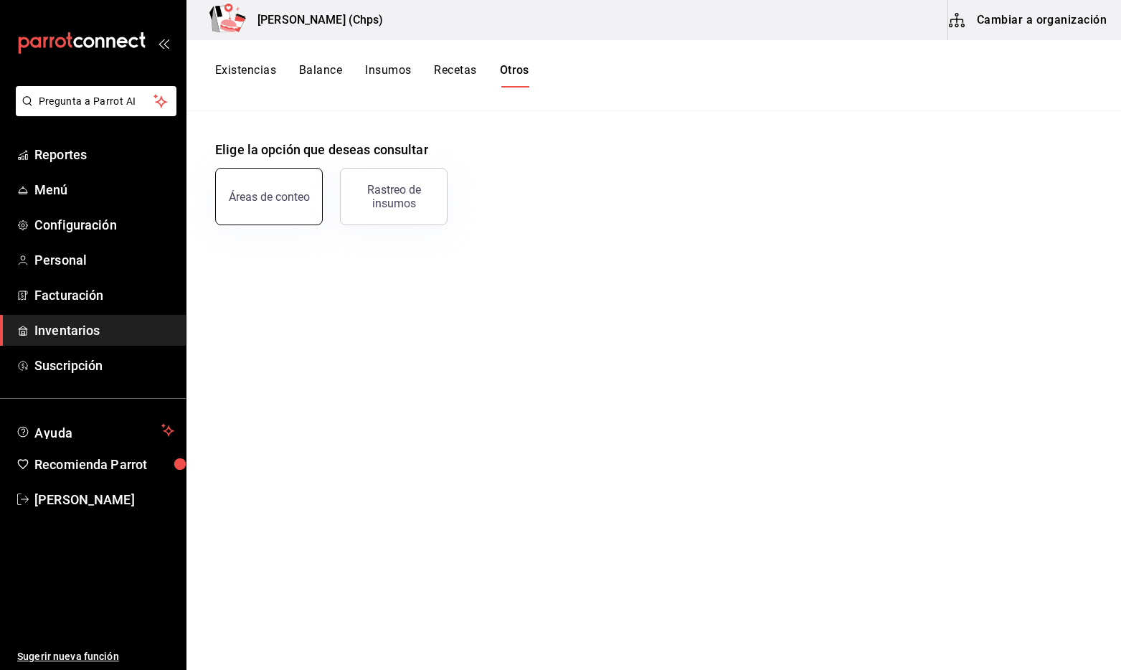
click at [273, 207] on button "Áreas de conteo" at bounding box center [269, 196] width 108 height 57
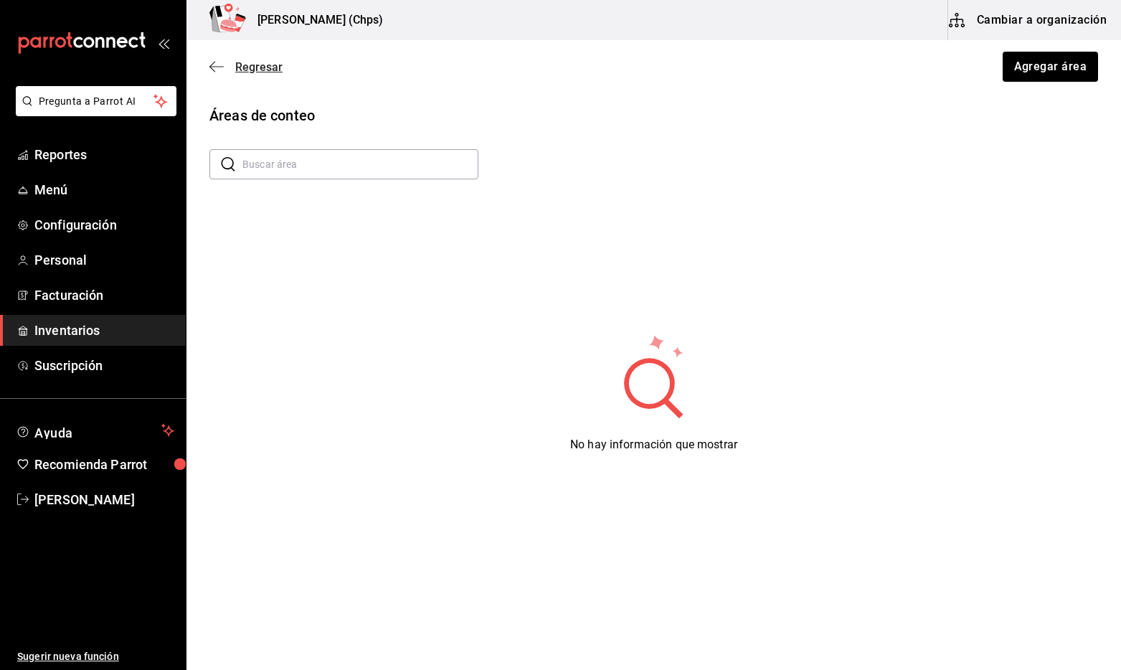
click at [239, 71] on span "Regresar" at bounding box center [258, 67] width 47 height 14
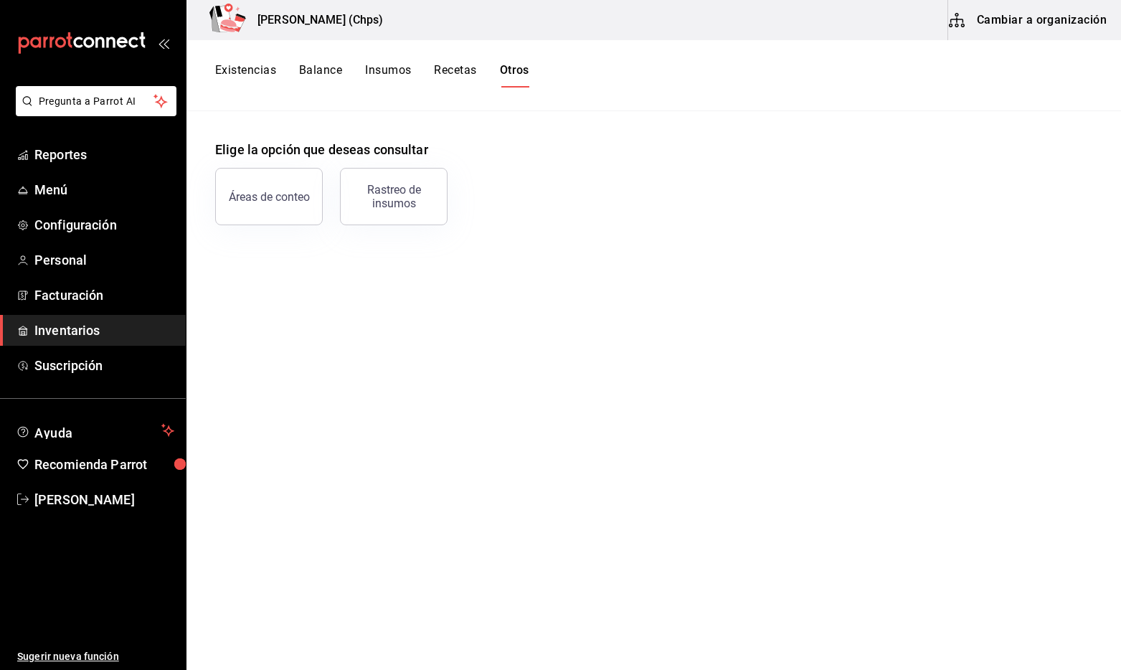
click at [232, 83] on button "Existencias" at bounding box center [245, 75] width 61 height 24
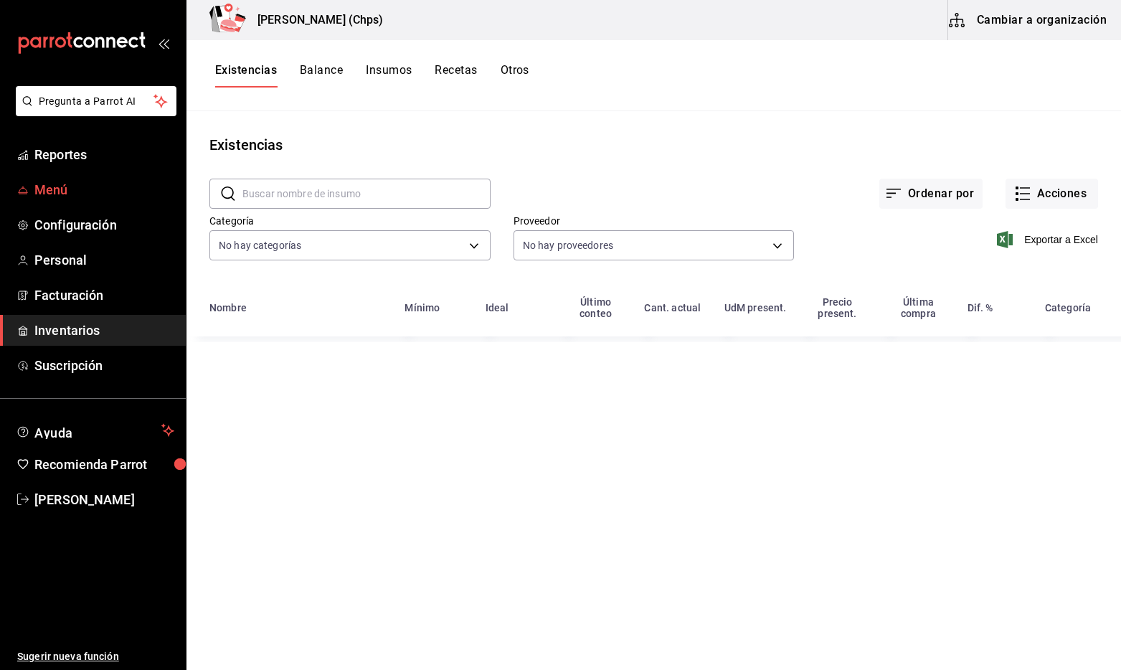
click at [139, 197] on span "Menú" at bounding box center [104, 189] width 140 height 19
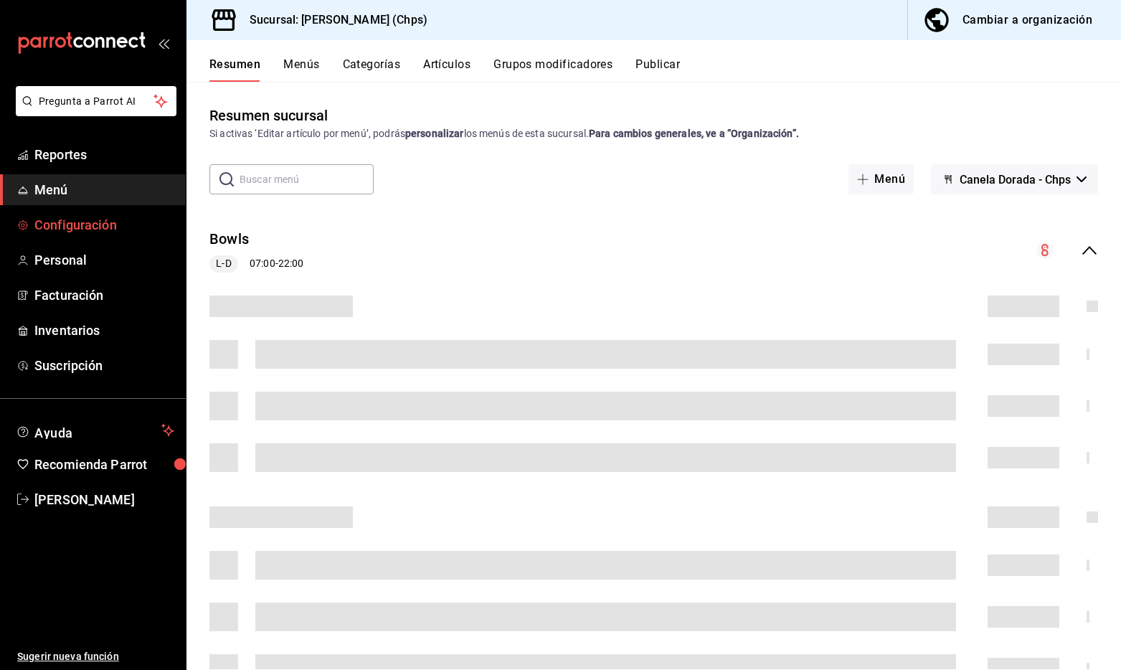
click at [131, 218] on span "Configuración" at bounding box center [104, 224] width 140 height 19
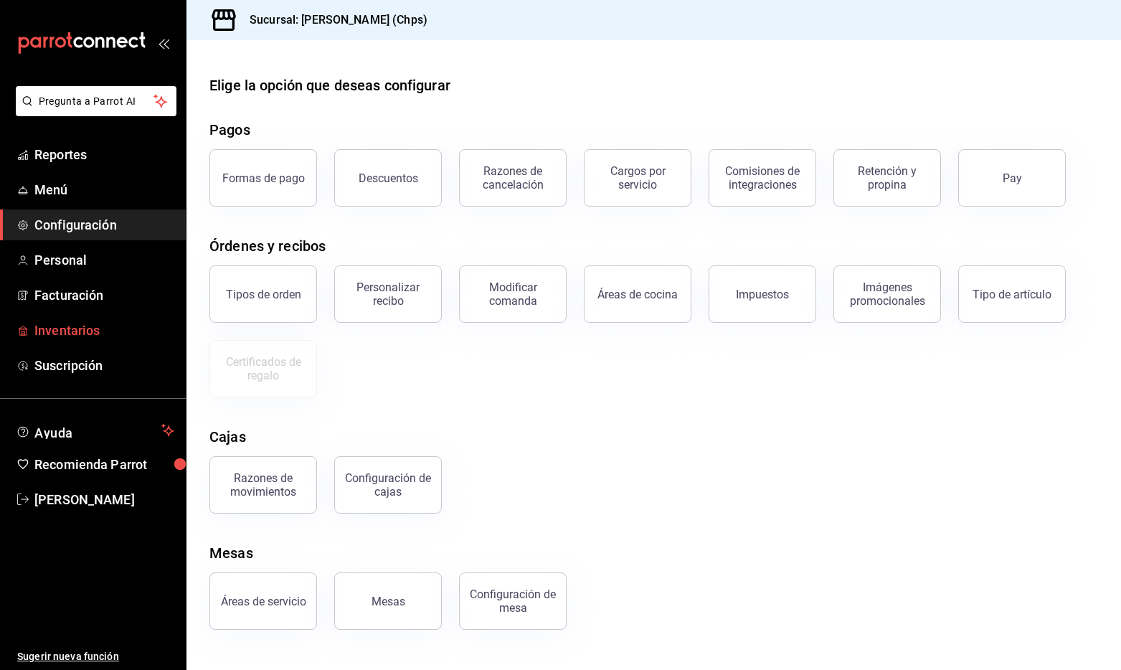
click at [118, 326] on span "Inventarios" at bounding box center [104, 330] width 140 height 19
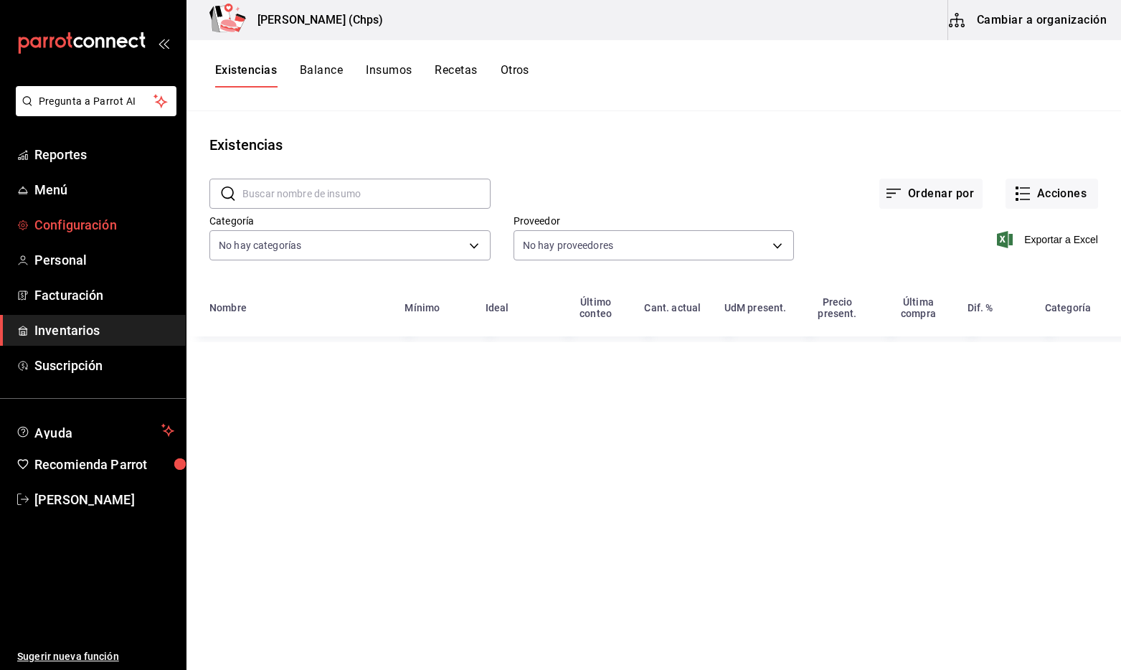
click at [121, 234] on span "Configuración" at bounding box center [104, 224] width 140 height 19
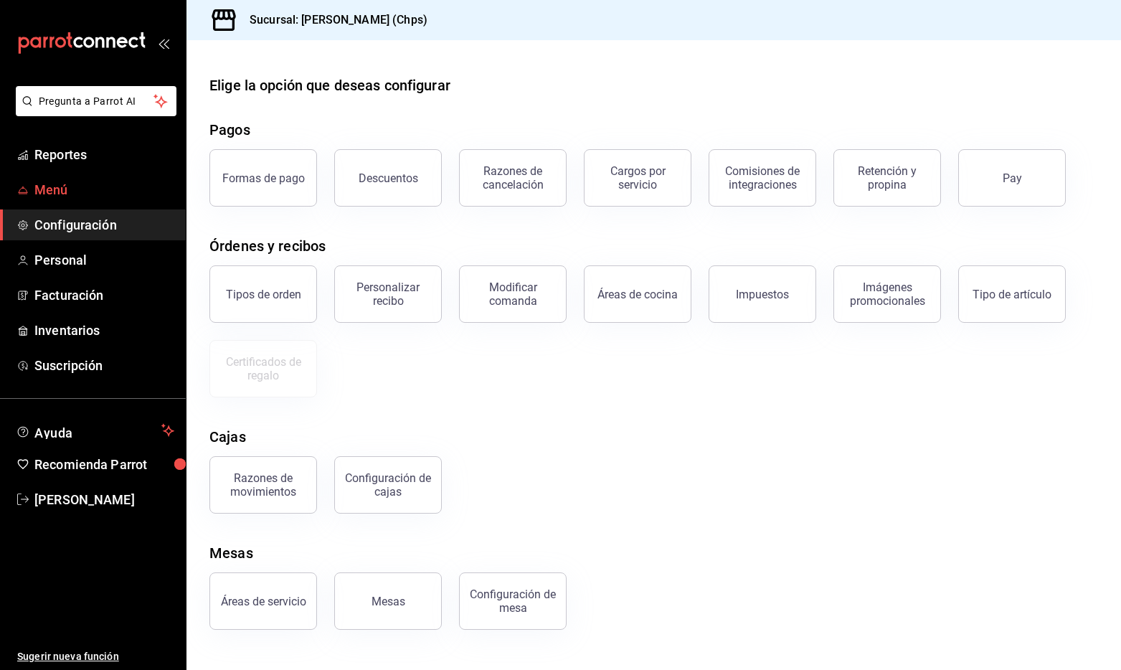
click at [125, 200] on link "Menú" at bounding box center [93, 189] width 186 height 31
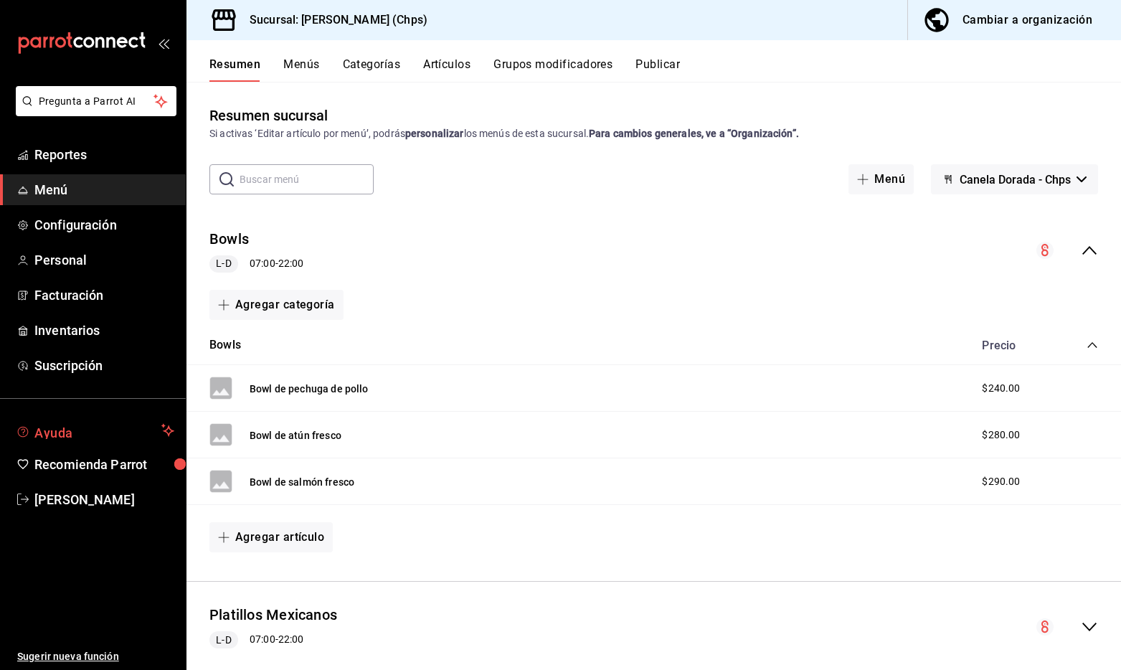
click at [81, 435] on span "Ayuda" at bounding box center [94, 430] width 121 height 17
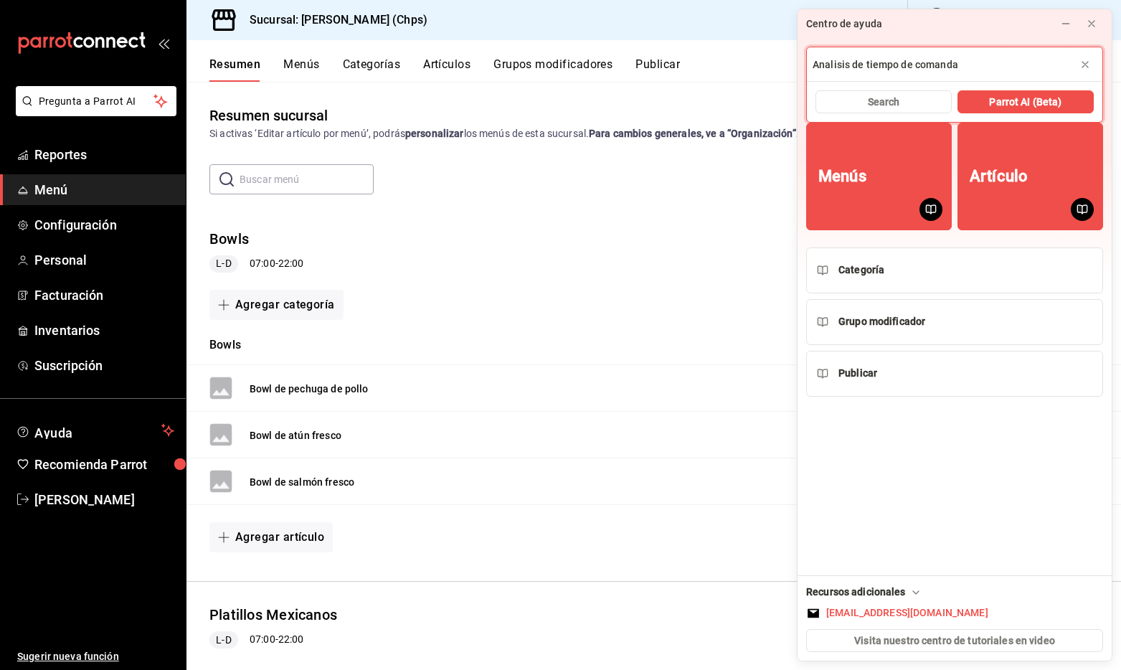
type input "Analisis de tiempo de comanda"
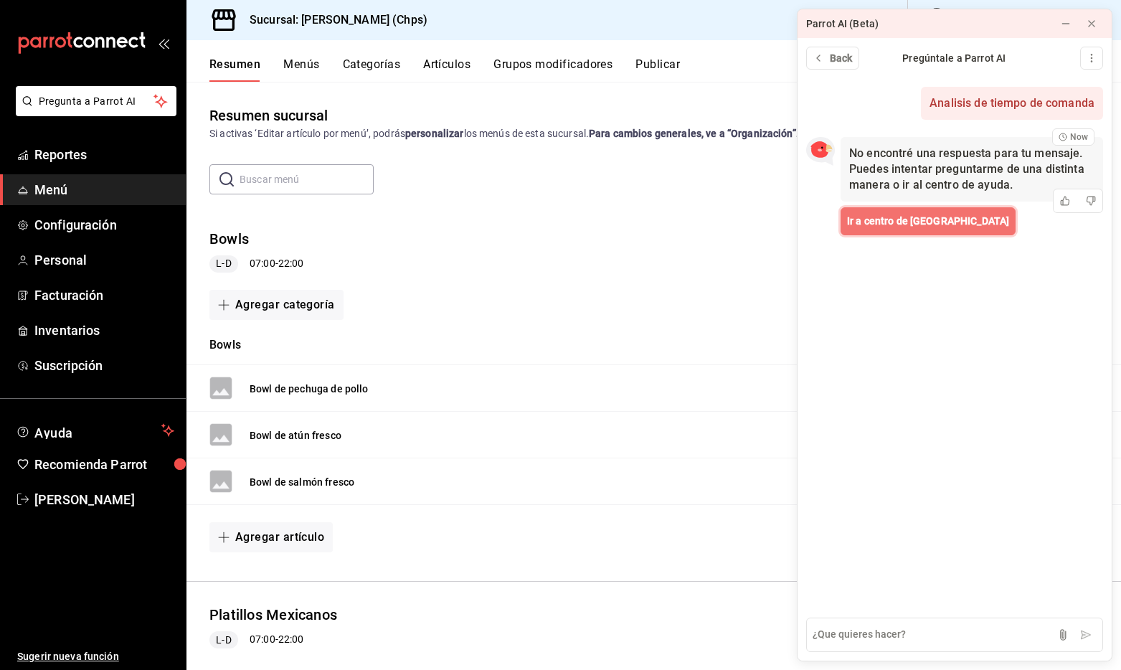
click at [930, 212] on button "Ir a centro de [GEOGRAPHIC_DATA]" at bounding box center [928, 221] width 175 height 28
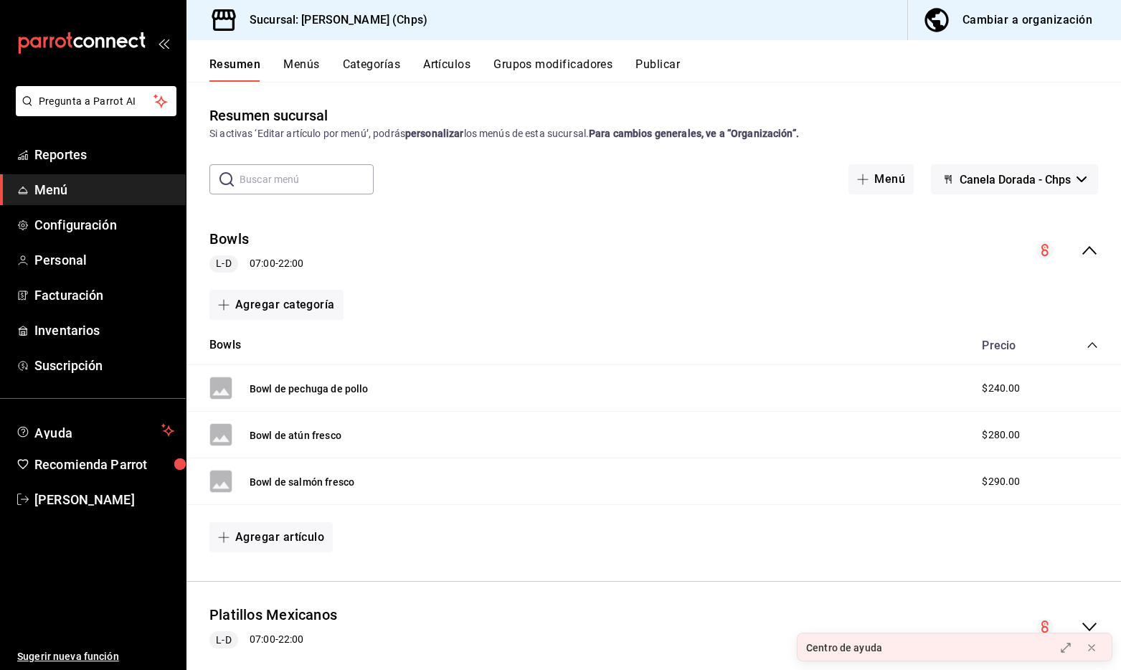
click at [105, 186] on span "Menú" at bounding box center [104, 189] width 140 height 19
click at [100, 153] on span "Reportes" at bounding box center [104, 154] width 140 height 19
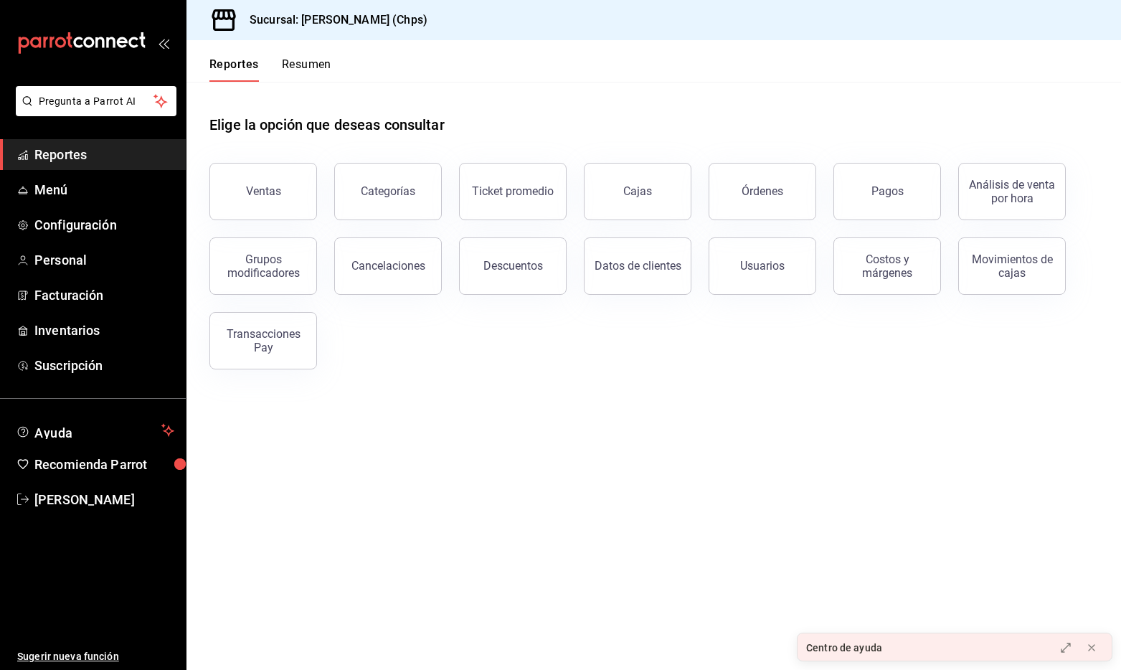
click at [289, 65] on button "Resumen" at bounding box center [306, 69] width 49 height 24
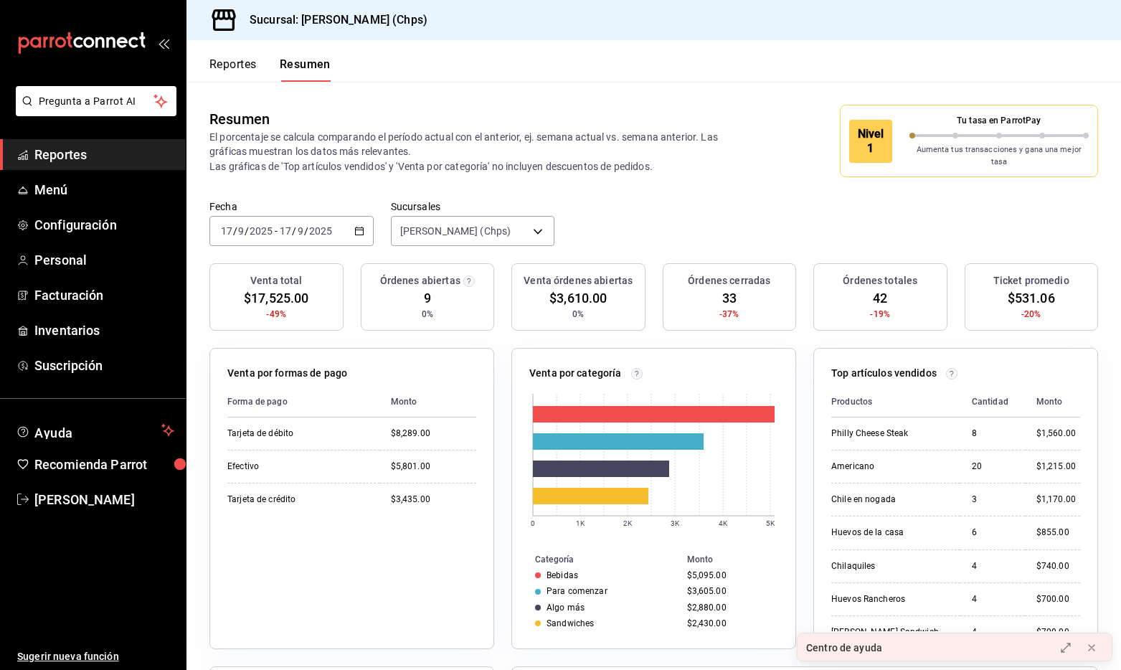
click at [101, 152] on span "Reportes" at bounding box center [104, 154] width 140 height 19
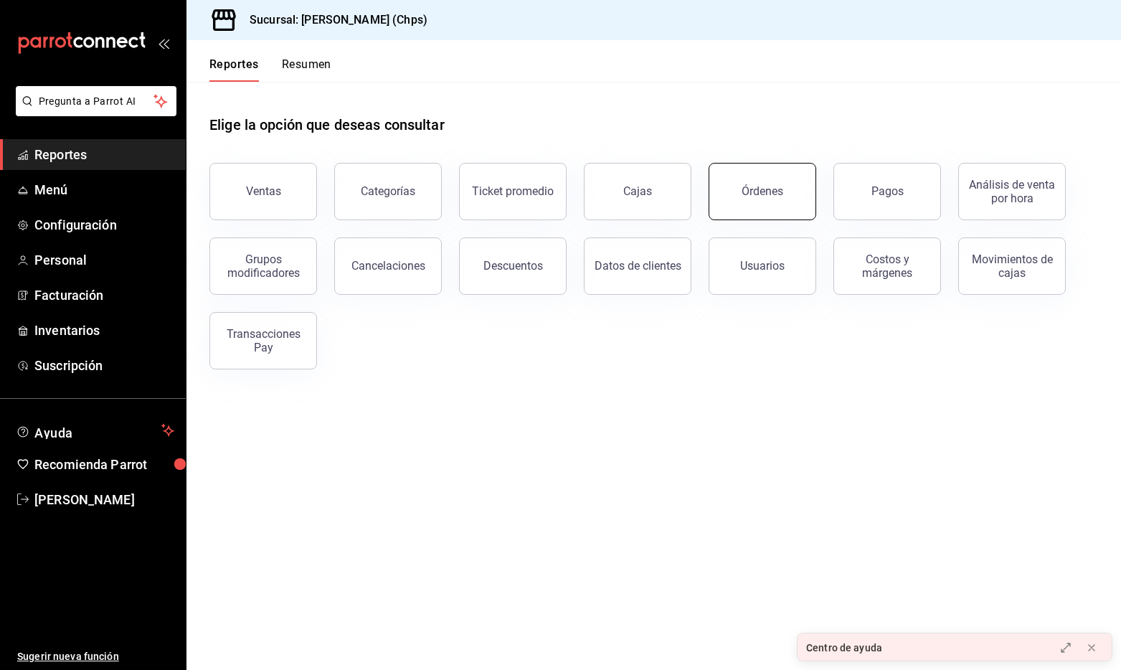
click at [777, 191] on div "Órdenes" at bounding box center [763, 191] width 42 height 14
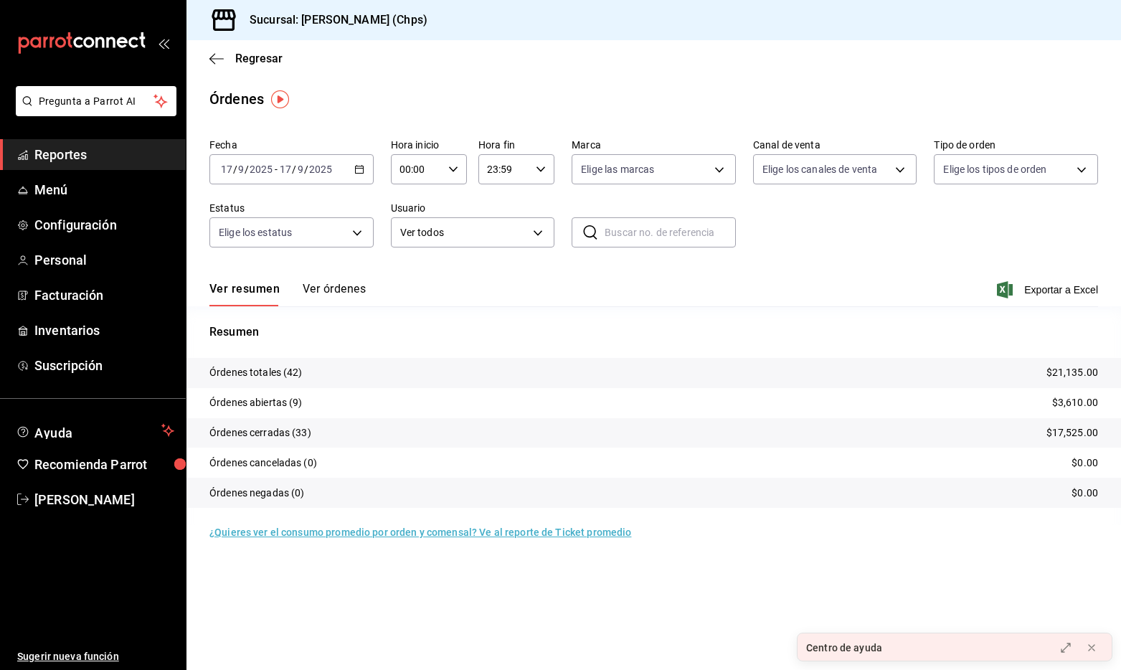
click at [353, 279] on div "Ver resumen Ver órdenes Exportar a Excel" at bounding box center [653, 286] width 889 height 42
click at [351, 280] on div "Ver resumen Ver órdenes Exportar a Excel" at bounding box center [653, 286] width 889 height 42
click at [350, 293] on button "Ver órdenes" at bounding box center [334, 294] width 63 height 24
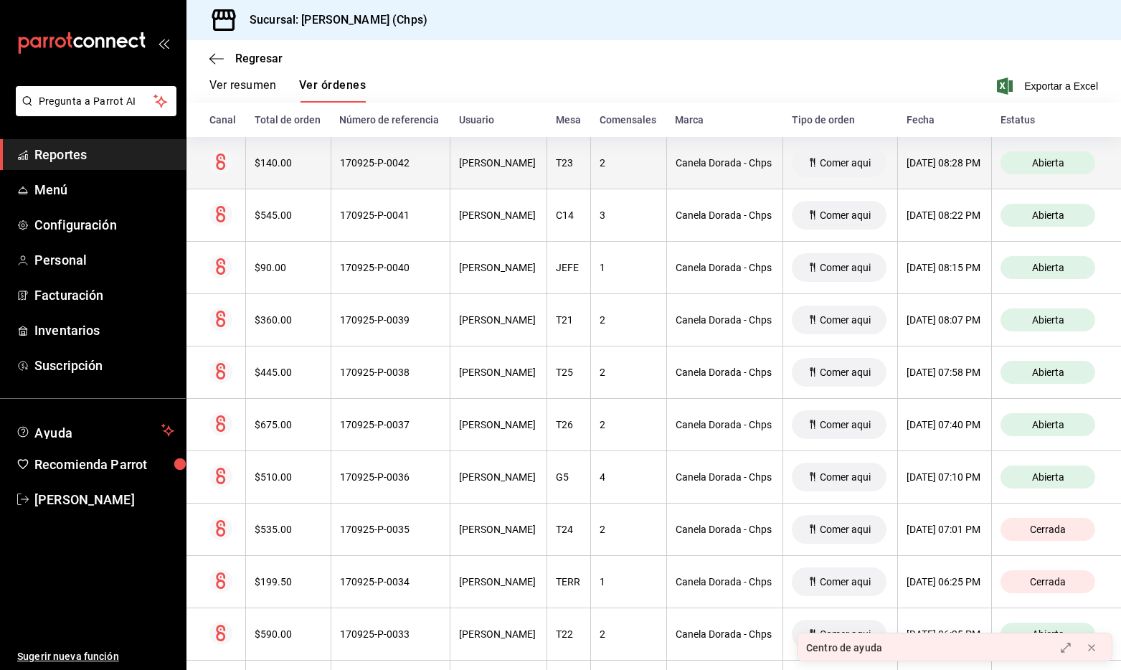
scroll to position [219, 0]
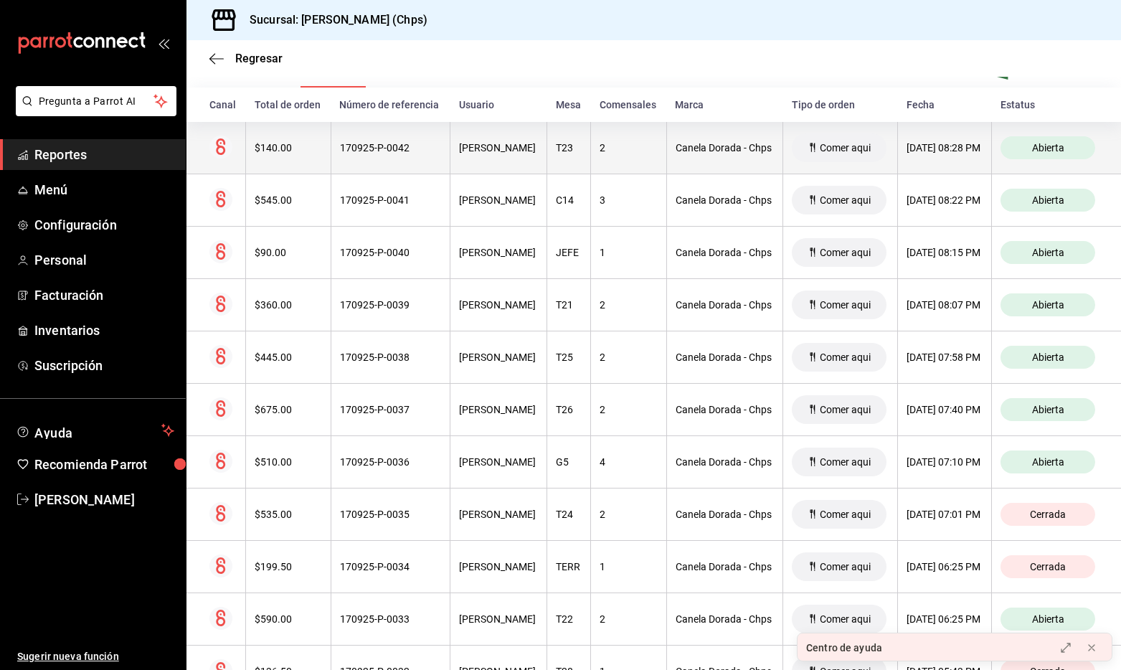
click at [644, 174] on th "2" at bounding box center [628, 148] width 75 height 52
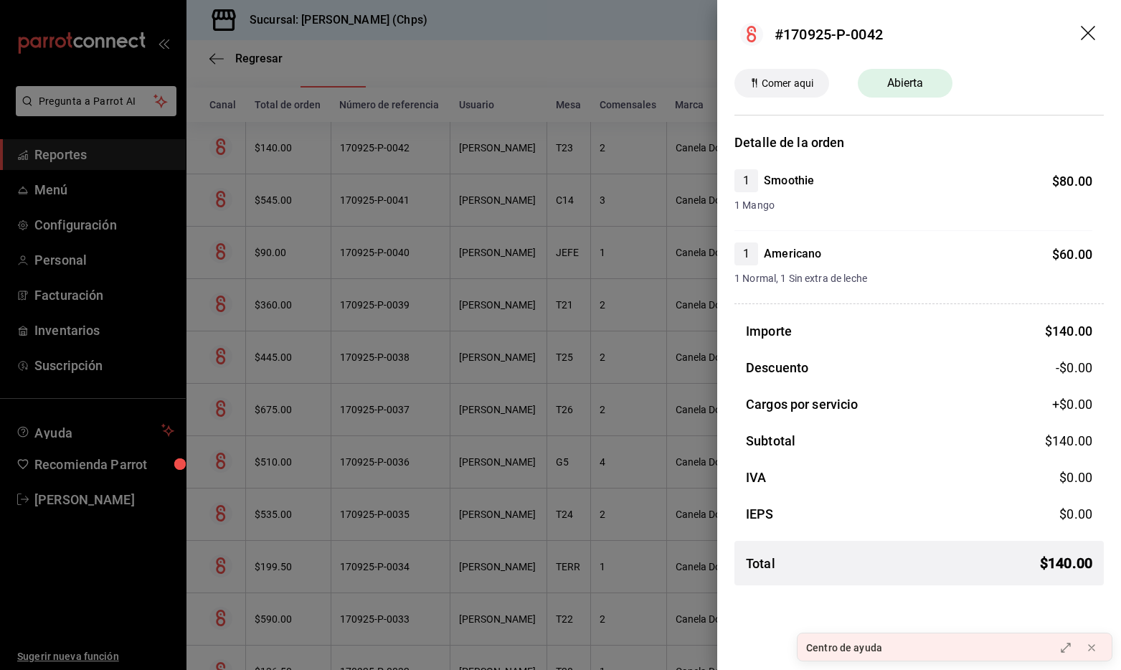
click at [1083, 29] on icon "drag" at bounding box center [1088, 33] width 14 height 14
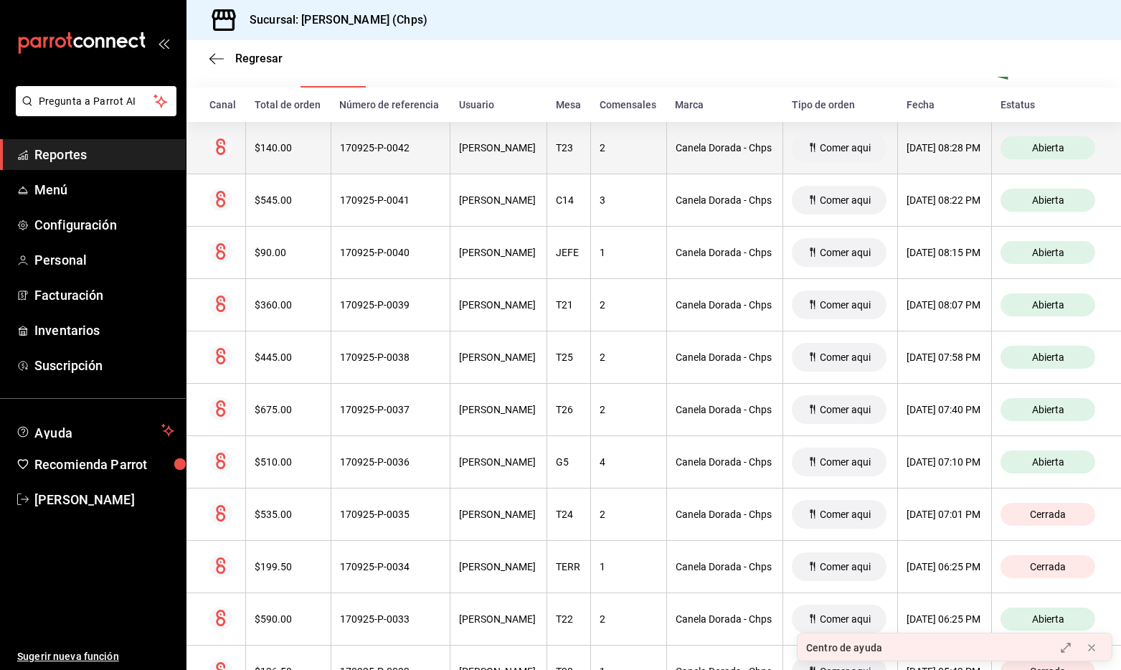
scroll to position [0, 0]
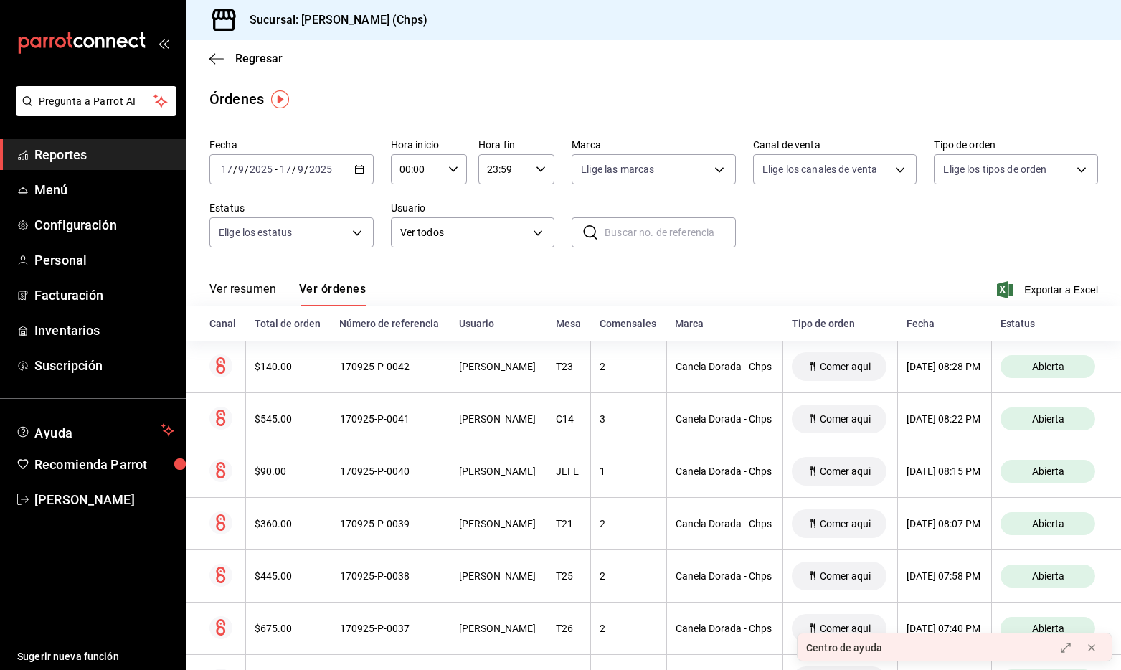
click at [260, 285] on button "Ver resumen" at bounding box center [242, 294] width 67 height 24
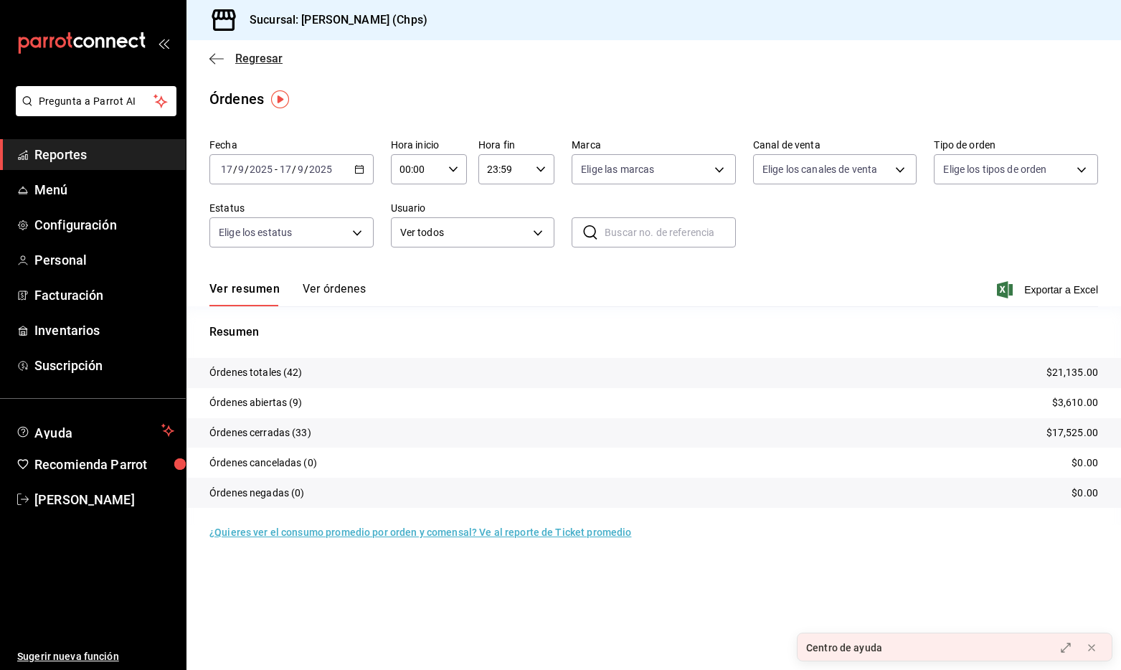
click at [242, 59] on span "Regresar" at bounding box center [258, 59] width 47 height 14
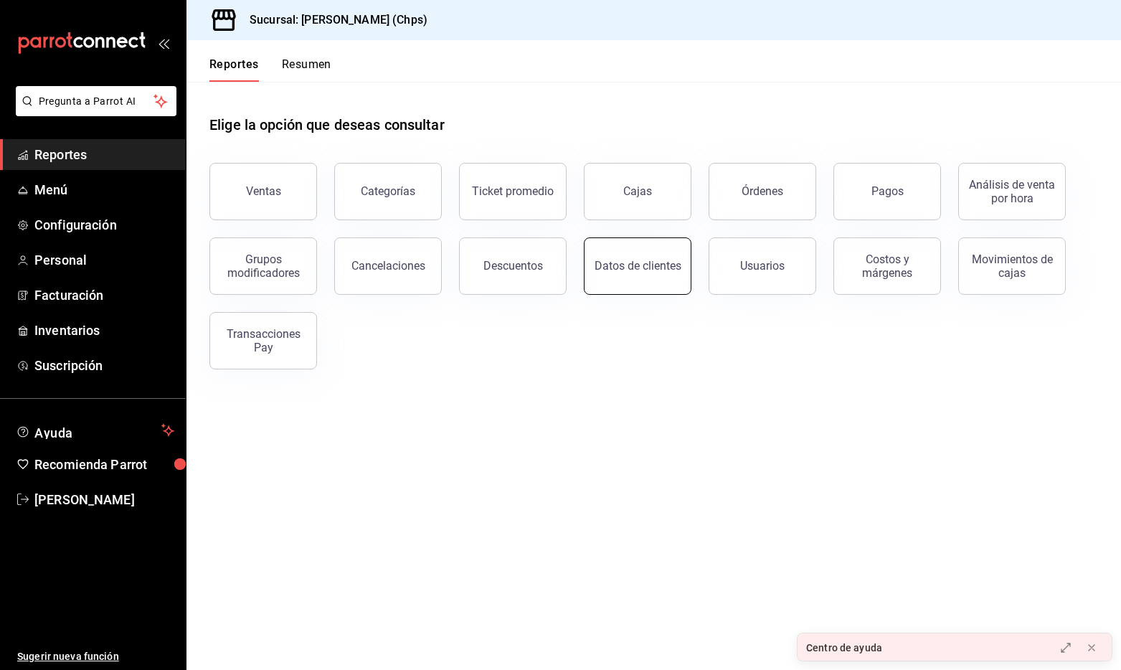
click at [623, 287] on button "Datos de clientes" at bounding box center [638, 265] width 108 height 57
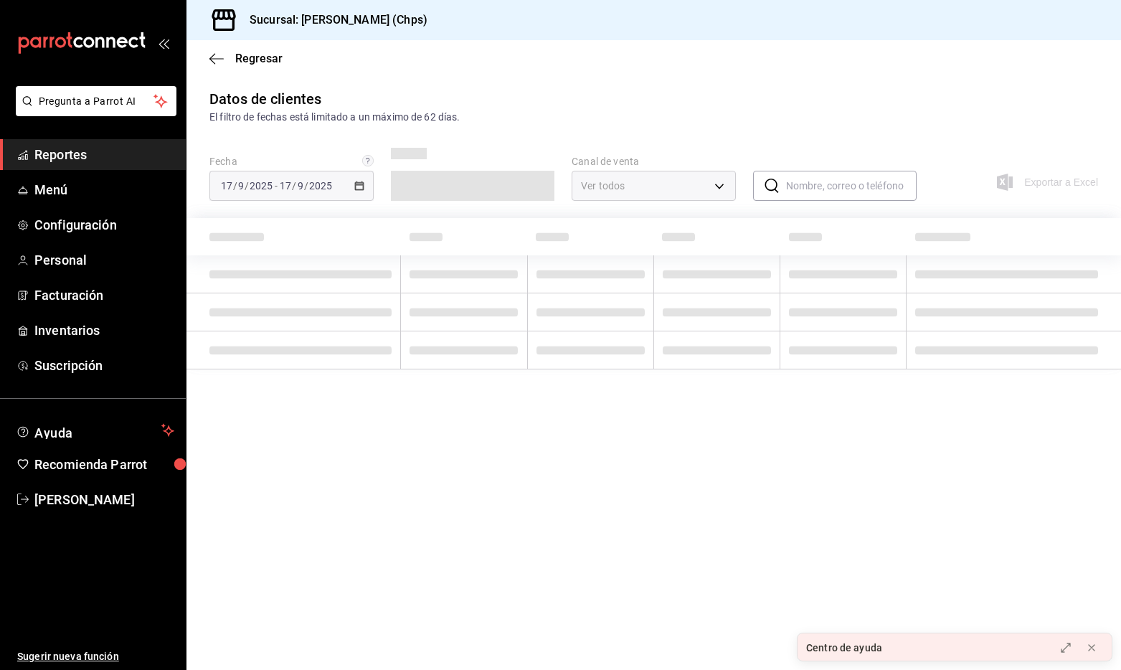
type input "PARROT,DIDI_FOOD,ONLINE"
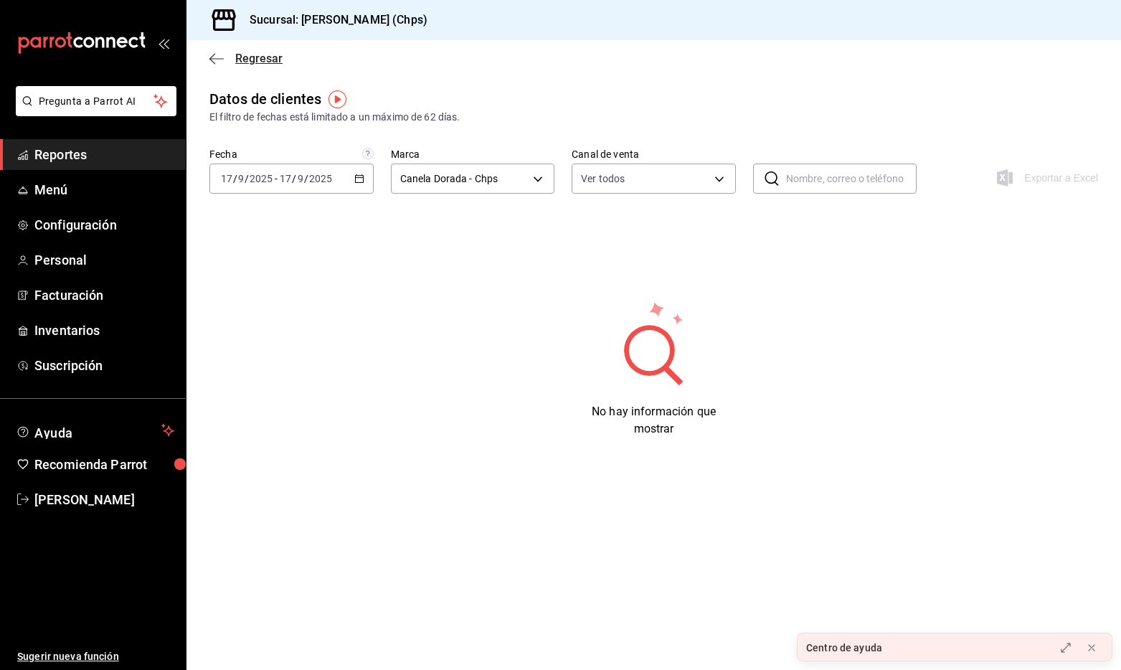
click at [215, 57] on icon "button" at bounding box center [216, 58] width 14 height 13
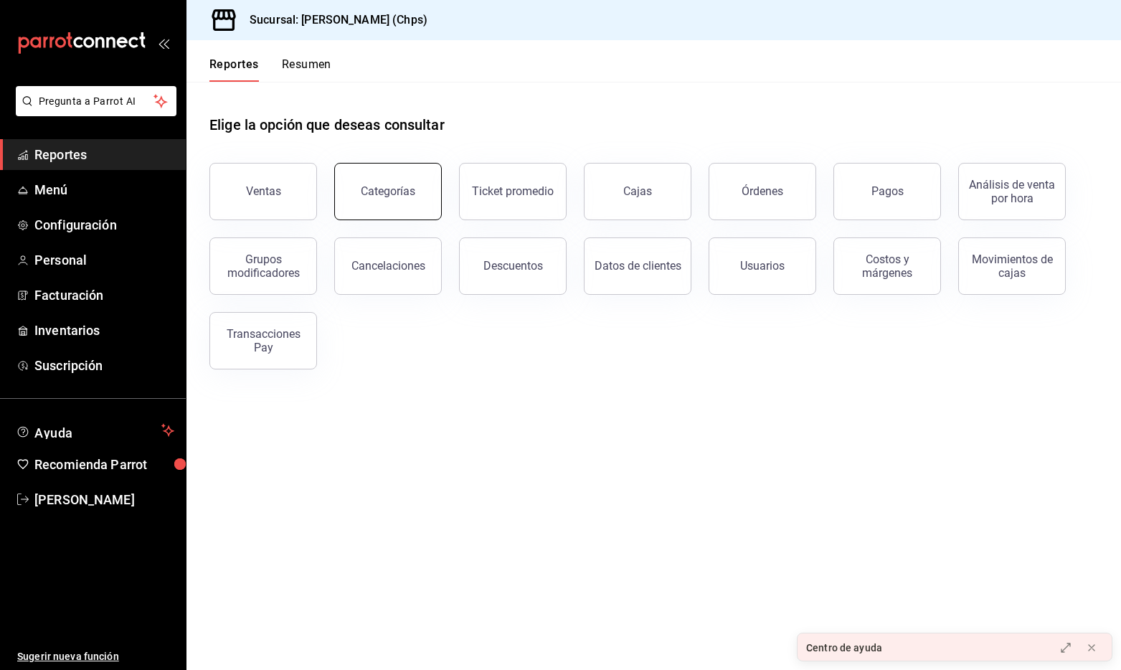
click at [384, 199] on button "Categorías" at bounding box center [388, 191] width 108 height 57
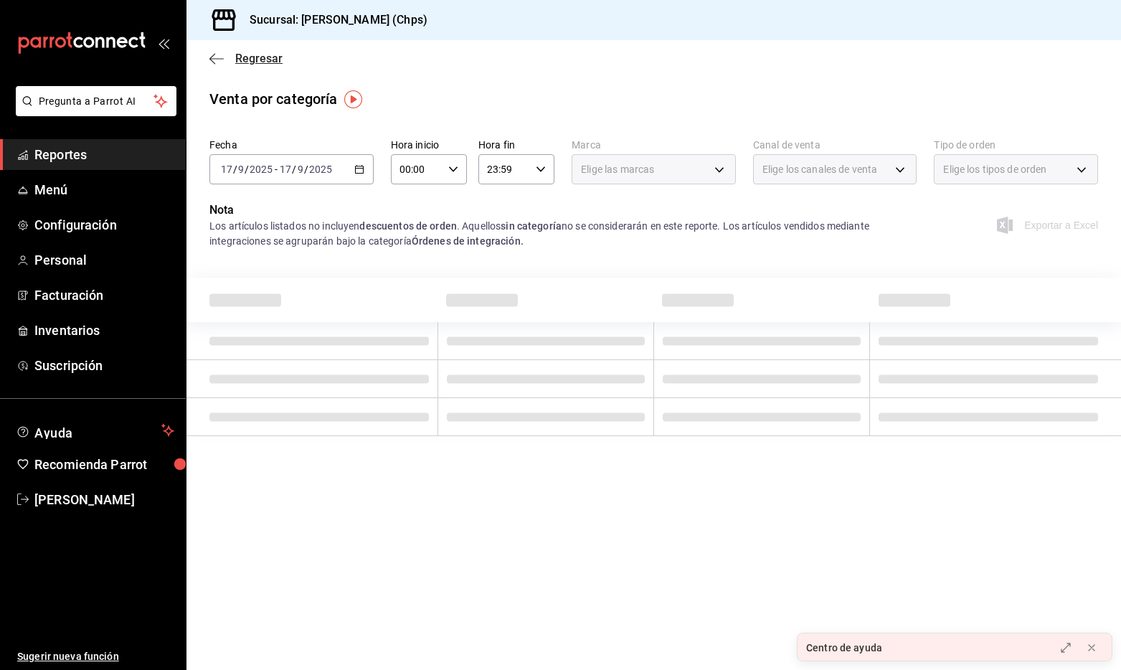
click at [230, 60] on span "Regresar" at bounding box center [245, 59] width 73 height 14
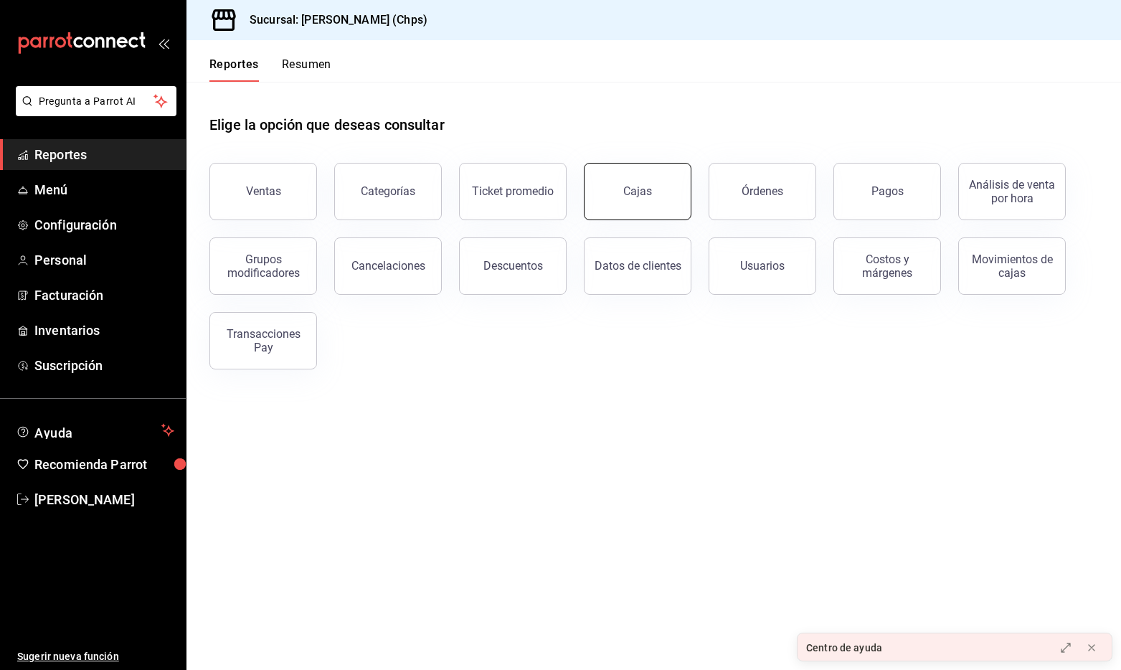
click at [660, 201] on link "Cajas" at bounding box center [638, 191] width 108 height 57
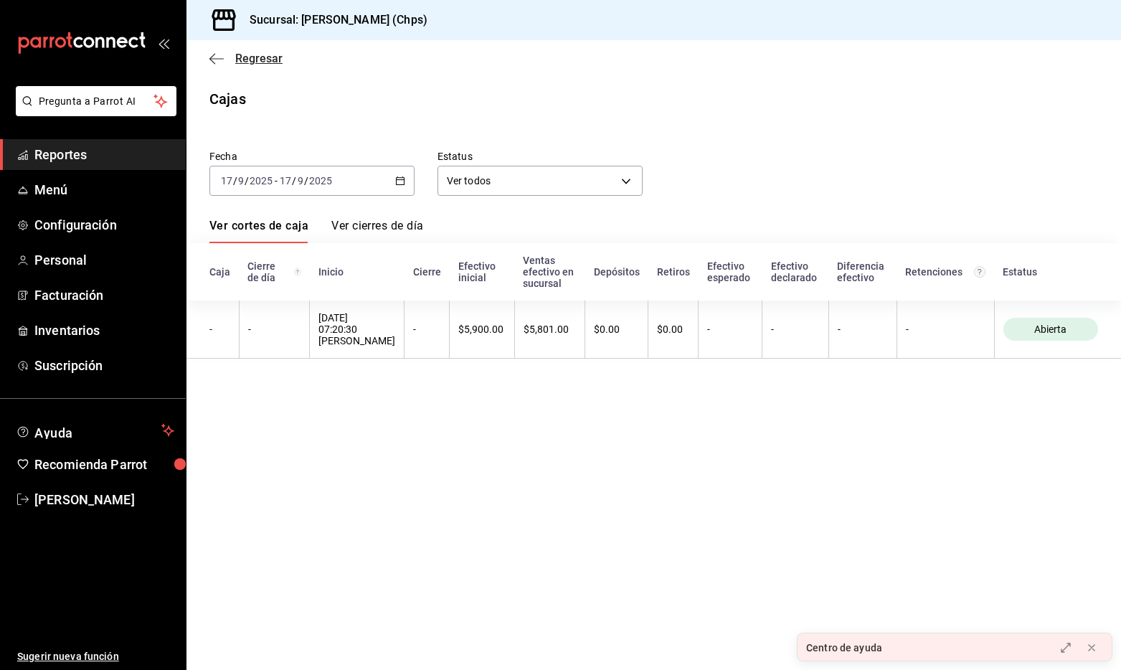
click at [227, 57] on span "Regresar" at bounding box center [245, 59] width 73 height 14
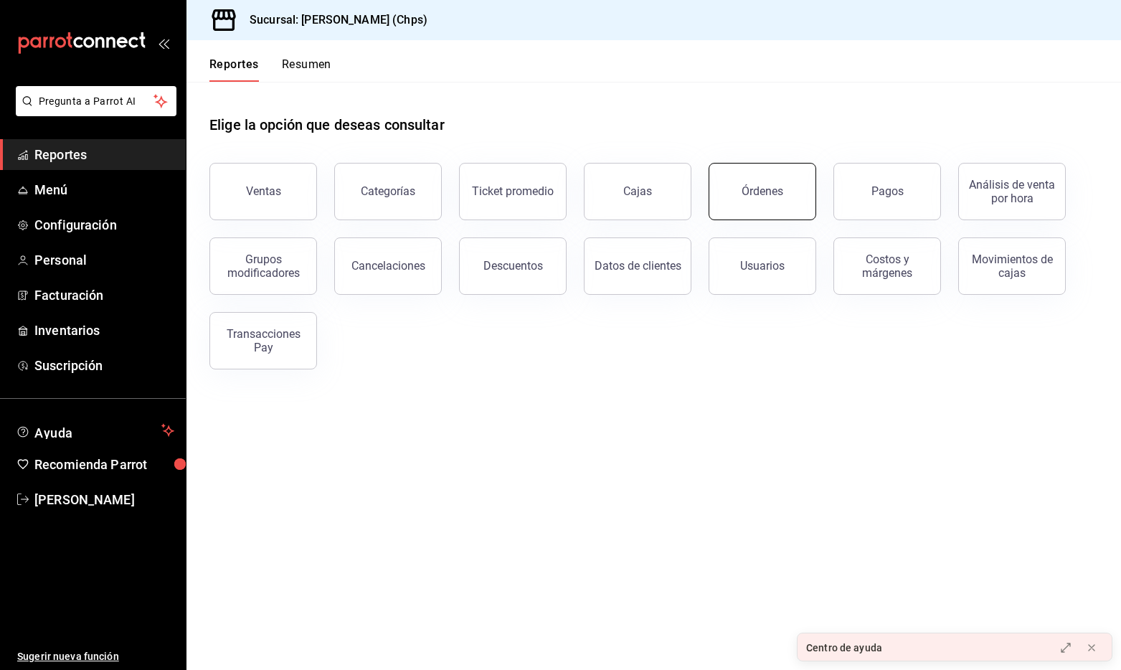
click at [766, 207] on button "Órdenes" at bounding box center [763, 191] width 108 height 57
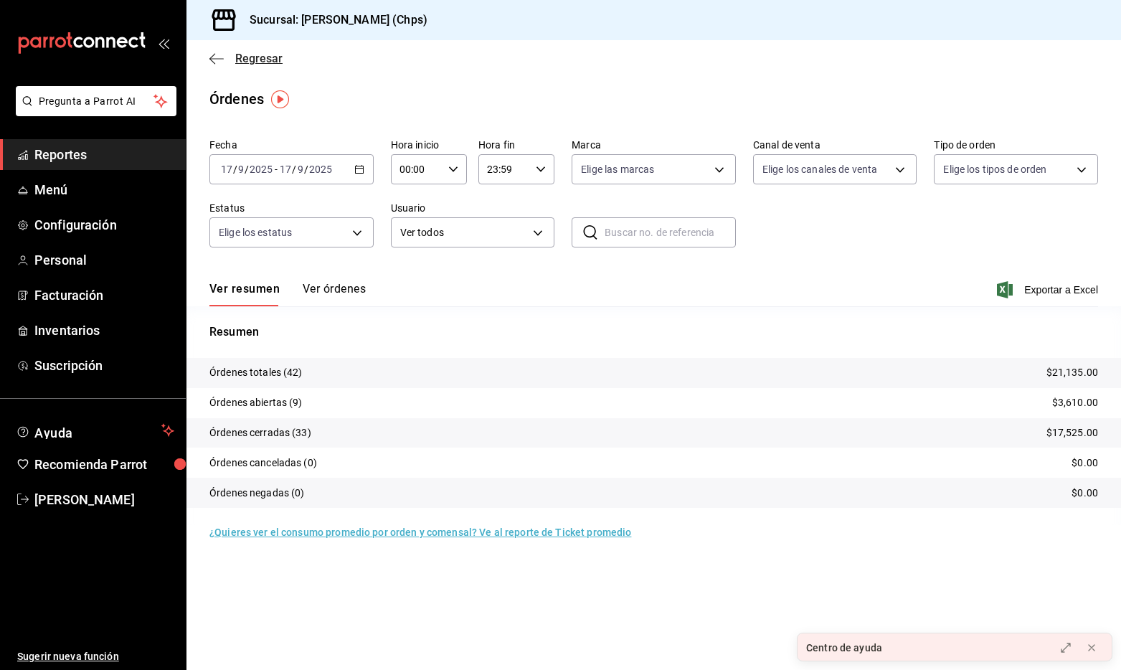
click at [256, 60] on span "Regresar" at bounding box center [258, 59] width 47 height 14
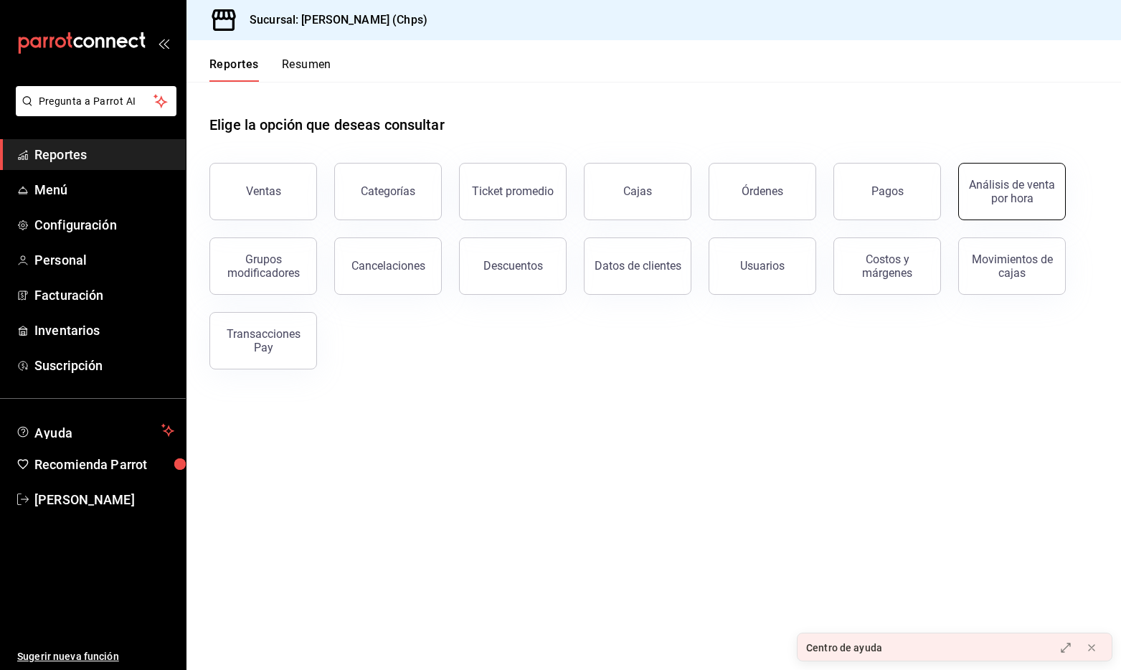
click at [1022, 189] on div "Análisis de venta por hora" at bounding box center [1012, 191] width 89 height 27
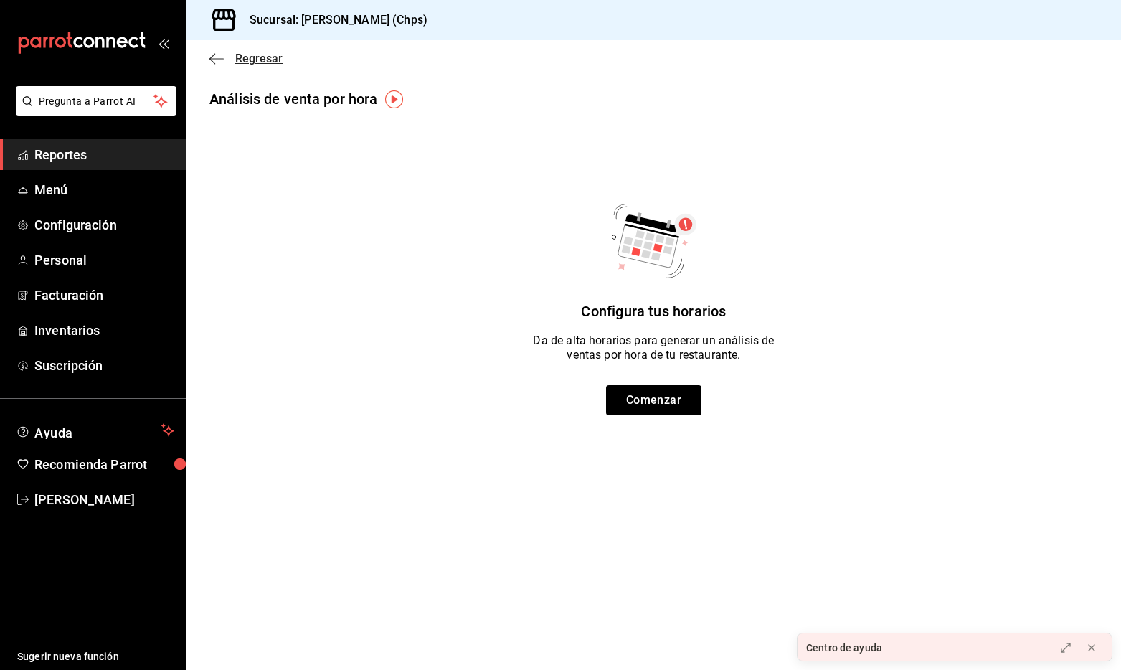
click at [252, 58] on span "Regresar" at bounding box center [258, 59] width 47 height 14
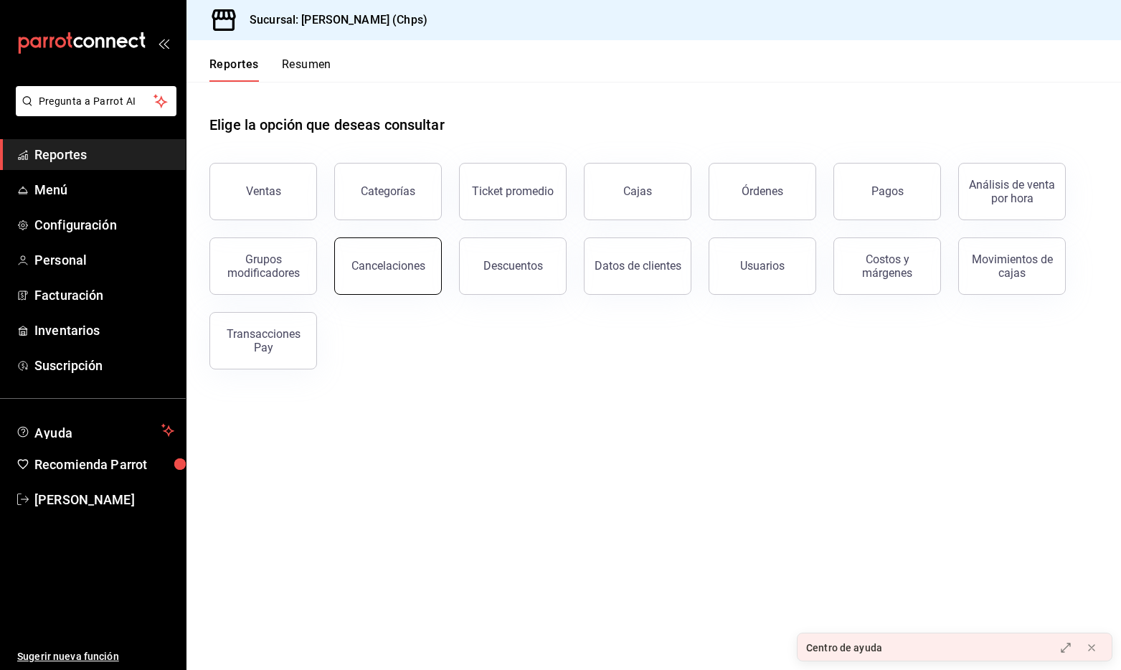
click at [407, 266] on div "Cancelaciones" at bounding box center [388, 266] width 74 height 14
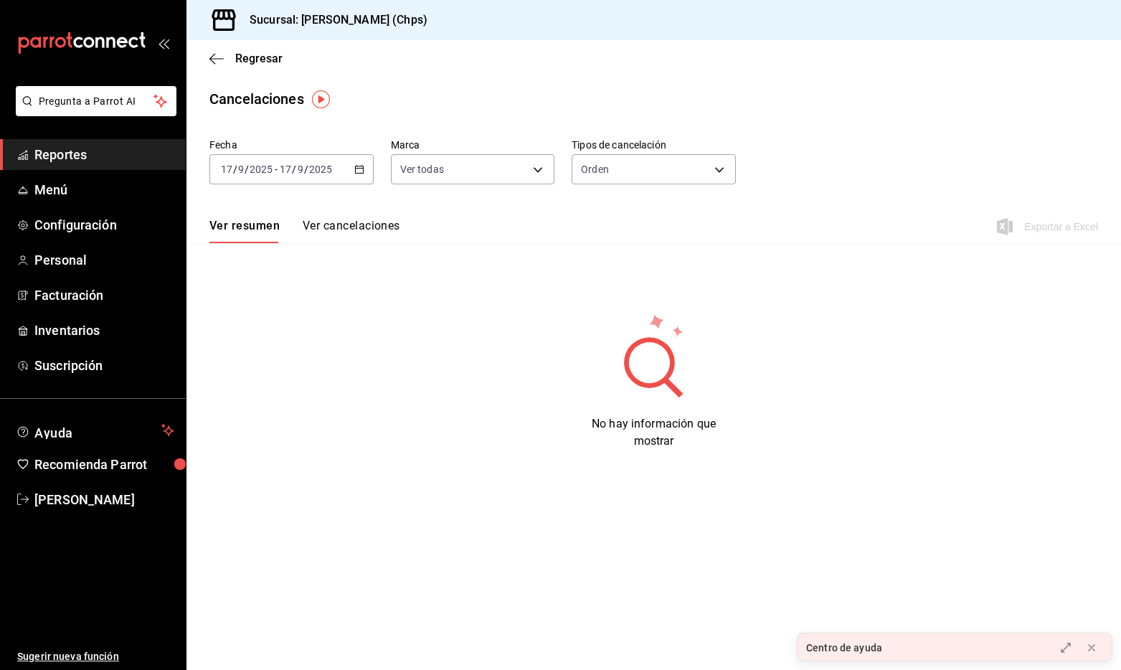
click at [336, 222] on button "Ver cancelaciones" at bounding box center [352, 231] width 98 height 24
click at [250, 224] on button "Ver resumen" at bounding box center [242, 231] width 67 height 24
click at [641, 166] on body "Pregunta a Parrot AI Reportes Menú Configuración Personal Facturación Inventari…" at bounding box center [560, 335] width 1121 height 670
click at [615, 234] on li "Artículo" at bounding box center [653, 238] width 163 height 24
type input "ORDER_ITEM"
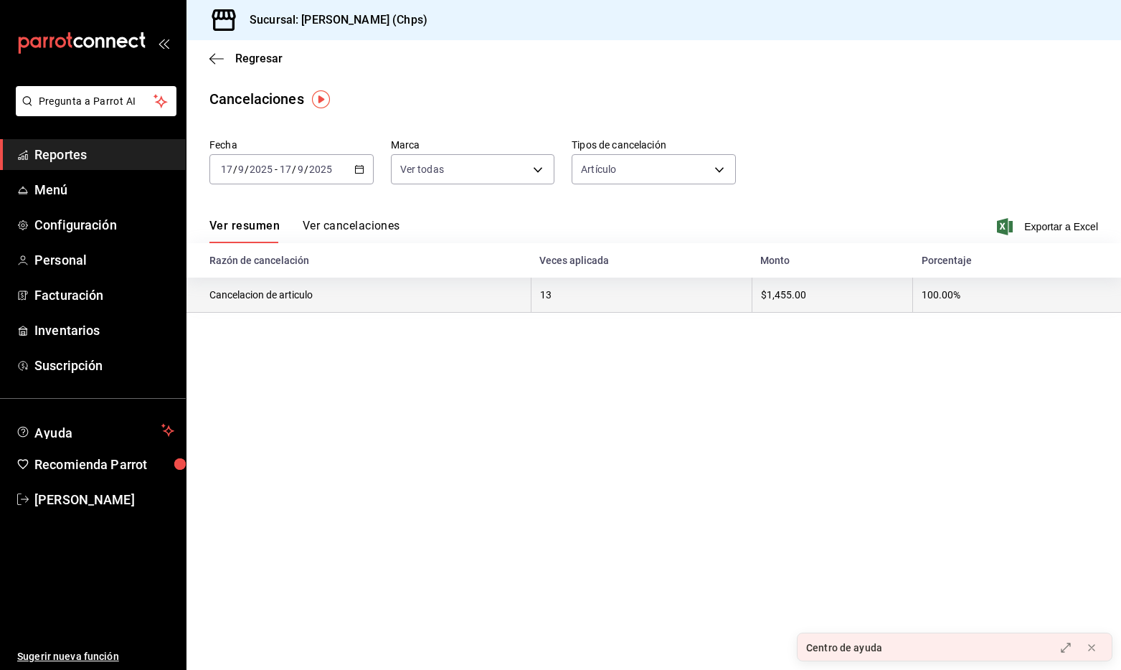
click at [600, 289] on th "13" at bounding box center [641, 295] width 221 height 35
click at [364, 292] on th "Cancelacion de articulo" at bounding box center [358, 295] width 344 height 35
click at [266, 301] on th "Cancelacion de articulo" at bounding box center [358, 295] width 344 height 35
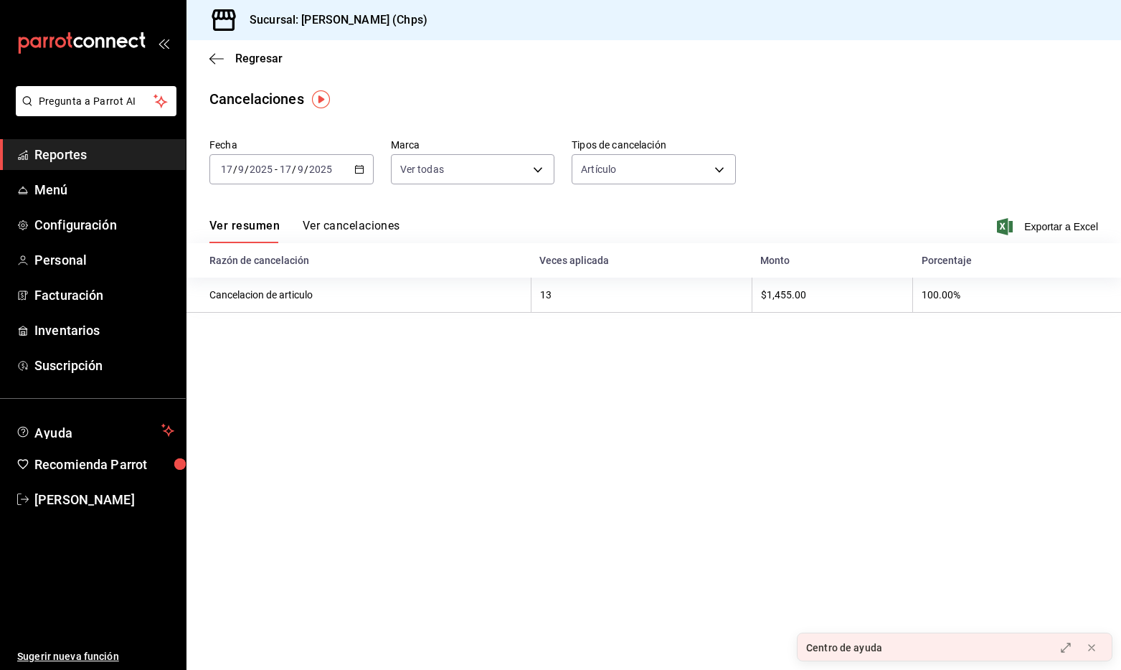
click at [340, 228] on button "Ver cancelaciones" at bounding box center [352, 231] width 98 height 24
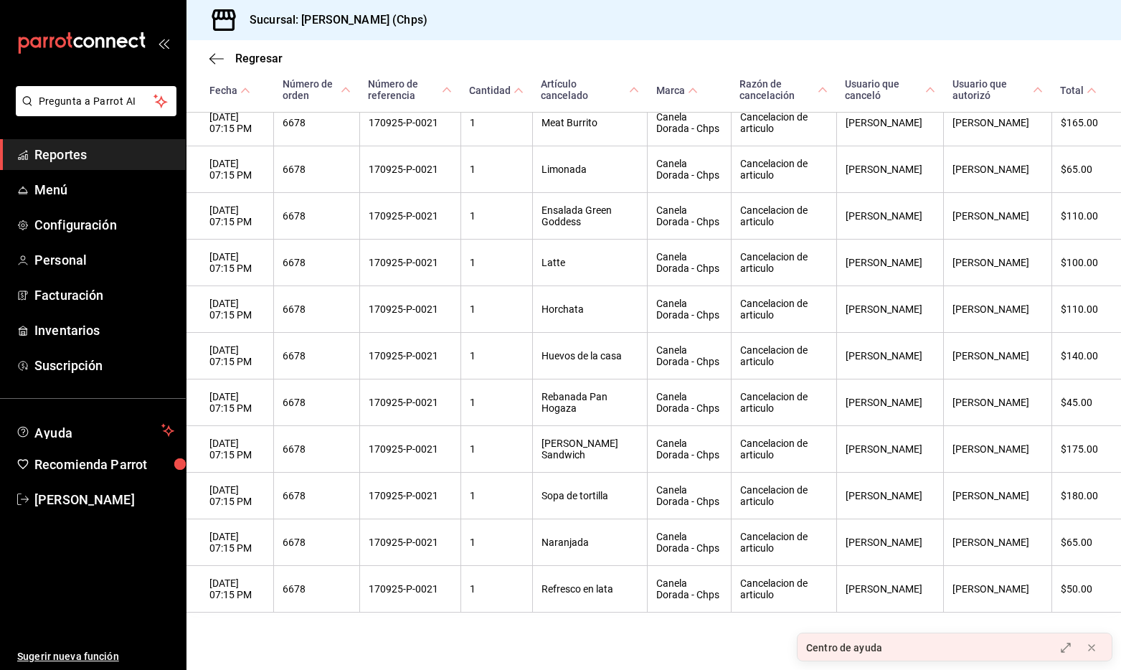
scroll to position [319, 0]
